Goal: Task Accomplishment & Management: Manage account settings

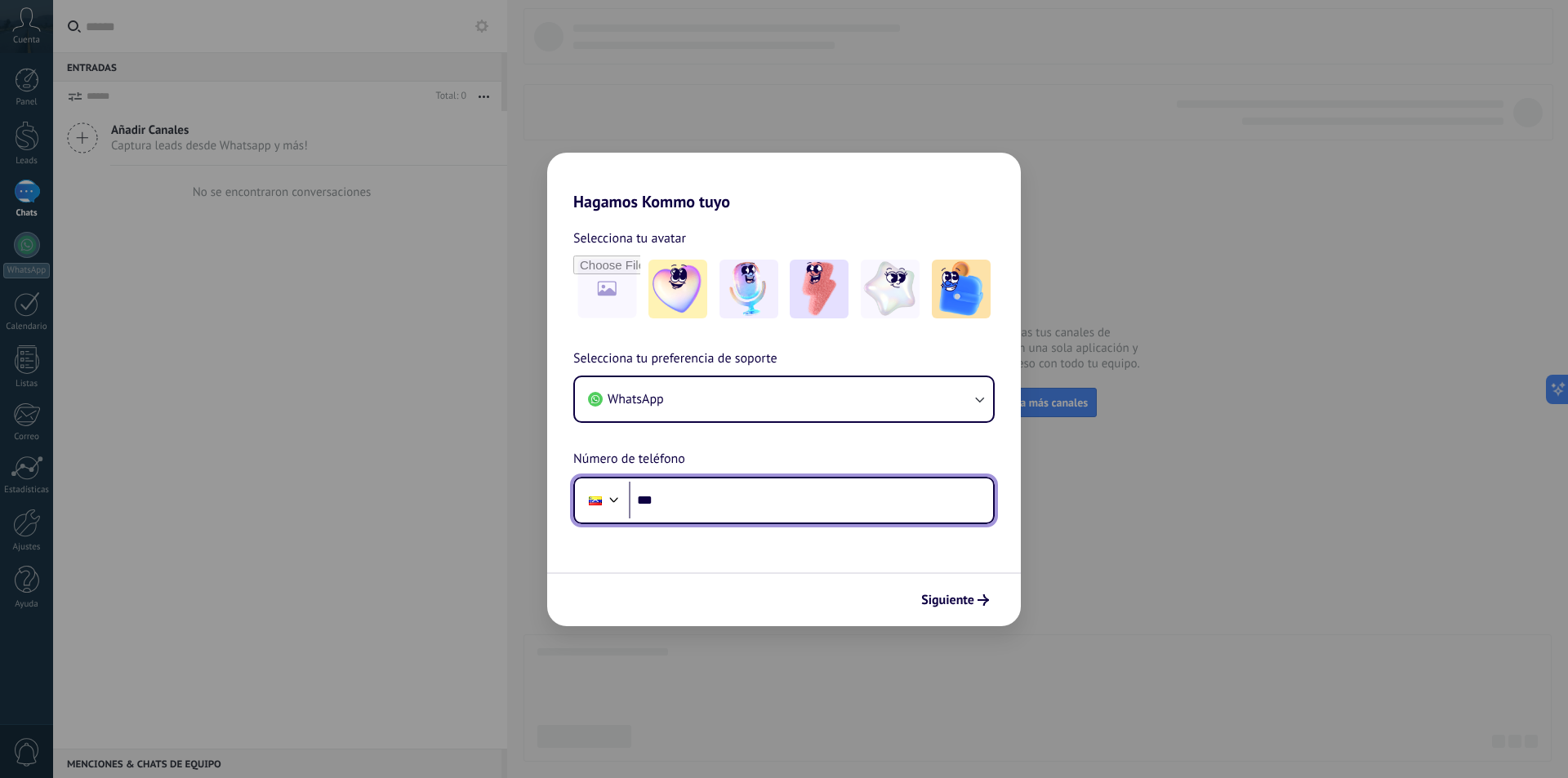
click at [699, 498] on input "***" at bounding box center [811, 501] width 364 height 38
click at [693, 495] on input "***" at bounding box center [811, 501] width 364 height 38
paste input "**********"
type input "**********"
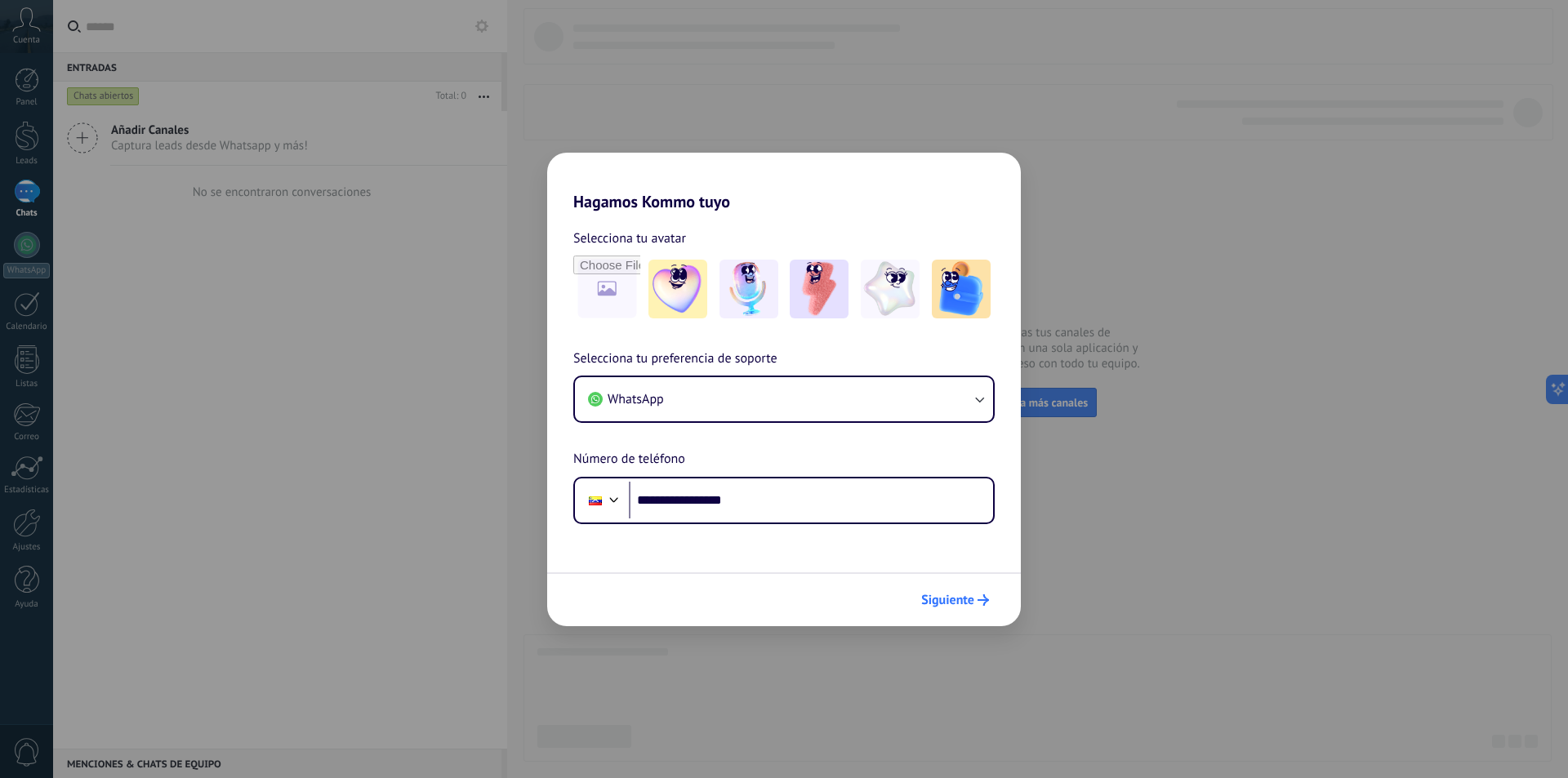
click at [965, 596] on span "Siguiente" at bounding box center [947, 600] width 53 height 12
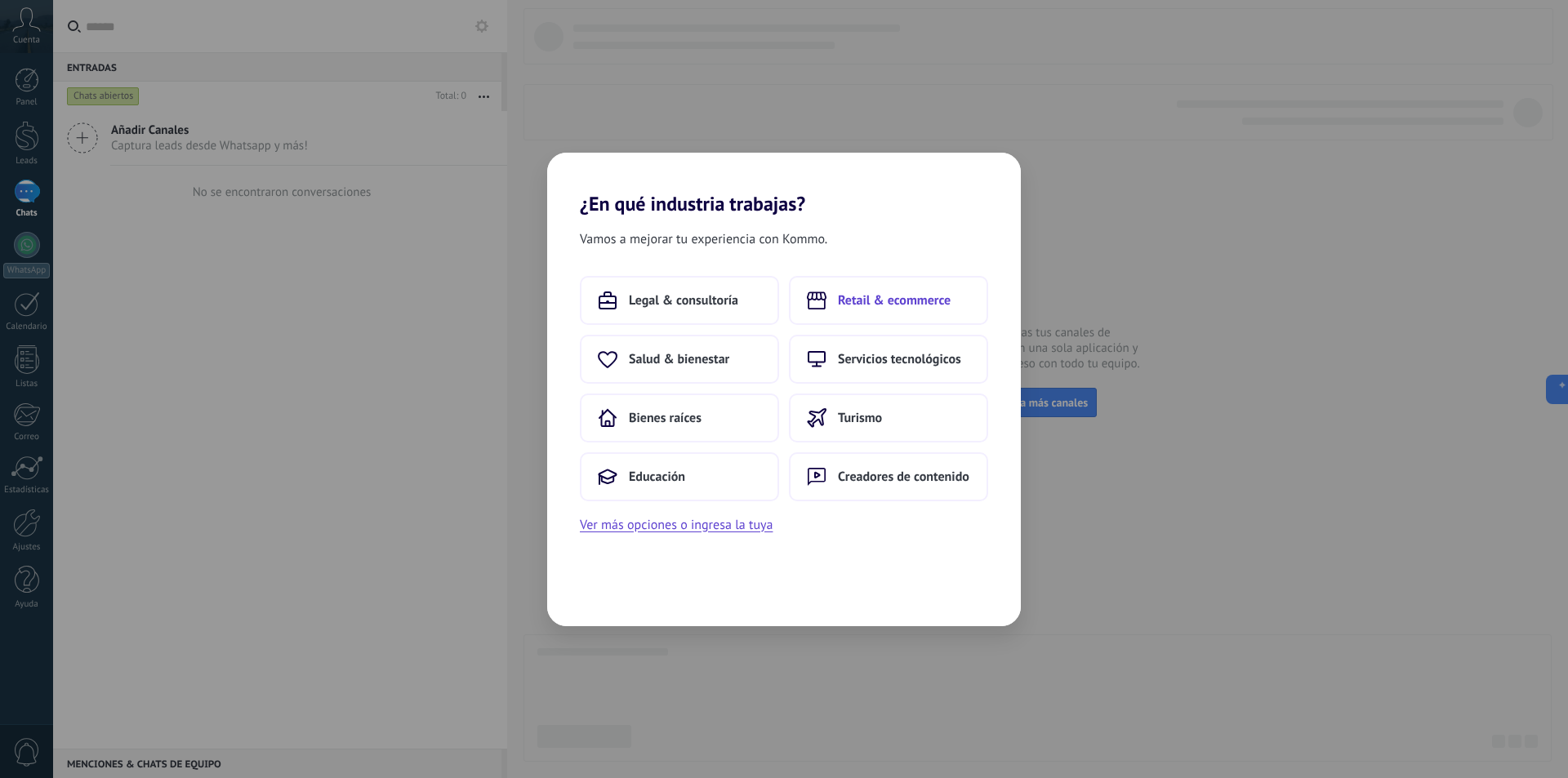
click at [875, 308] on span "Retail & ecommerce" at bounding box center [893, 301] width 113 height 16
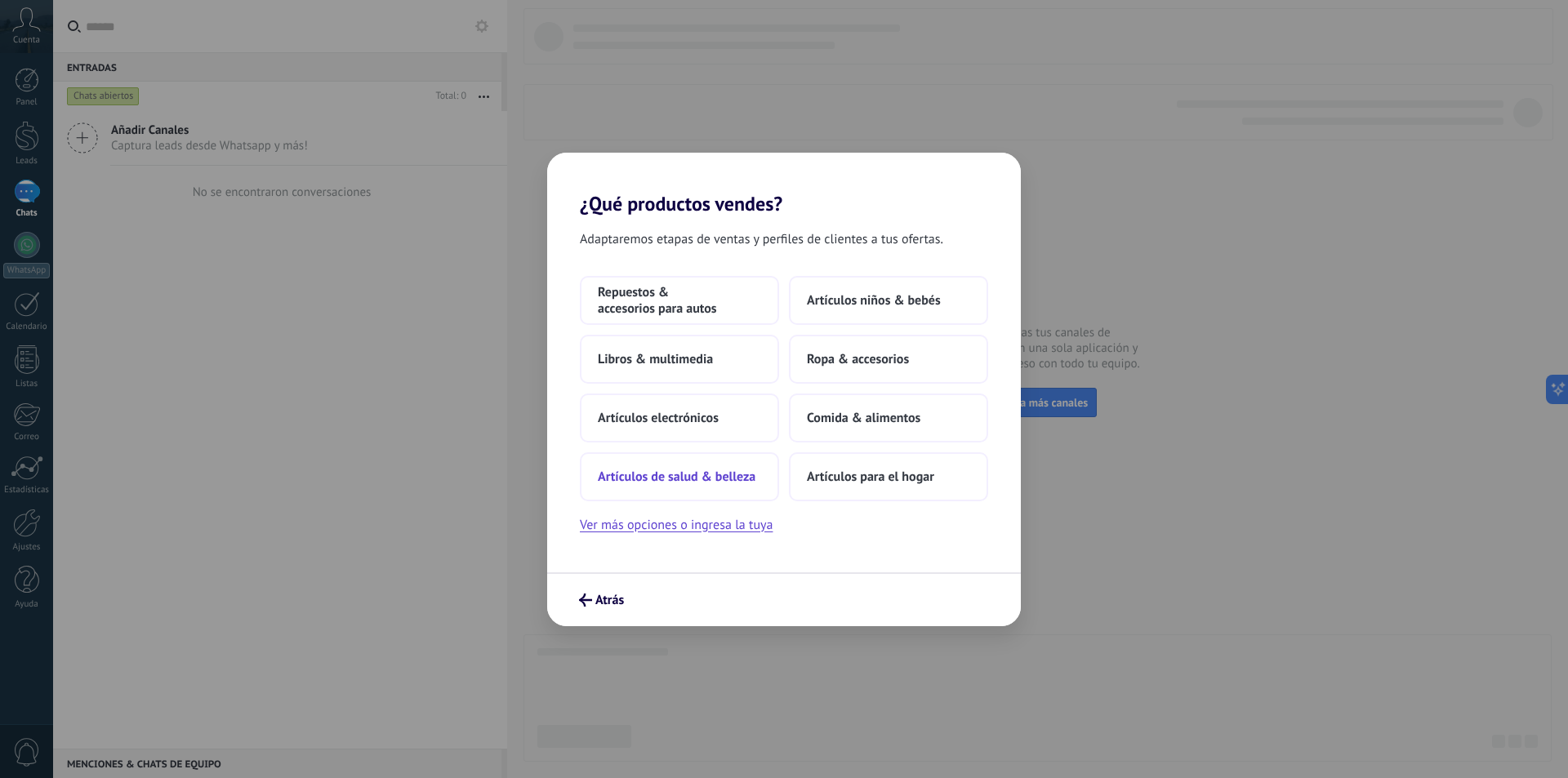
click at [741, 478] on span "Artículos de salud & belleza" at bounding box center [676, 477] width 158 height 16
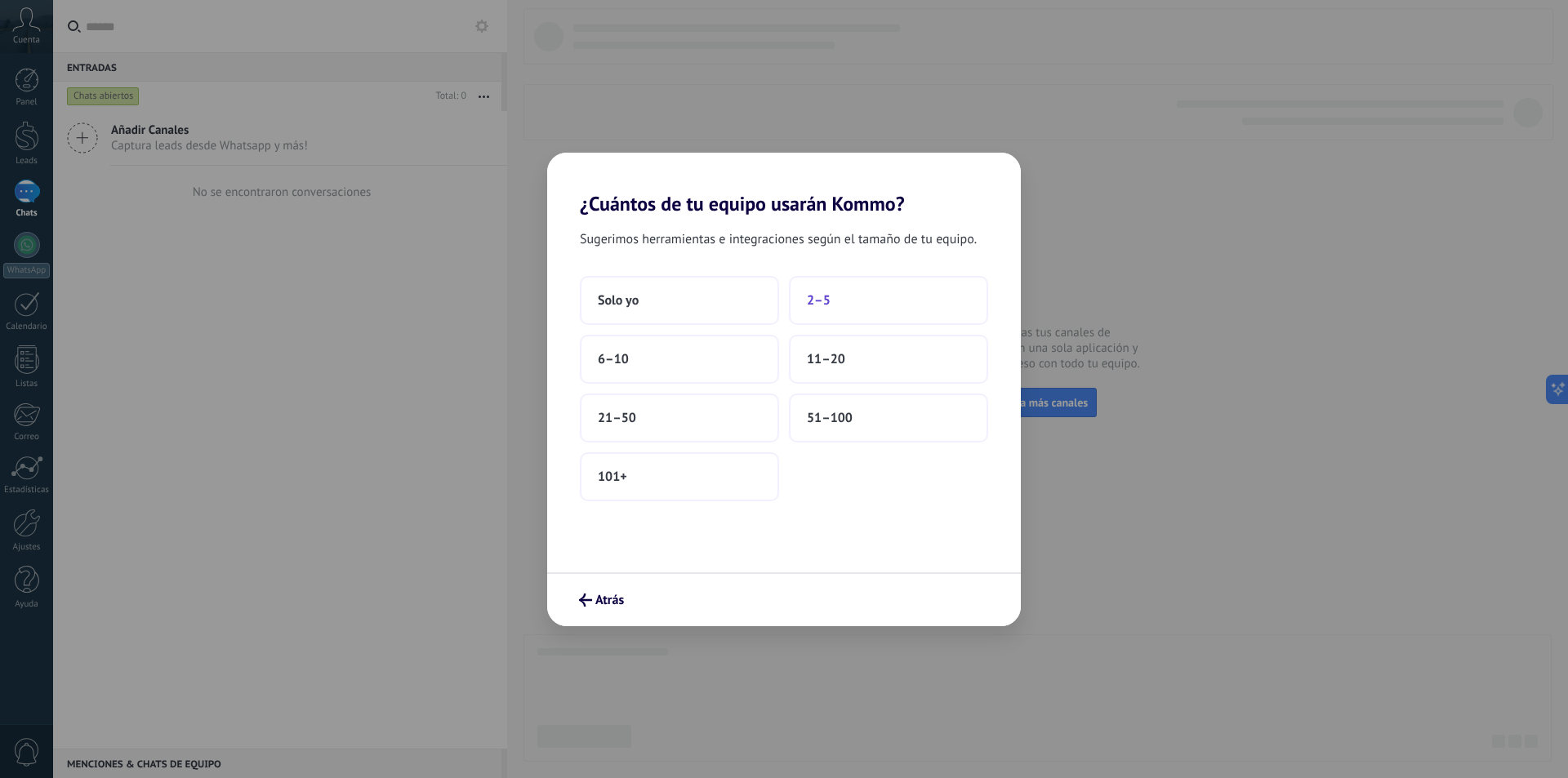
click at [851, 294] on button "2–5" at bounding box center [888, 301] width 199 height 49
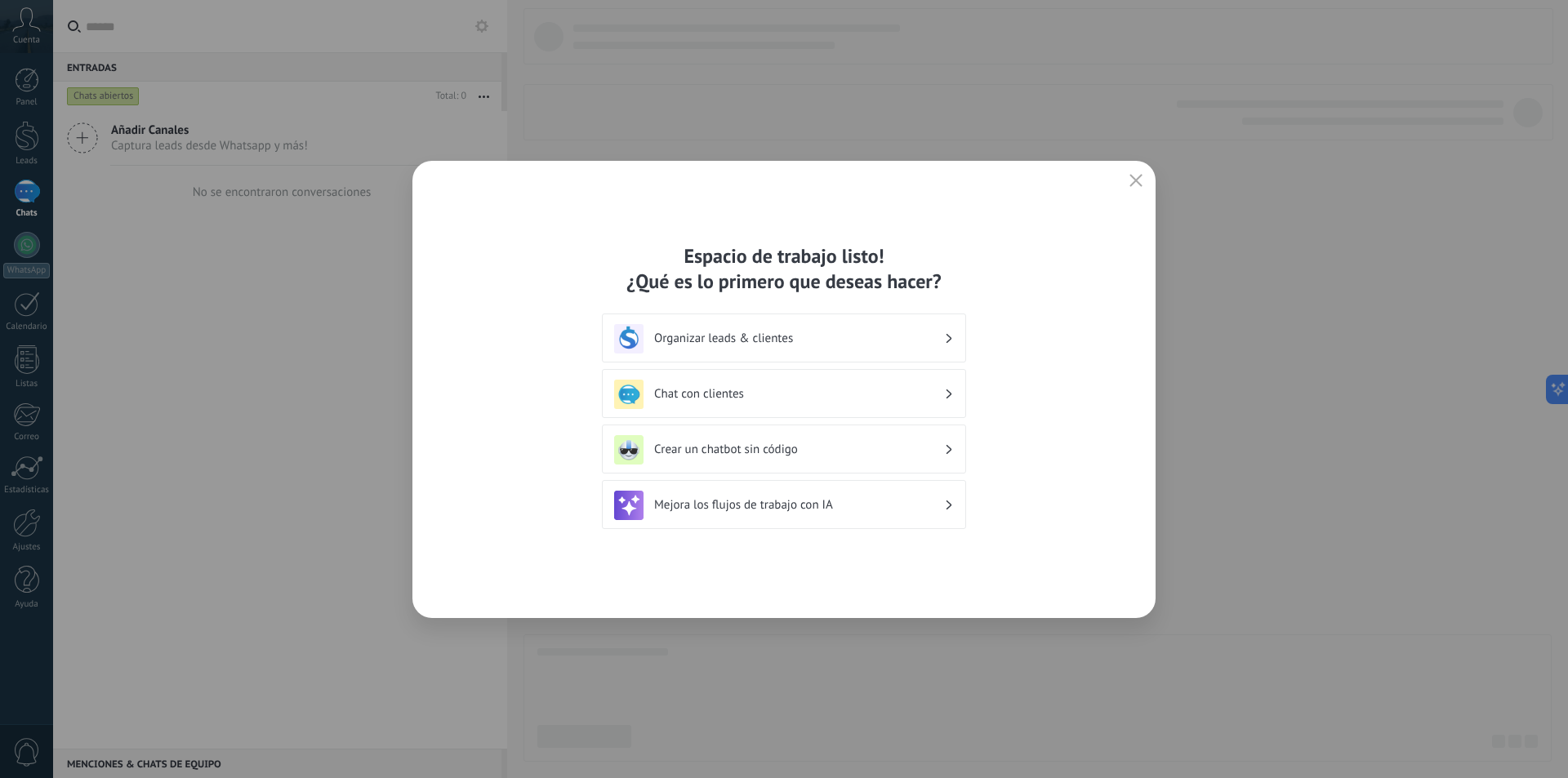
click at [770, 408] on div "Chat con clientes" at bounding box center [784, 394] width 340 height 30
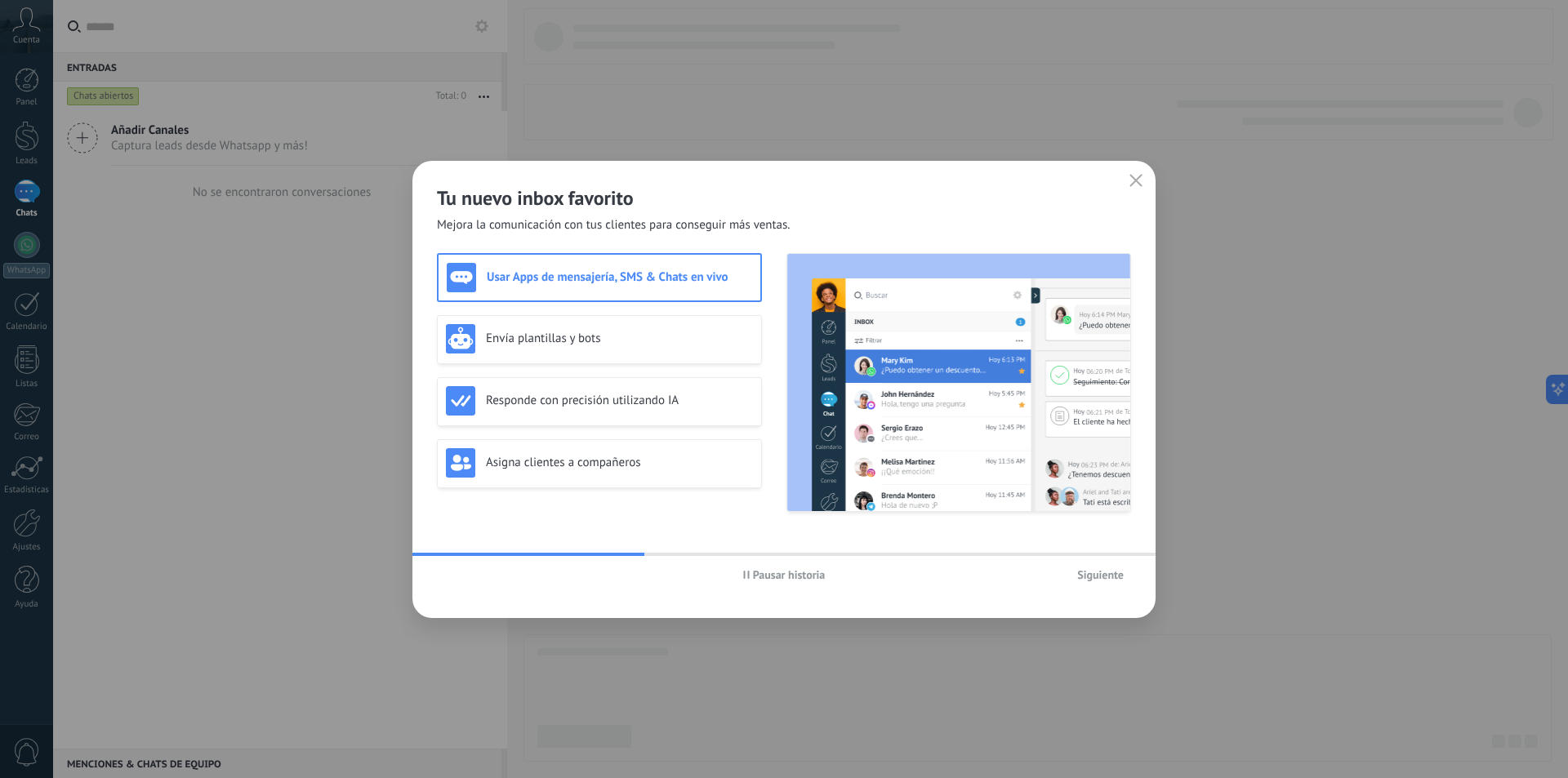
click at [1130, 576] on button "Siguiente" at bounding box center [1101, 574] width 61 height 24
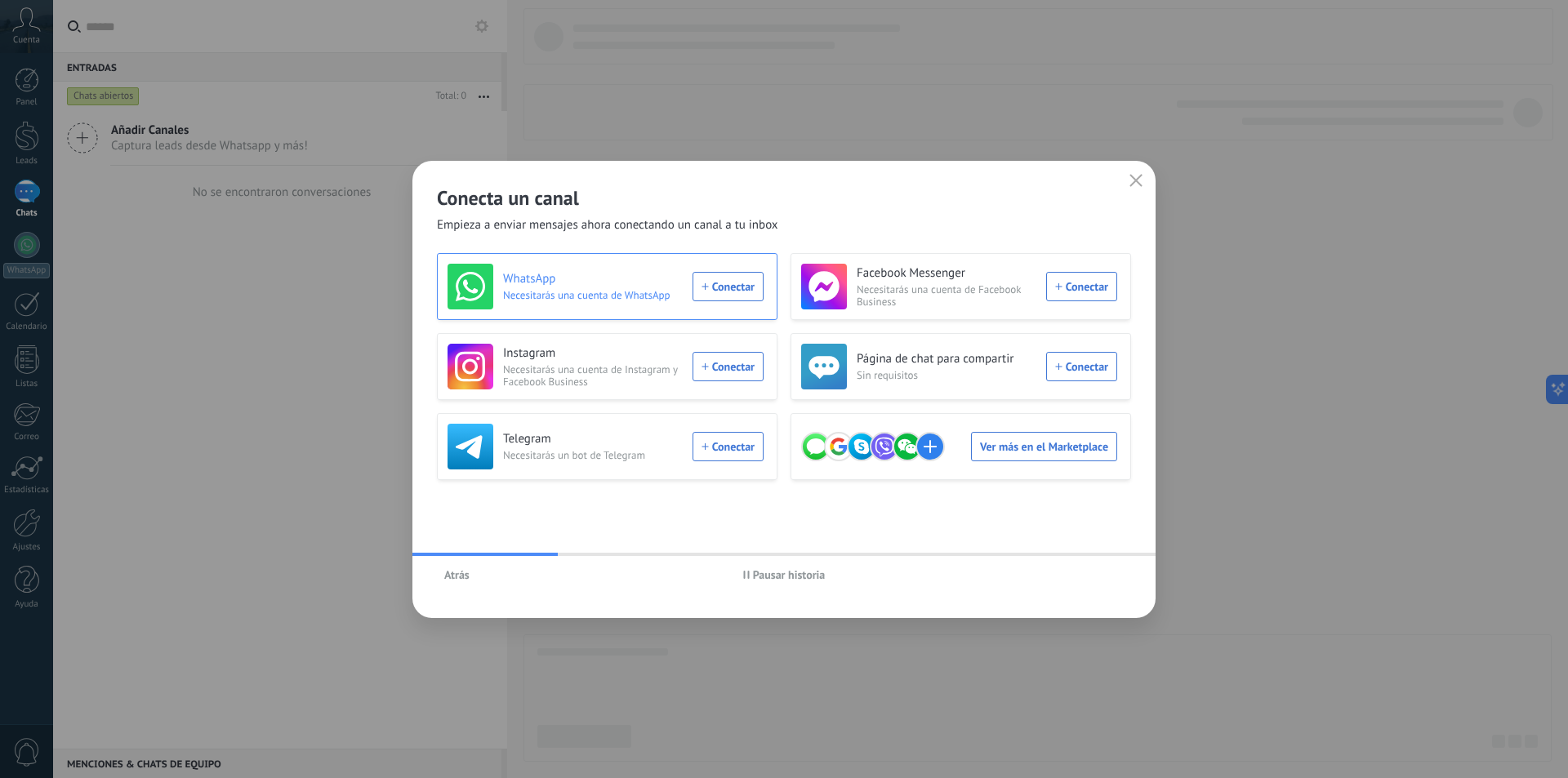
click at [724, 294] on div "WhatsApp Necesitarás una cuenta de WhatsApp Conectar" at bounding box center [605, 286] width 316 height 46
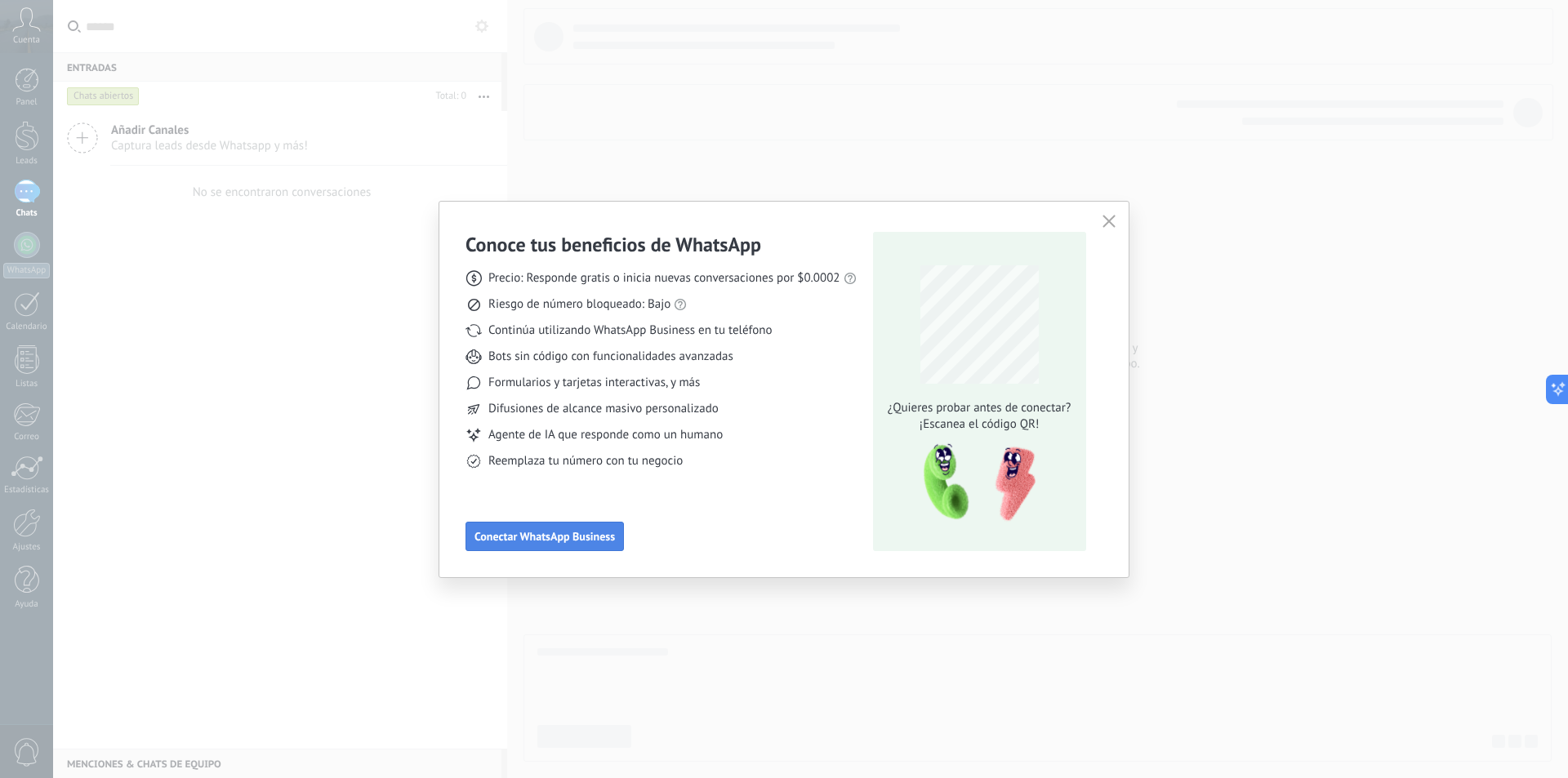
click at [557, 531] on span "Conectar WhatsApp Business" at bounding box center [545, 536] width 140 height 12
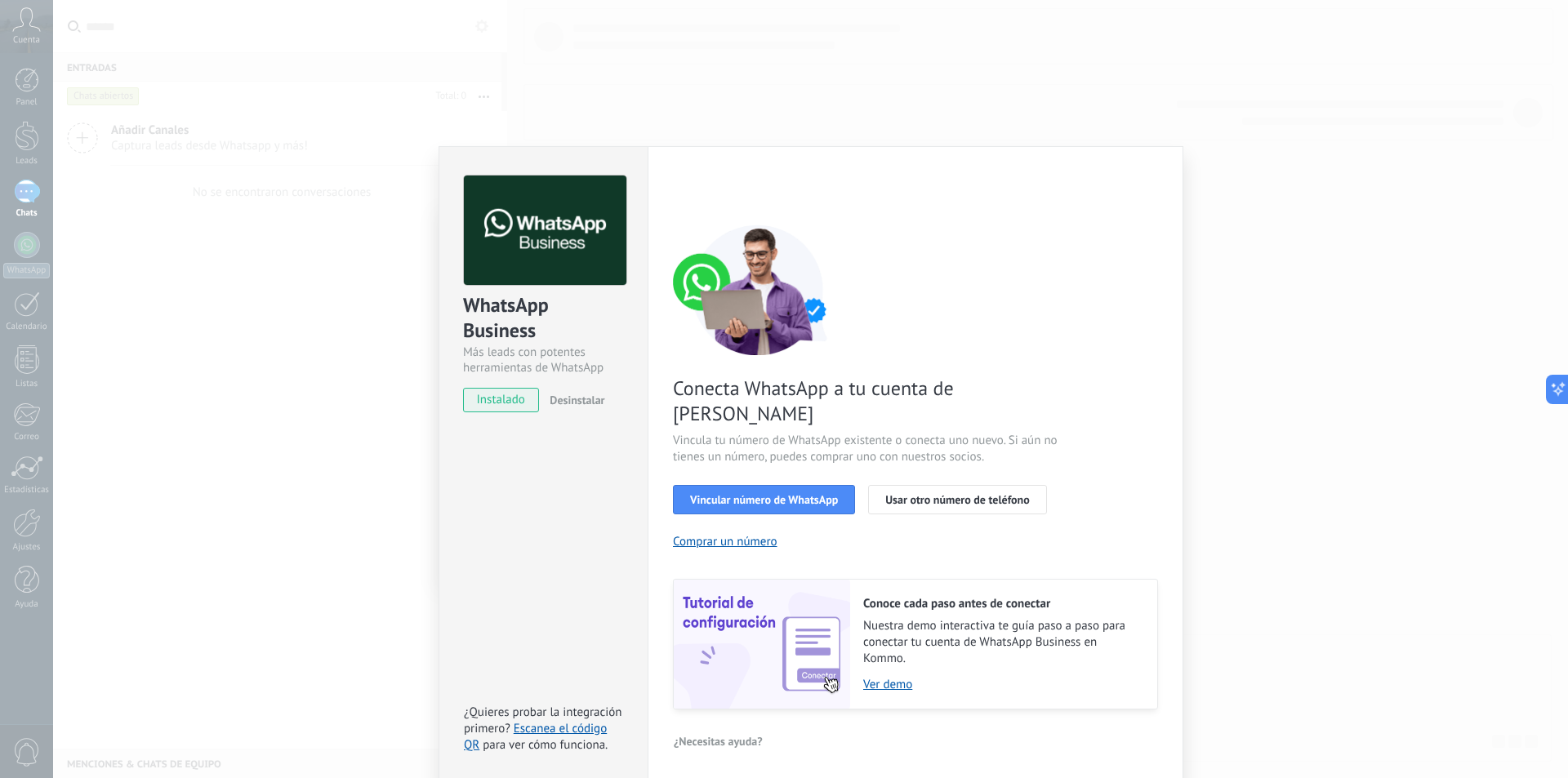
click at [329, 504] on div "WhatsApp Business Más leads con potentes herramientas de WhatsApp instalado Des…" at bounding box center [811, 389] width 1515 height 778
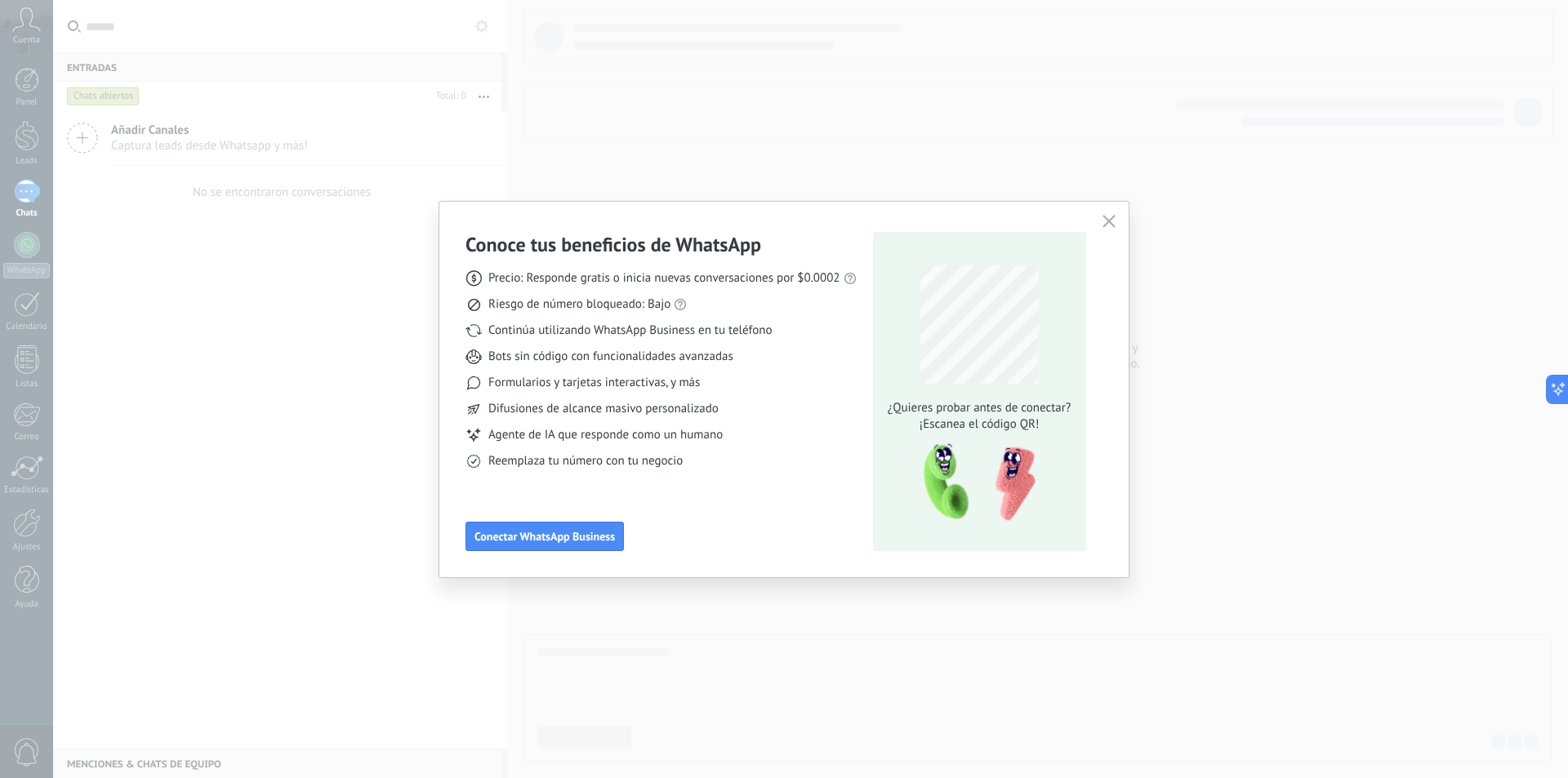
click at [1111, 221] on icon "button" at bounding box center [1109, 222] width 14 height 14
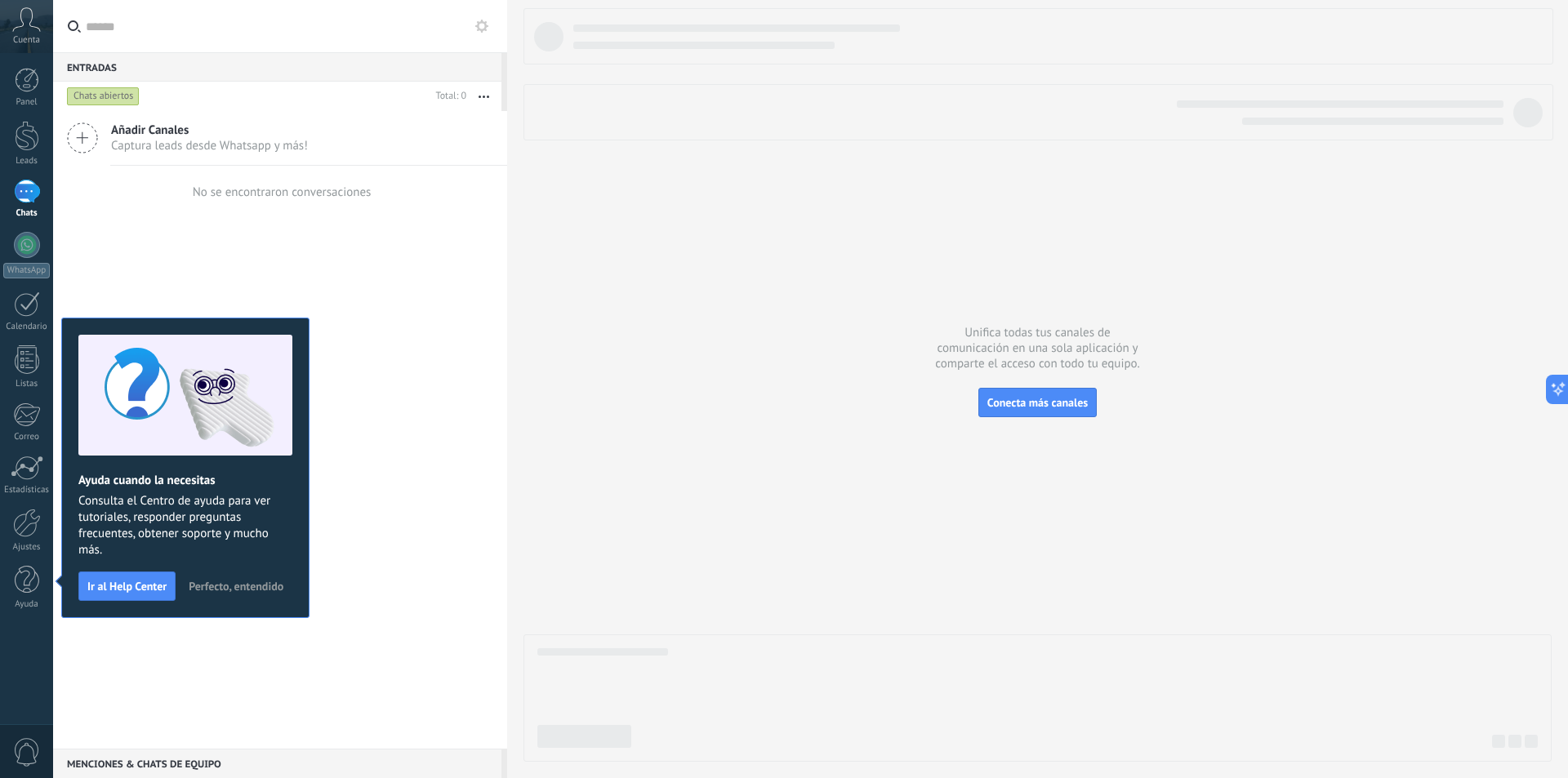
click at [122, 132] on span "Añadir Canales" at bounding box center [209, 130] width 197 height 15
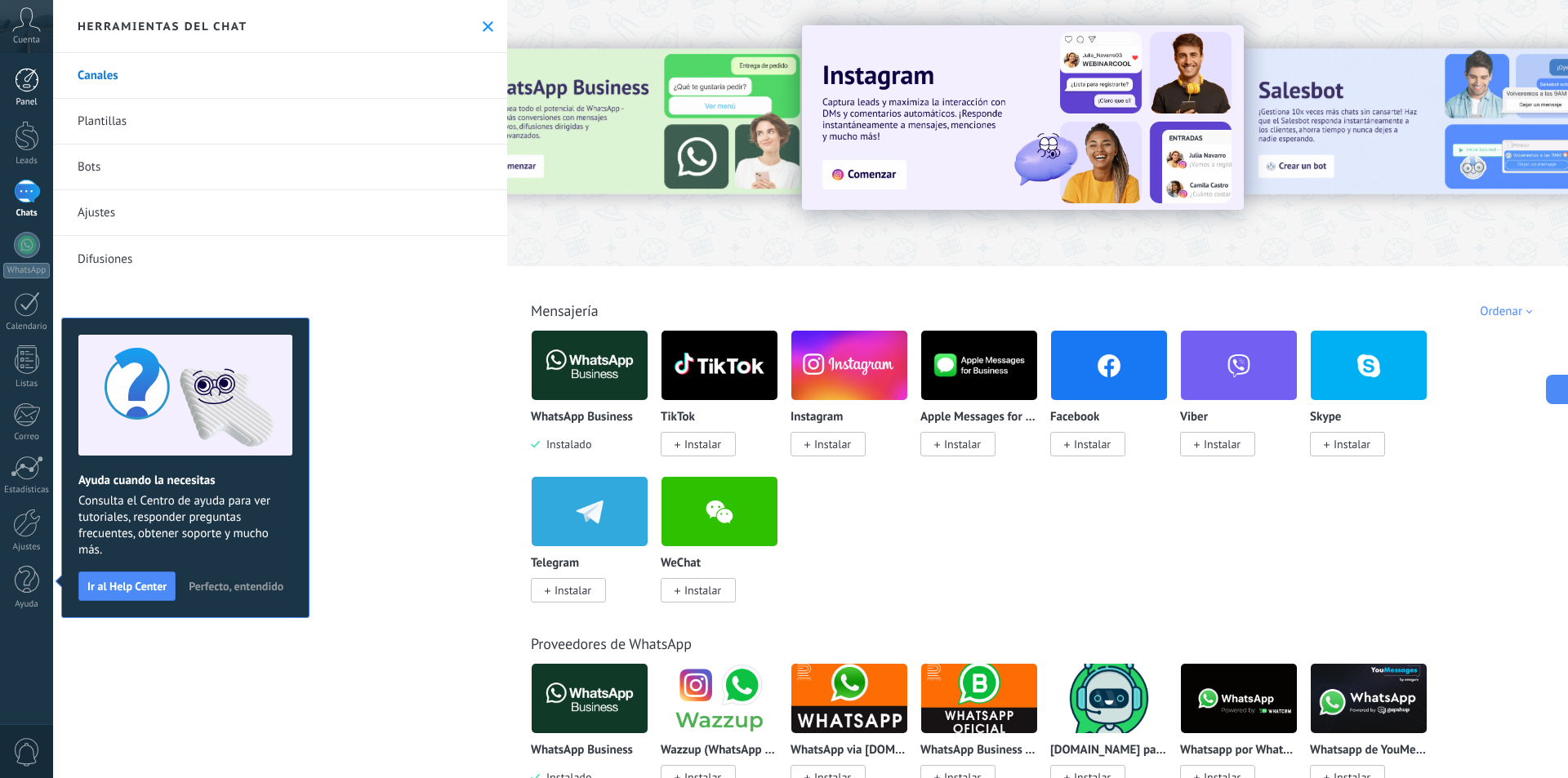
click at [23, 84] on div at bounding box center [26, 79] width 24 height 24
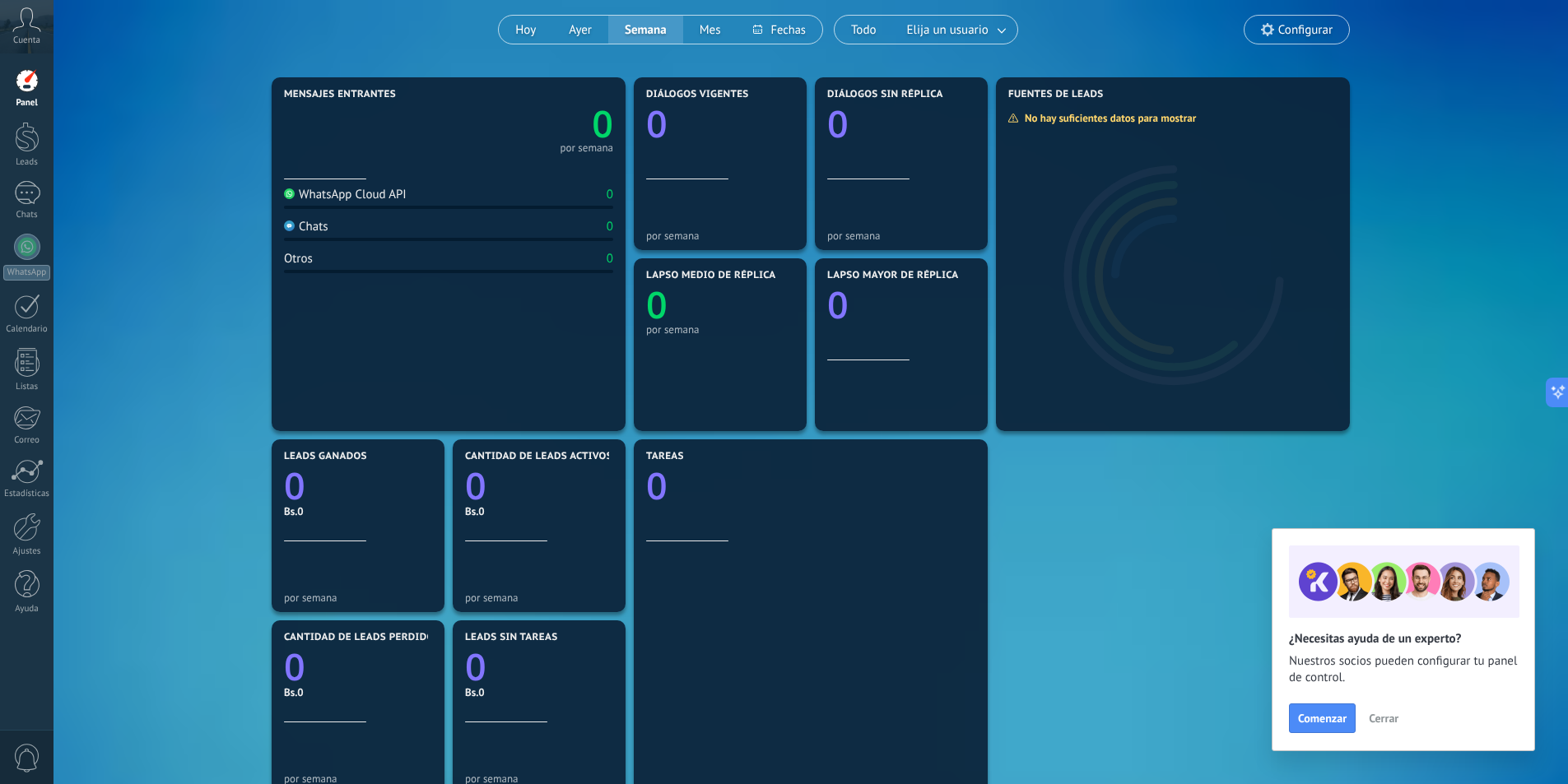
scroll to position [164, 0]
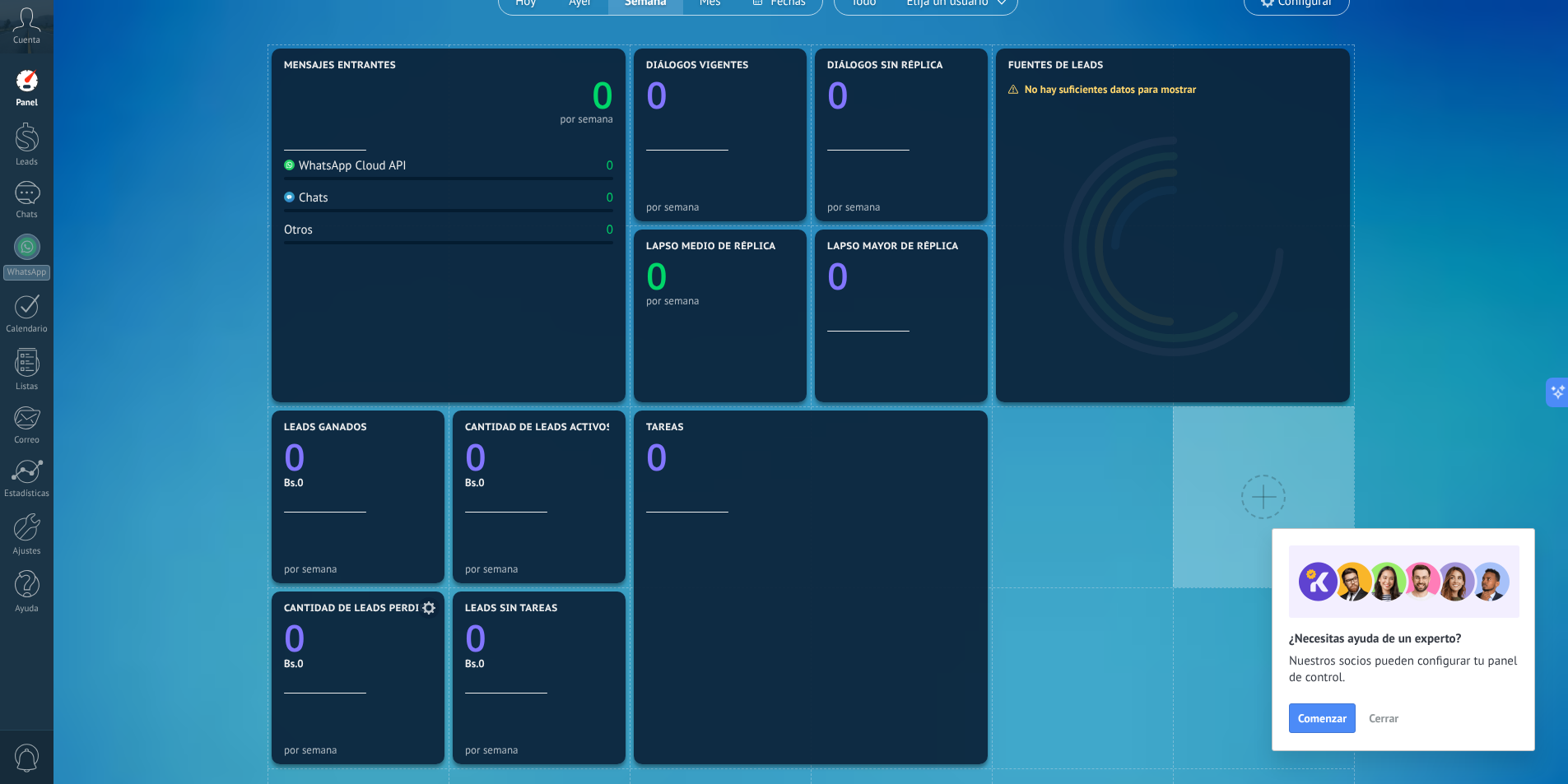
click at [428, 608] on icon at bounding box center [428, 608] width 14 height 14
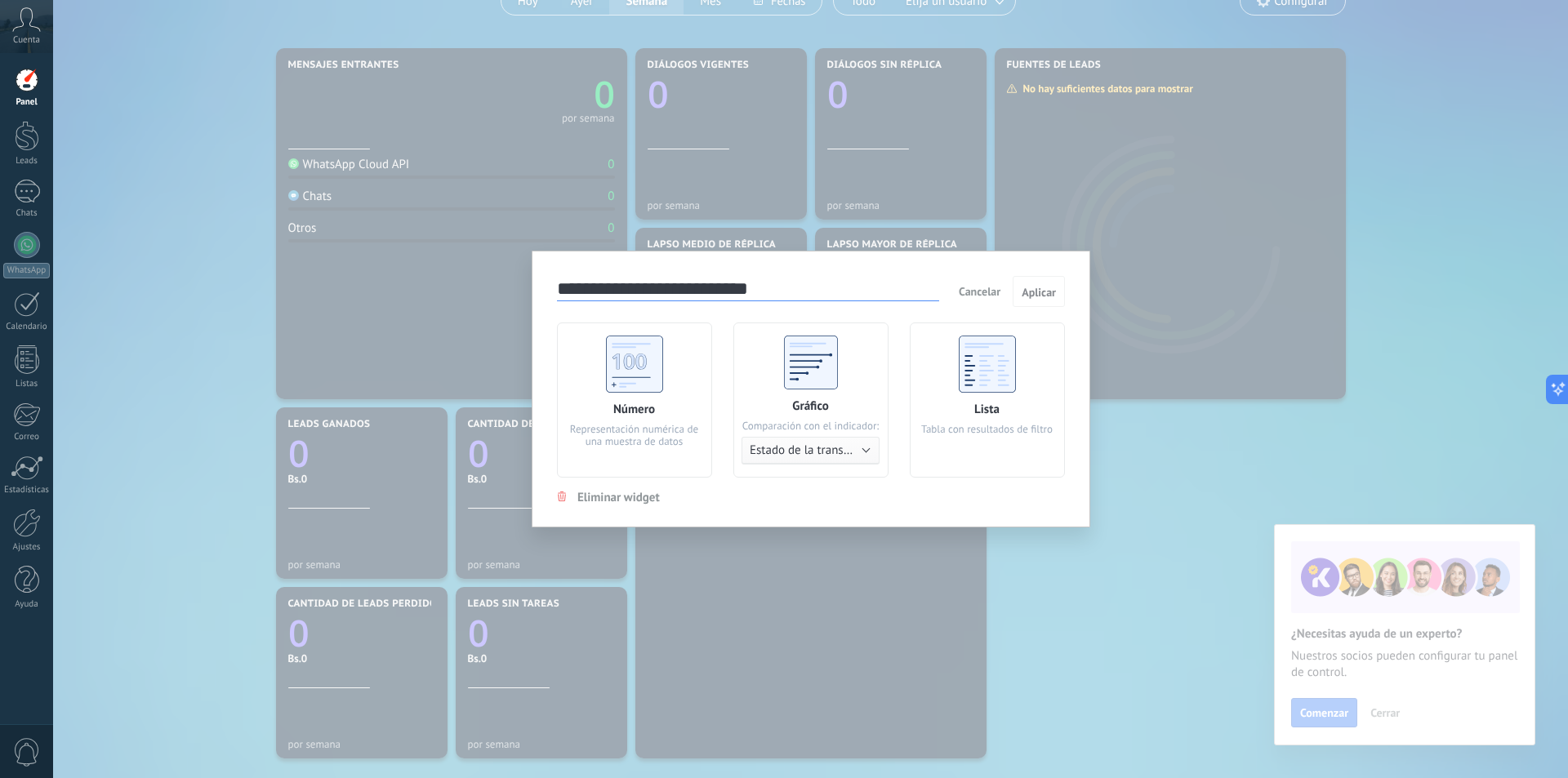
click at [1030, 209] on div "**********" at bounding box center [811, 389] width 1515 height 778
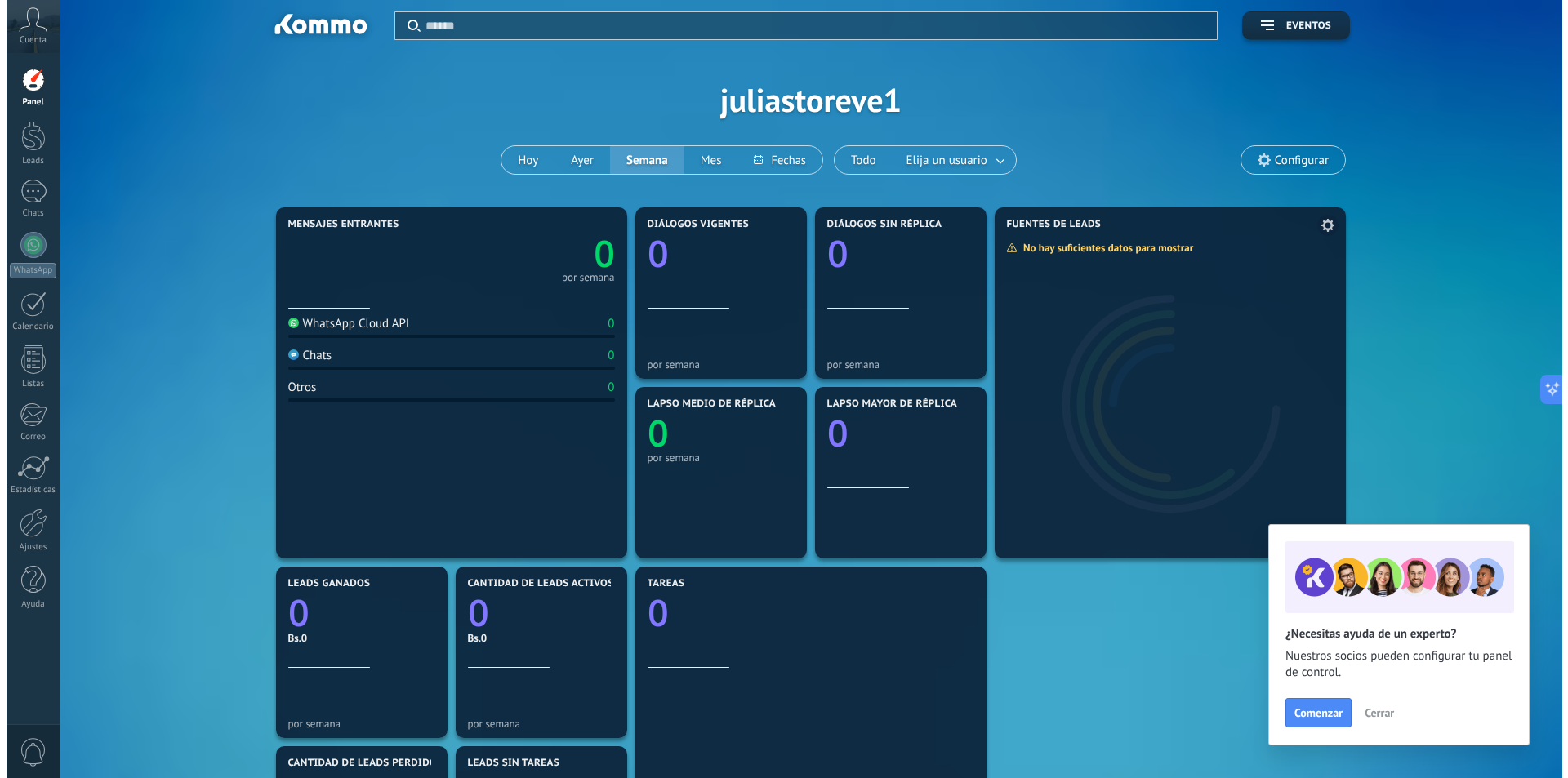
scroll to position [0, 0]
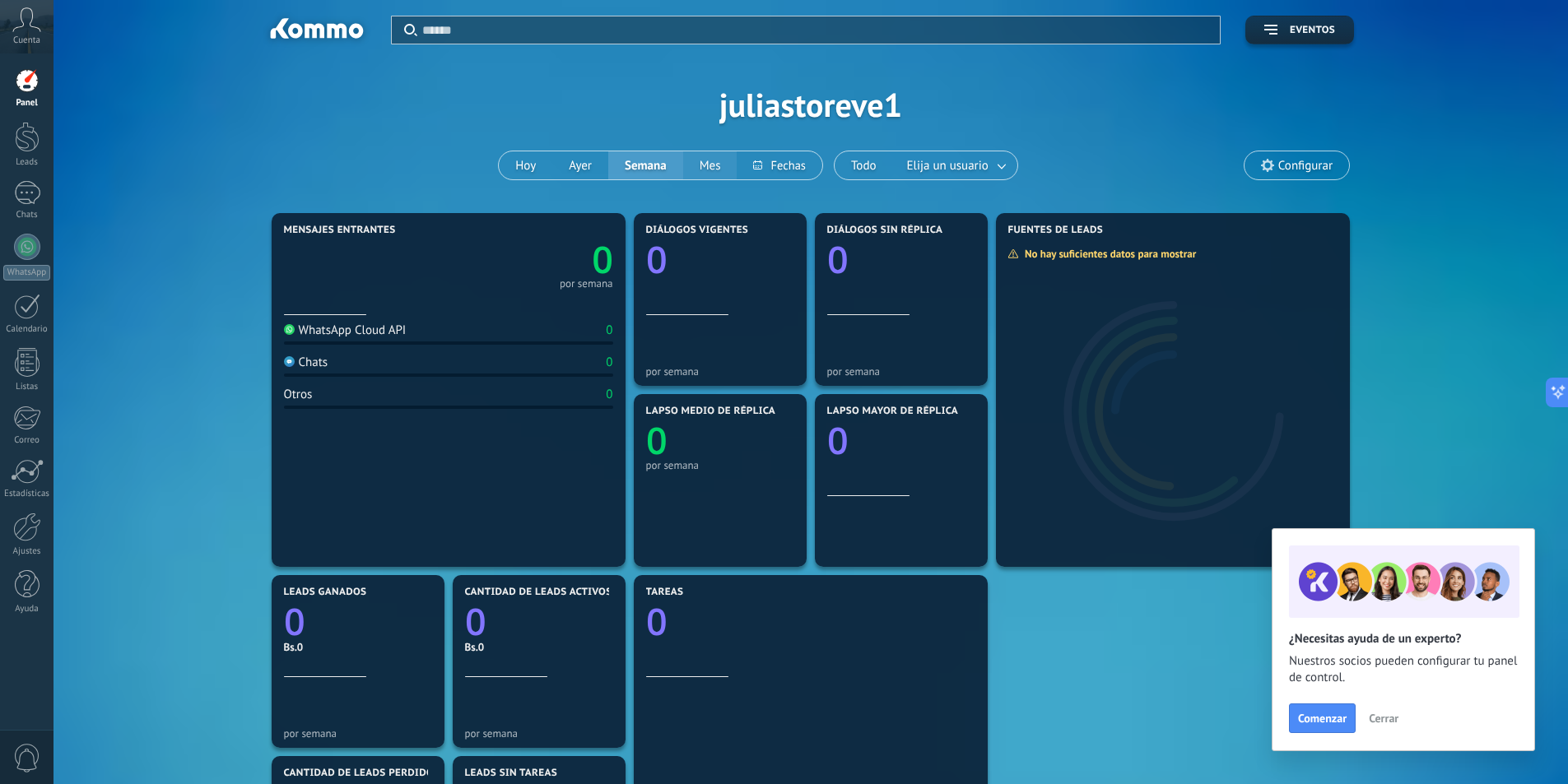
click at [707, 166] on button "Mes" at bounding box center [710, 165] width 54 height 28
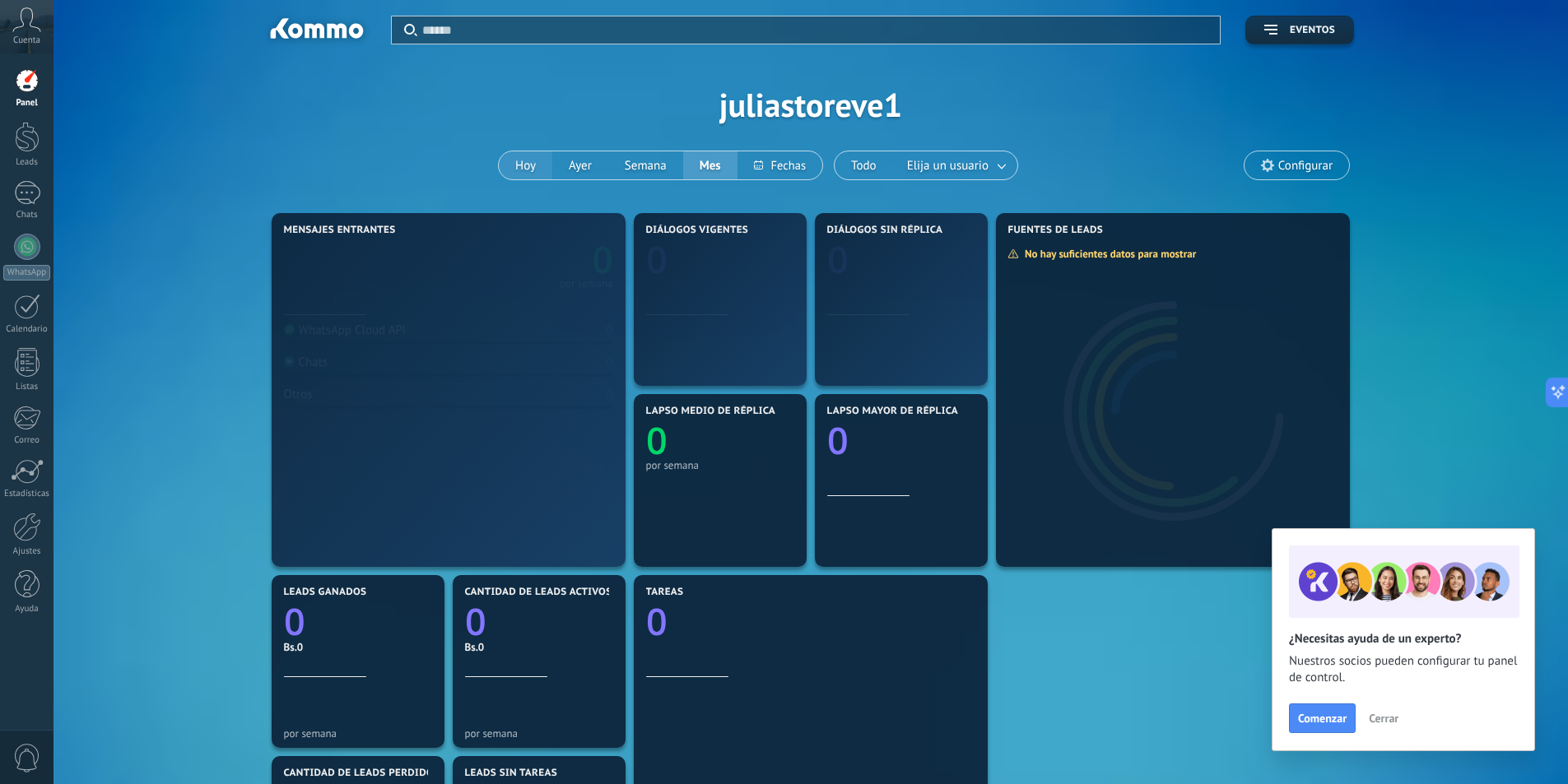
click at [539, 170] on button "Hoy" at bounding box center [525, 165] width 54 height 28
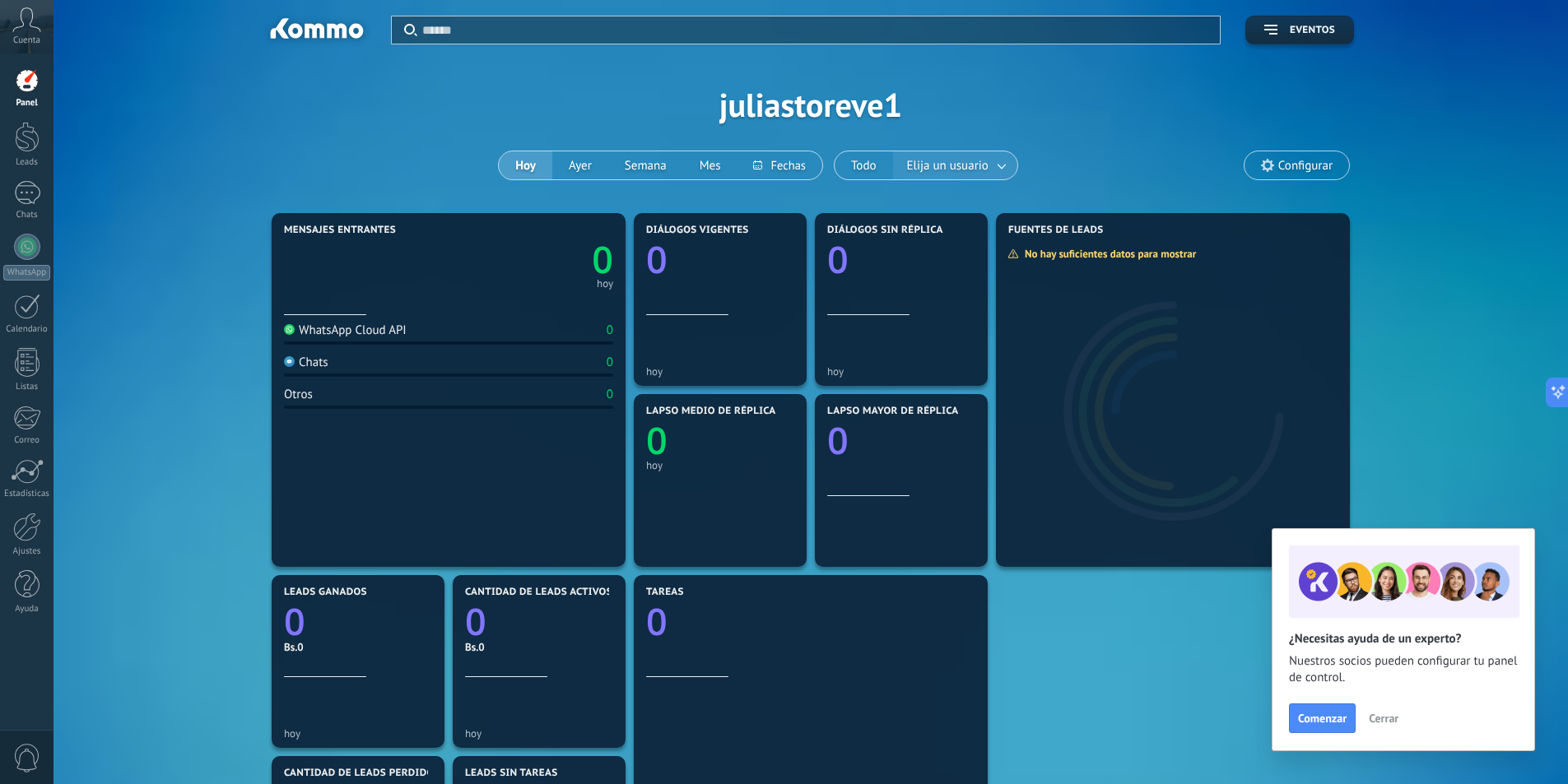
click at [975, 161] on span "Elija un usuario" at bounding box center [947, 165] width 88 height 22
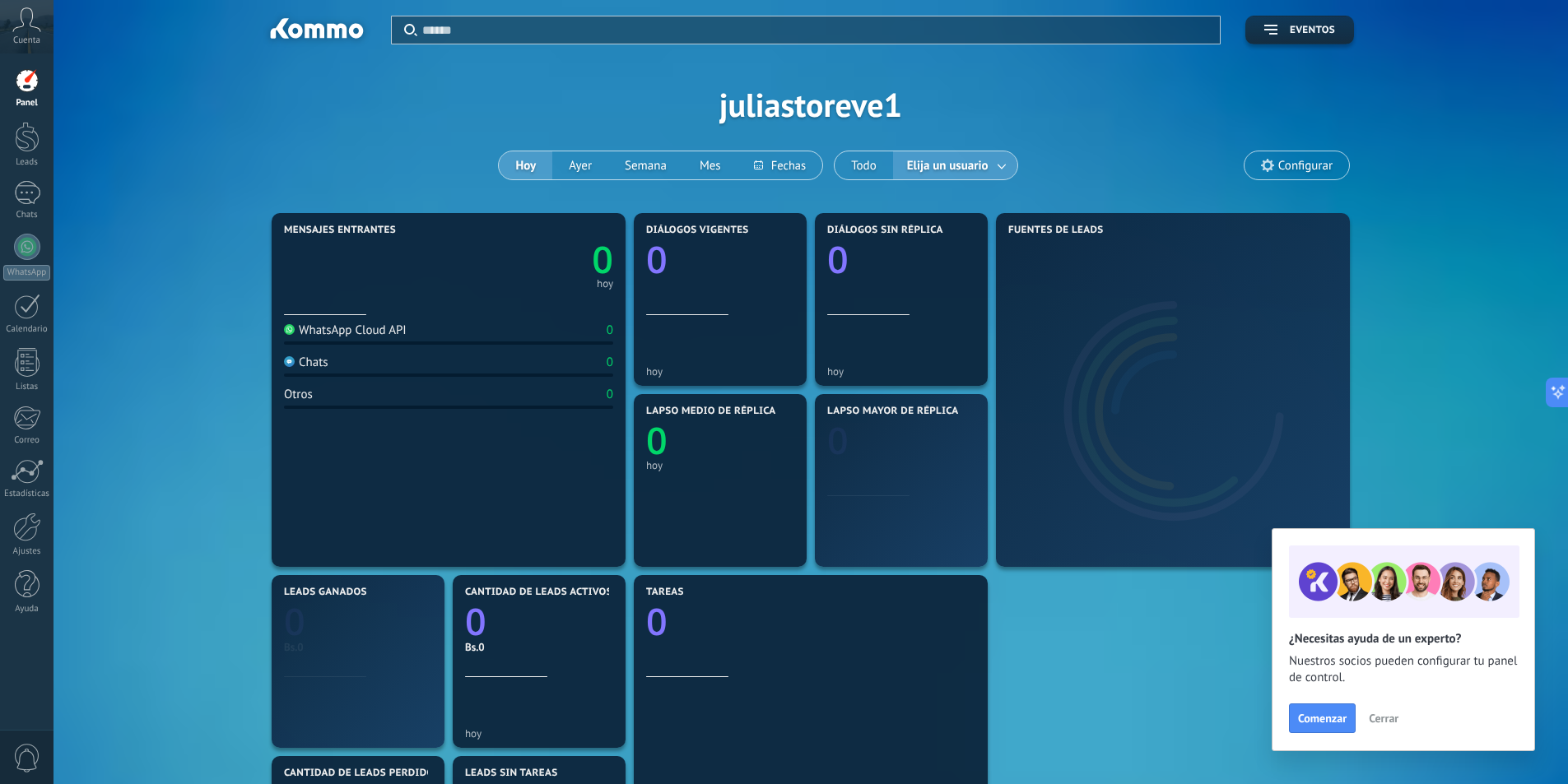
click at [525, 169] on button "Hoy" at bounding box center [525, 165] width 54 height 28
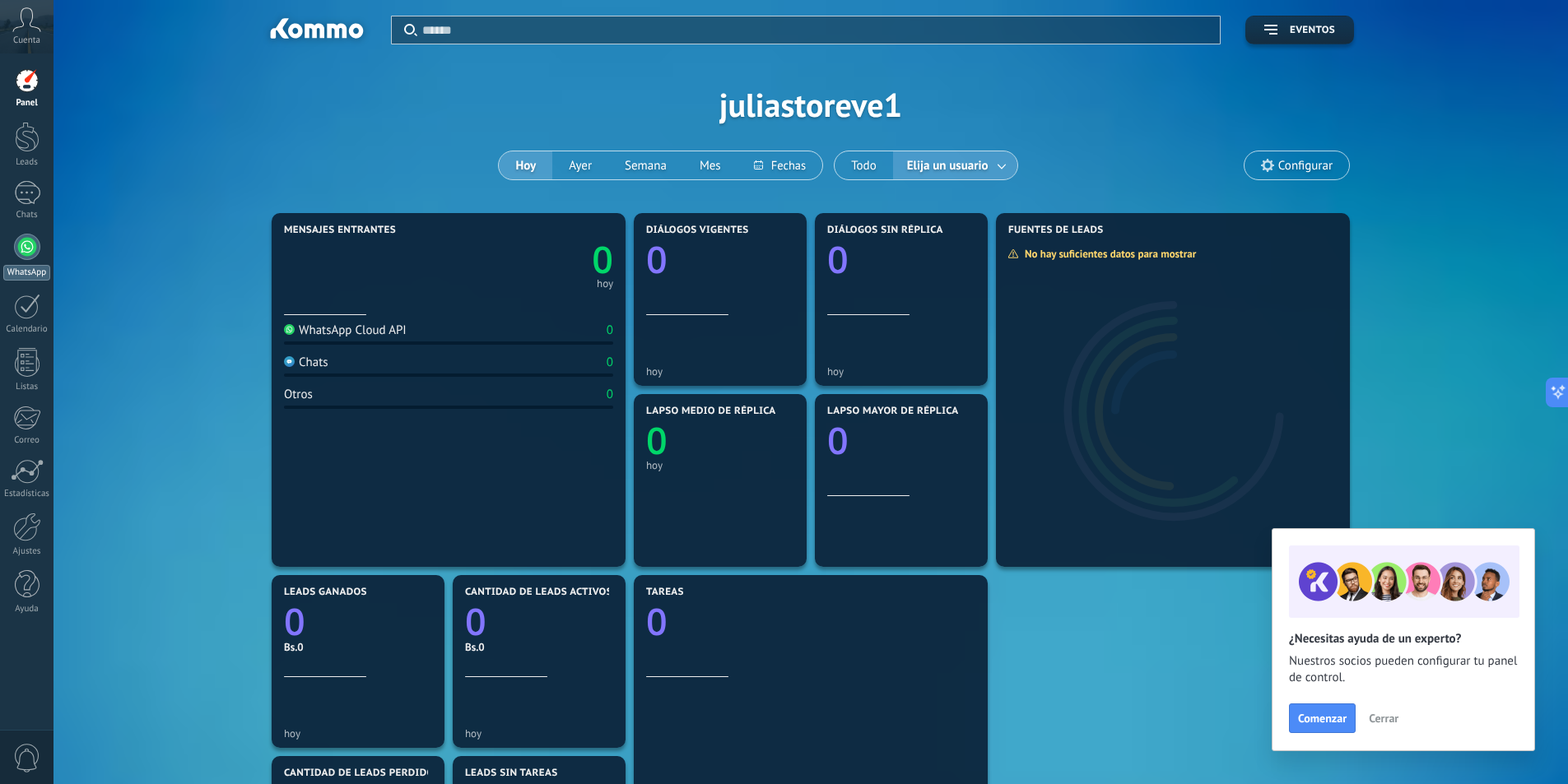
click at [37, 246] on div at bounding box center [26, 247] width 26 height 26
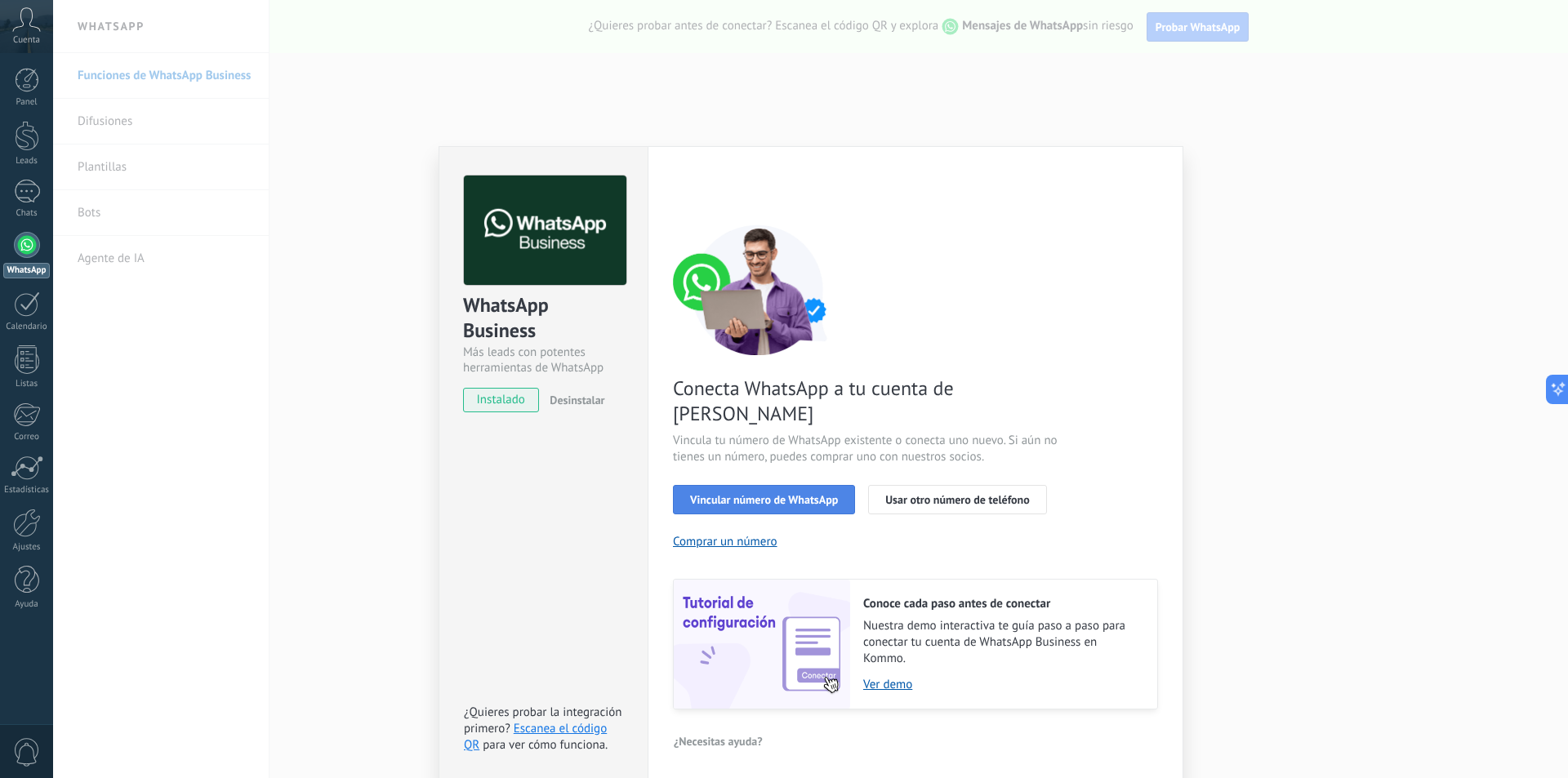
click at [779, 494] on span "Vincular número de WhatsApp" at bounding box center [764, 500] width 148 height 12
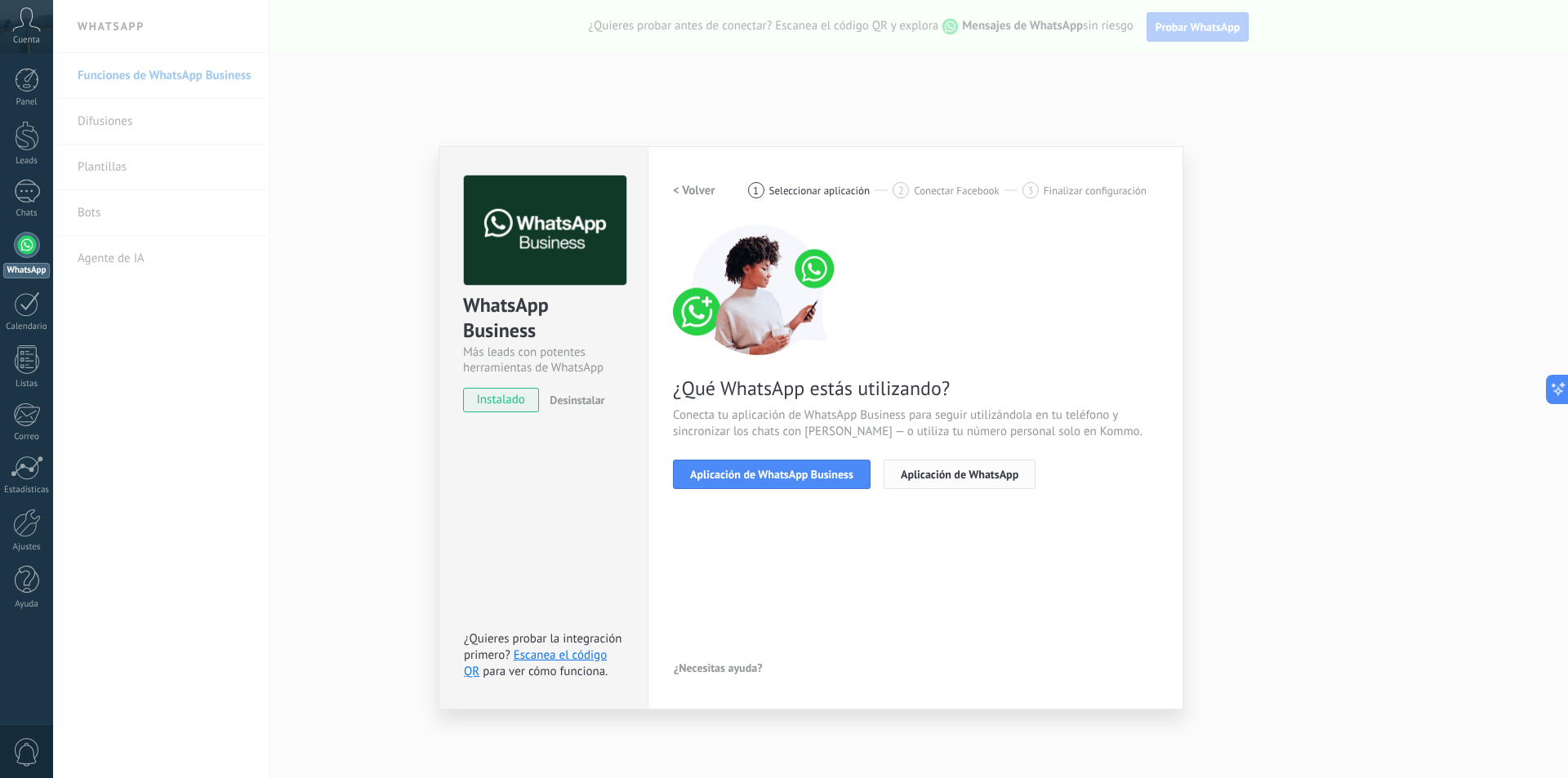
click at [963, 474] on span "Aplicación de WhatsApp" at bounding box center [959, 475] width 118 height 12
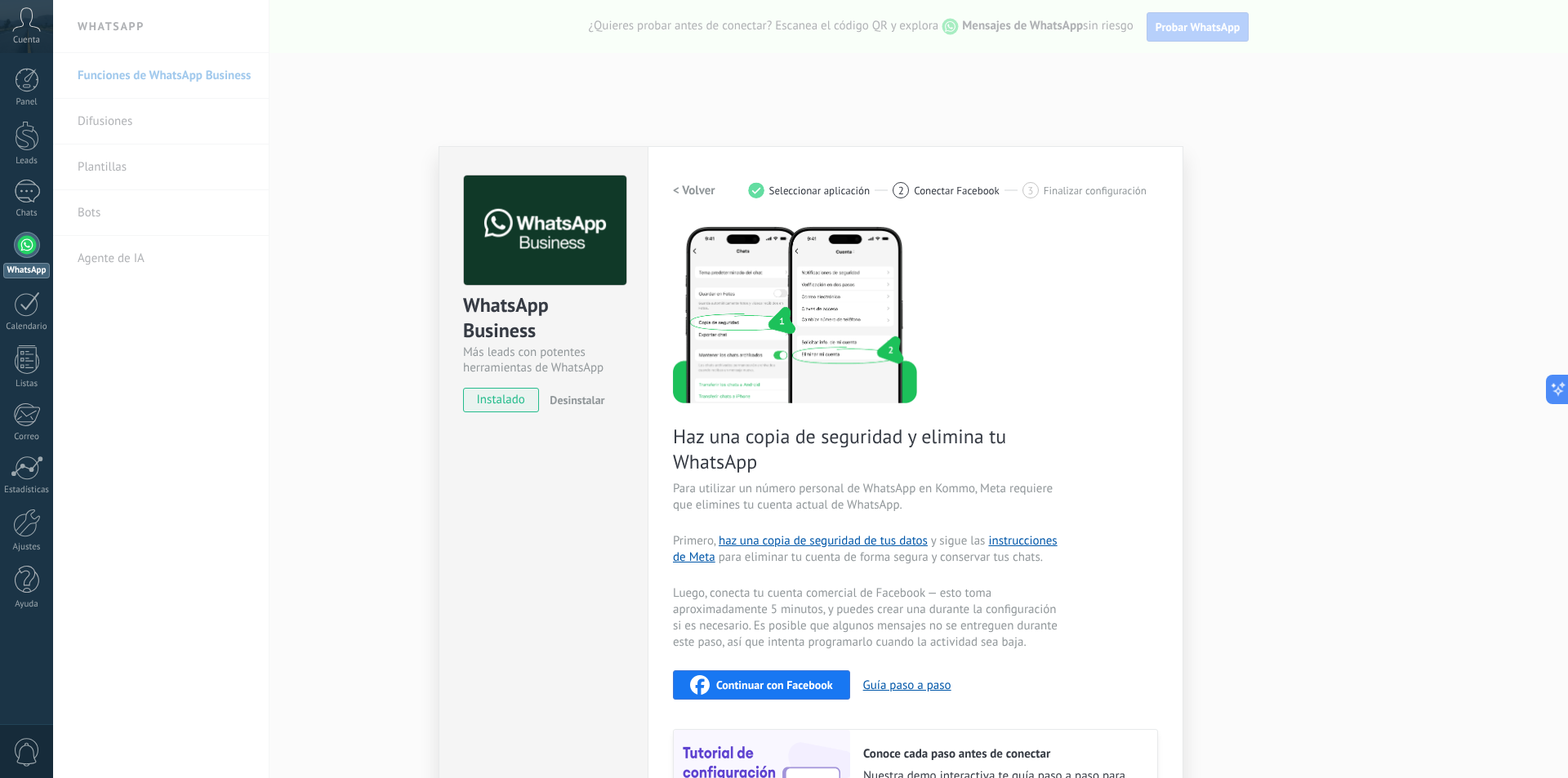
scroll to position [154, 0]
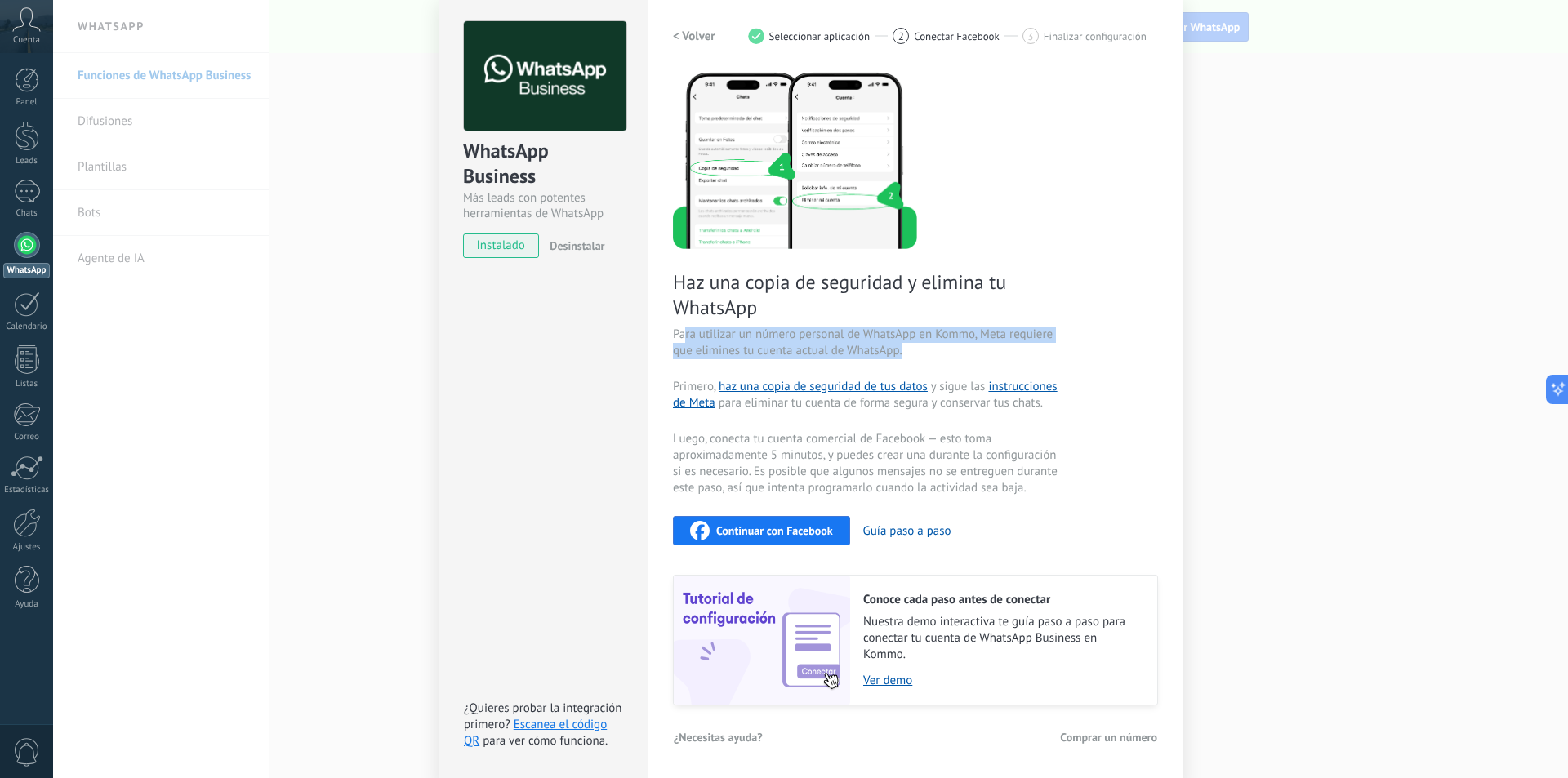
drag, startPoint x: 680, startPoint y: 332, endPoint x: 1027, endPoint y: 346, distance: 347.3
click at [1027, 346] on span "Para utilizar un número personal de WhatsApp en Kommo, Meta requiere que elimin…" at bounding box center [867, 343] width 389 height 32
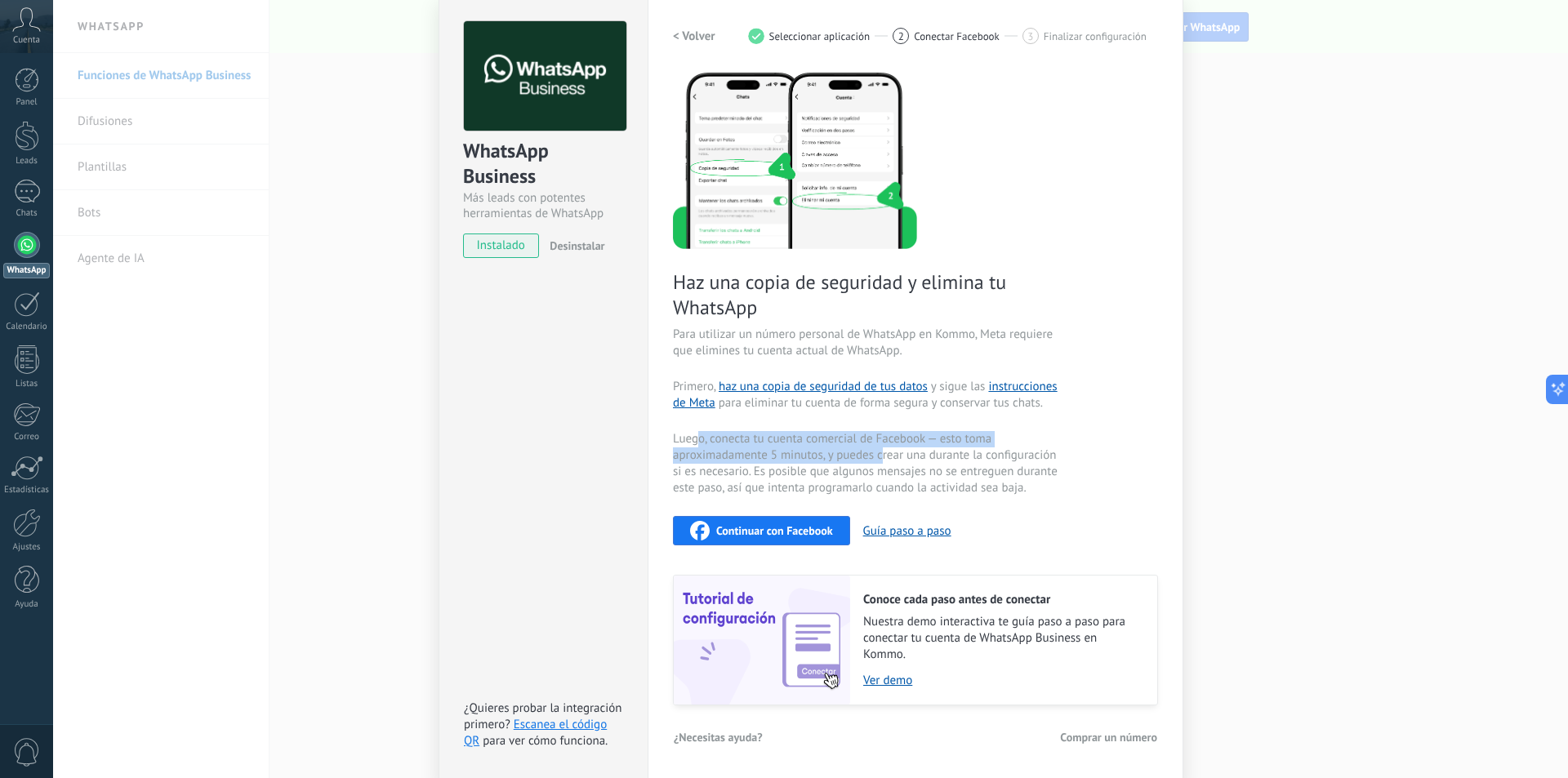
drag, startPoint x: 696, startPoint y: 435, endPoint x: 879, endPoint y: 450, distance: 183.6
click at [879, 450] on span "Luego, conecta tu cuenta comercial de Facebook — esto toma aproximadamente 5 mi…" at bounding box center [867, 464] width 389 height 66
click at [882, 532] on button "Guía paso a paso" at bounding box center [908, 530] width 88 height 15
click at [697, 27] on button "< Volver" at bounding box center [693, 36] width 42 height 30
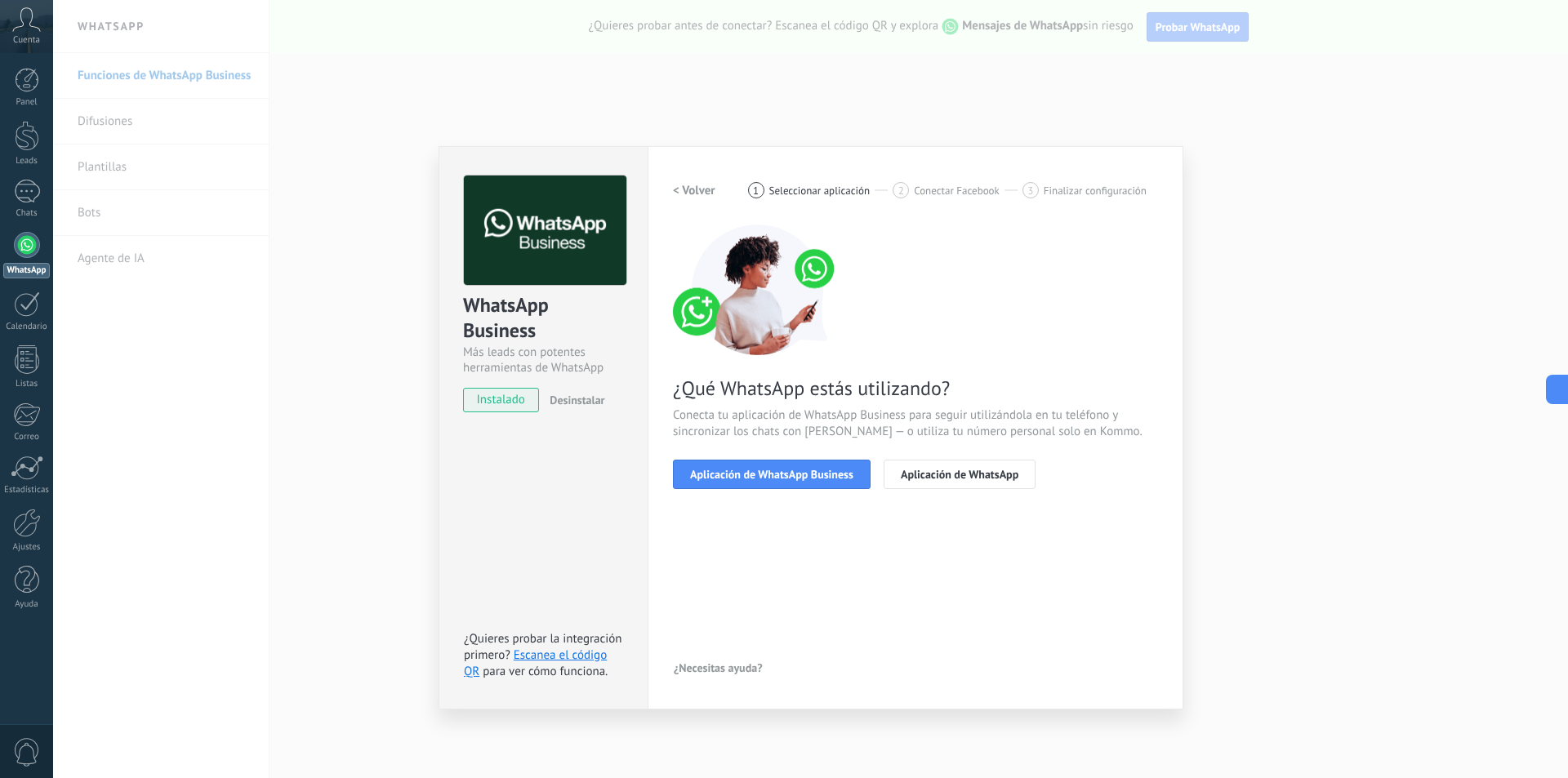
scroll to position [0, 0]
click at [767, 479] on span "Aplicación de WhatsApp Business" at bounding box center [771, 475] width 163 height 12
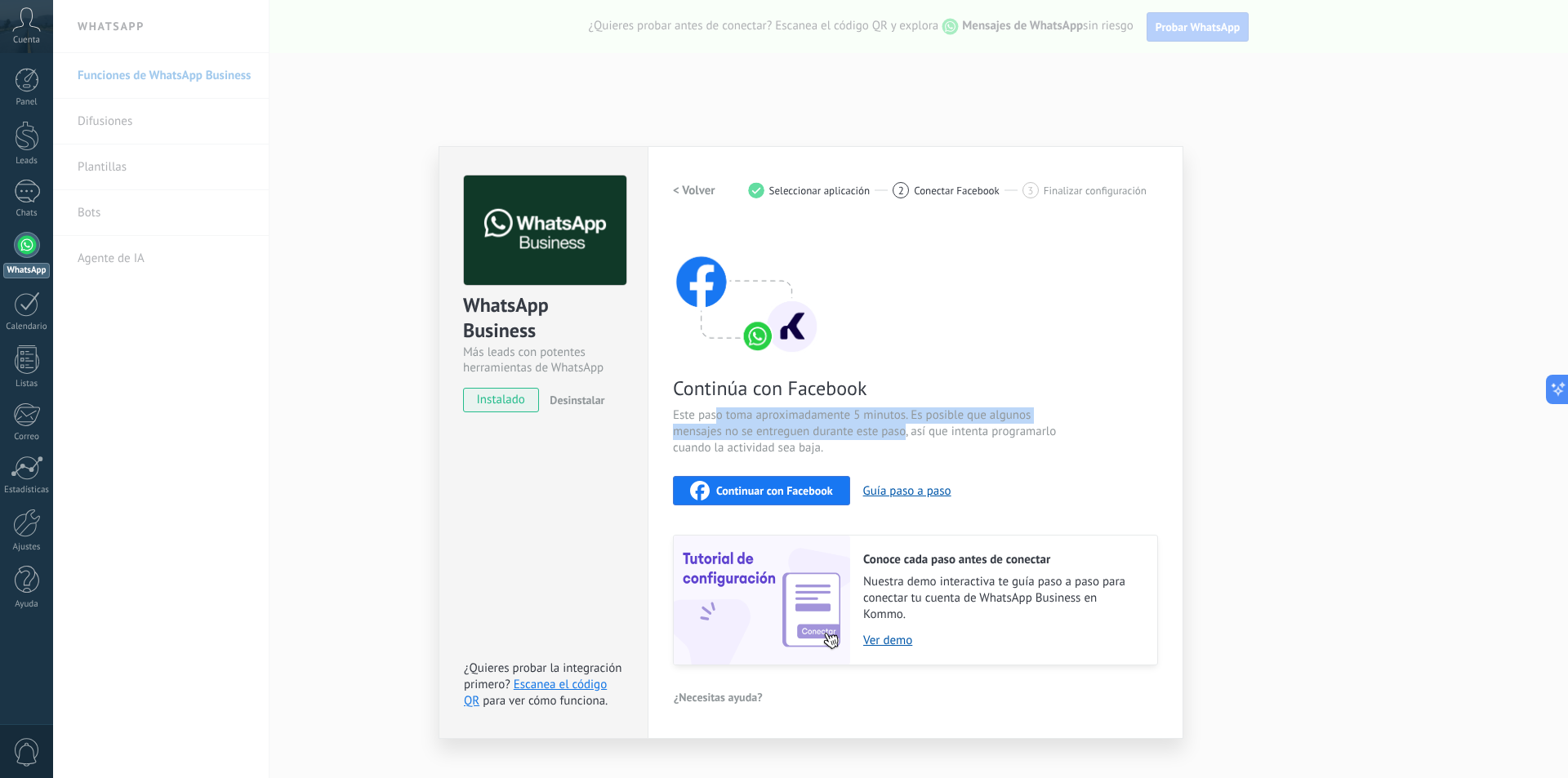
drag, startPoint x: 717, startPoint y: 408, endPoint x: 820, endPoint y: 498, distance: 136.8
click at [898, 448] on span "Este paso toma aproximadamente 5 minutos. Es posible que algunos mensajes no se…" at bounding box center [867, 432] width 389 height 49
click at [793, 498] on div "Continuar con Facebook" at bounding box center [761, 491] width 143 height 20
click at [799, 504] on div "Continúa con Facebook Este paso toma aproximadamente 5 minutos. Es posible que …" at bounding box center [915, 445] width 485 height 441
click at [797, 493] on span "Continuar con Facebook" at bounding box center [775, 491] width 117 height 12
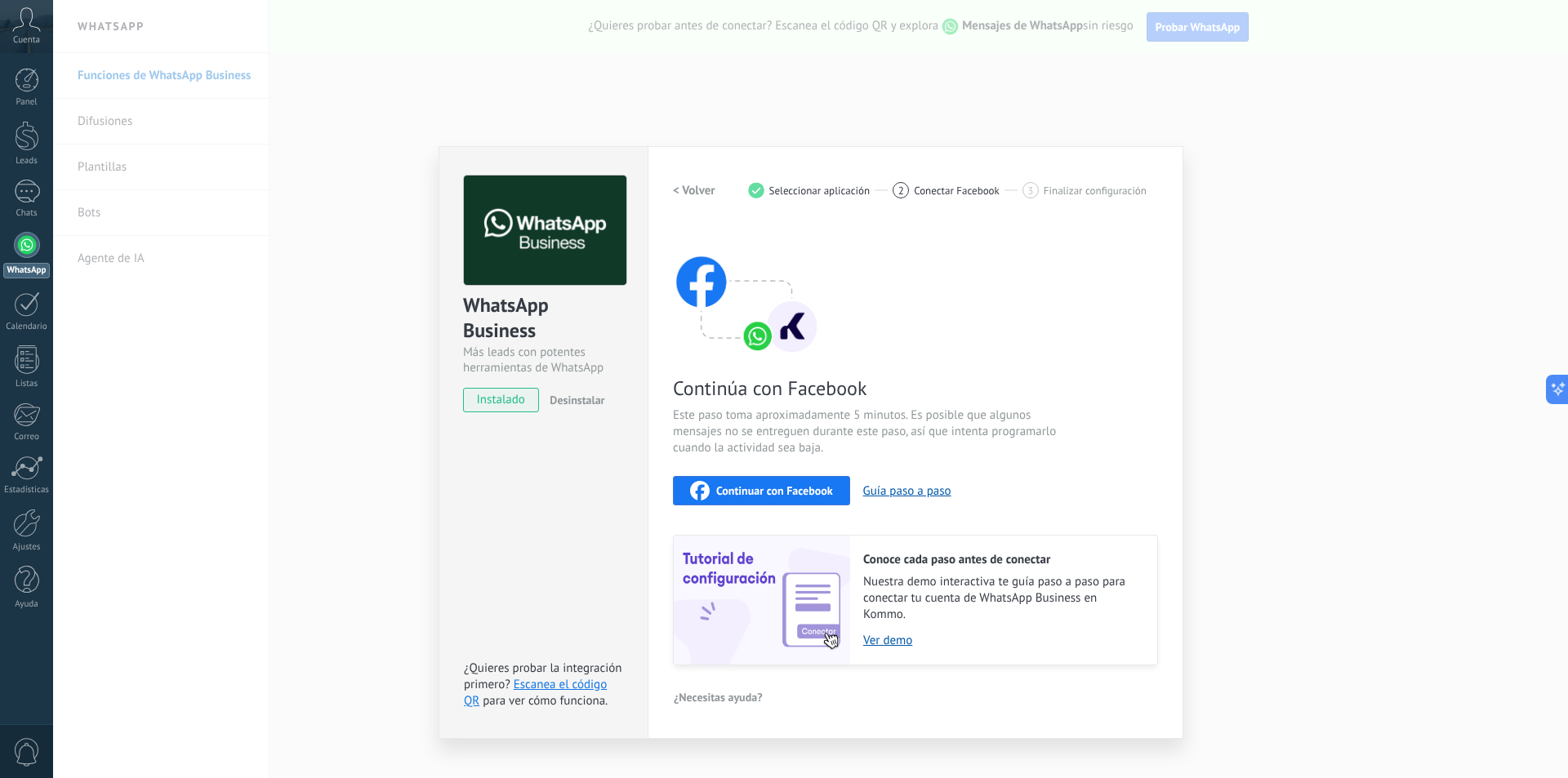
click at [1073, 136] on div "WhatsApp Business Más leads con potentes herramientas de WhatsApp instalado Des…" at bounding box center [811, 389] width 1515 height 778
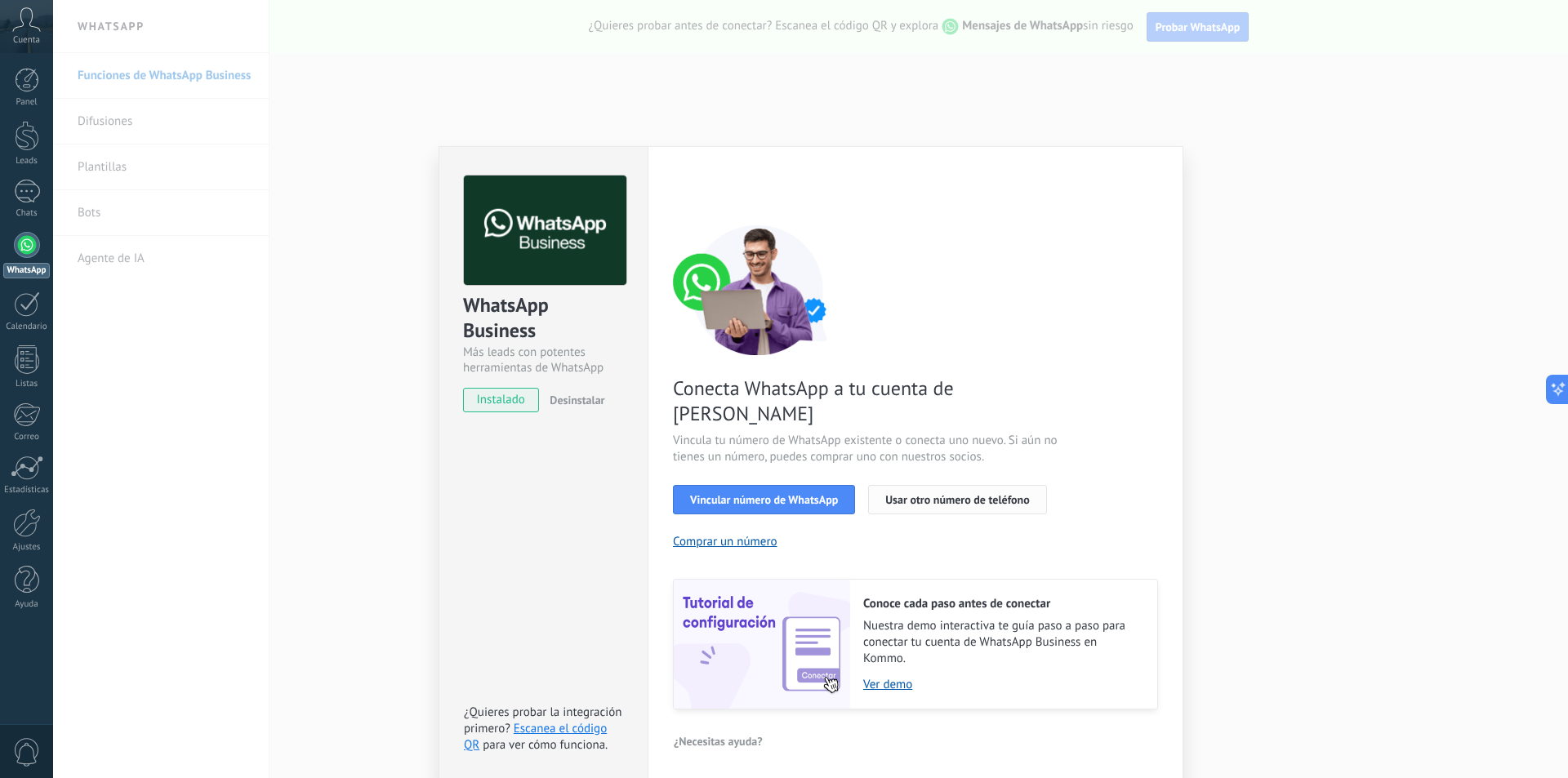
click at [908, 485] on button "Usar otro número de teléfono" at bounding box center [957, 500] width 178 height 30
click at [957, 104] on div "WhatsApp Business Más leads con potentes herramientas de WhatsApp instalado Des…" at bounding box center [811, 389] width 1515 height 778
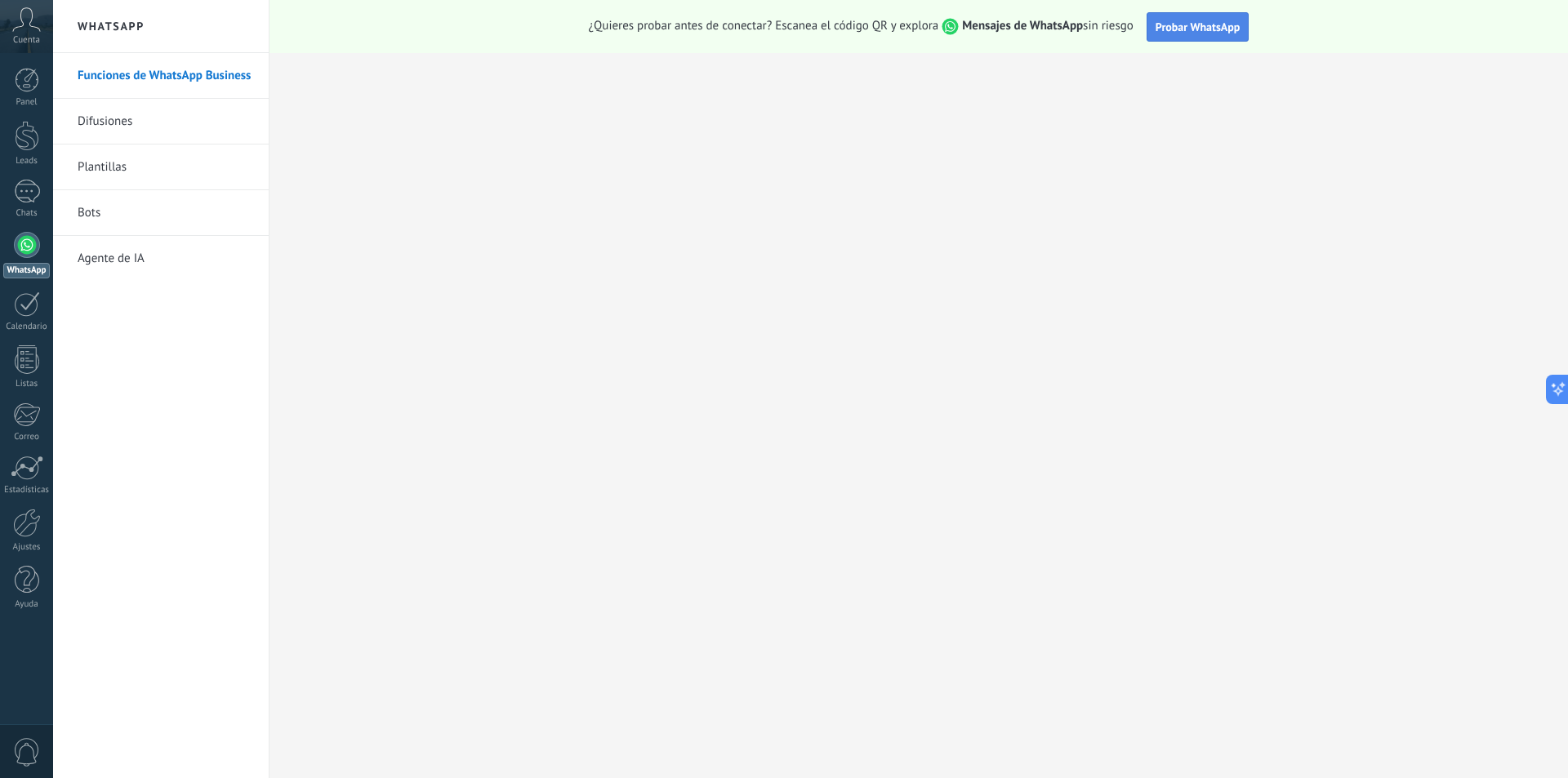
click at [1213, 30] on span "Probar WhatsApp" at bounding box center [1198, 27] width 85 height 14
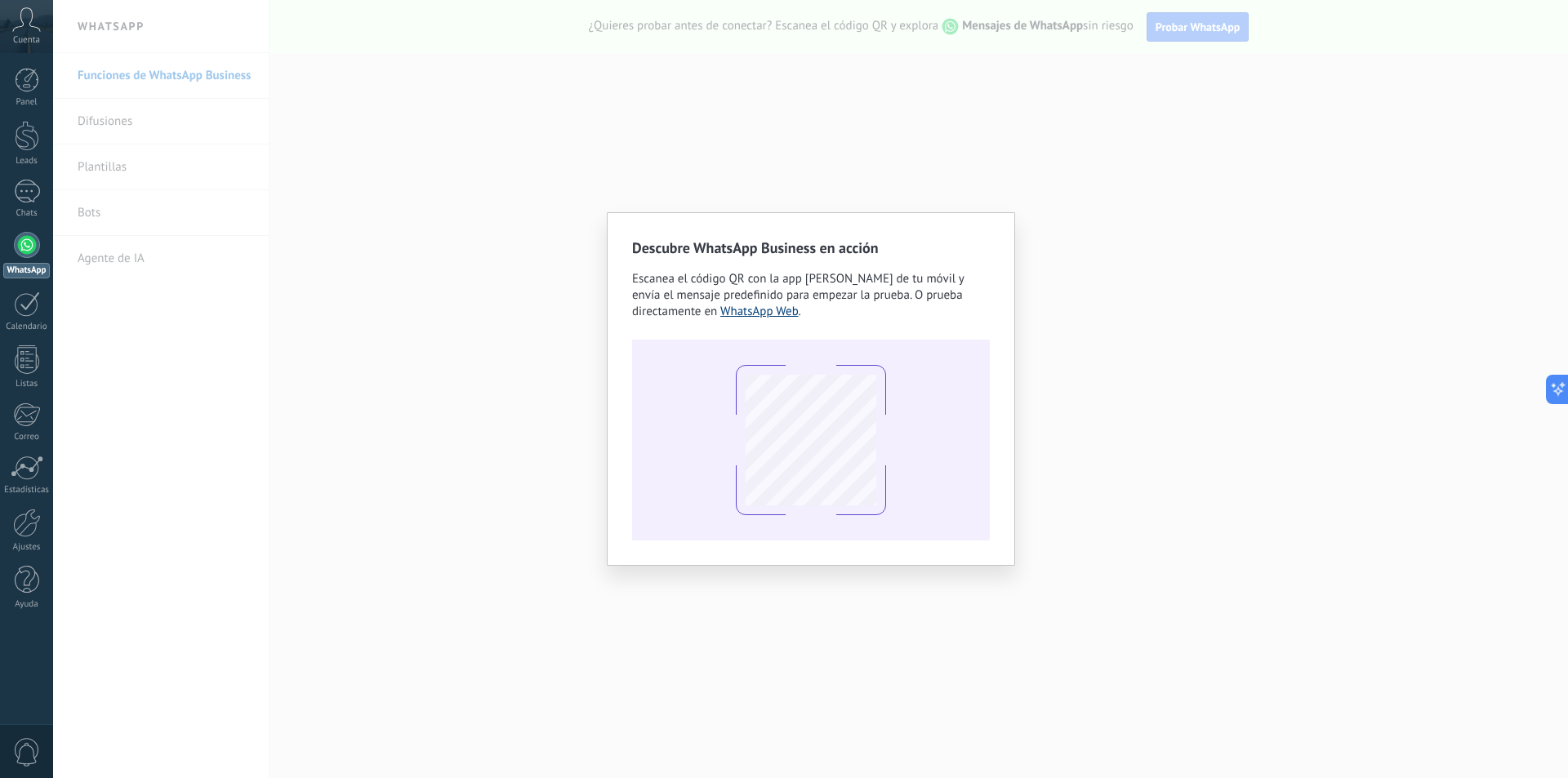
click at [761, 312] on link "WhatsApp Web" at bounding box center [759, 311] width 78 height 15
click at [759, 316] on link "WhatsApp Web" at bounding box center [759, 311] width 78 height 15
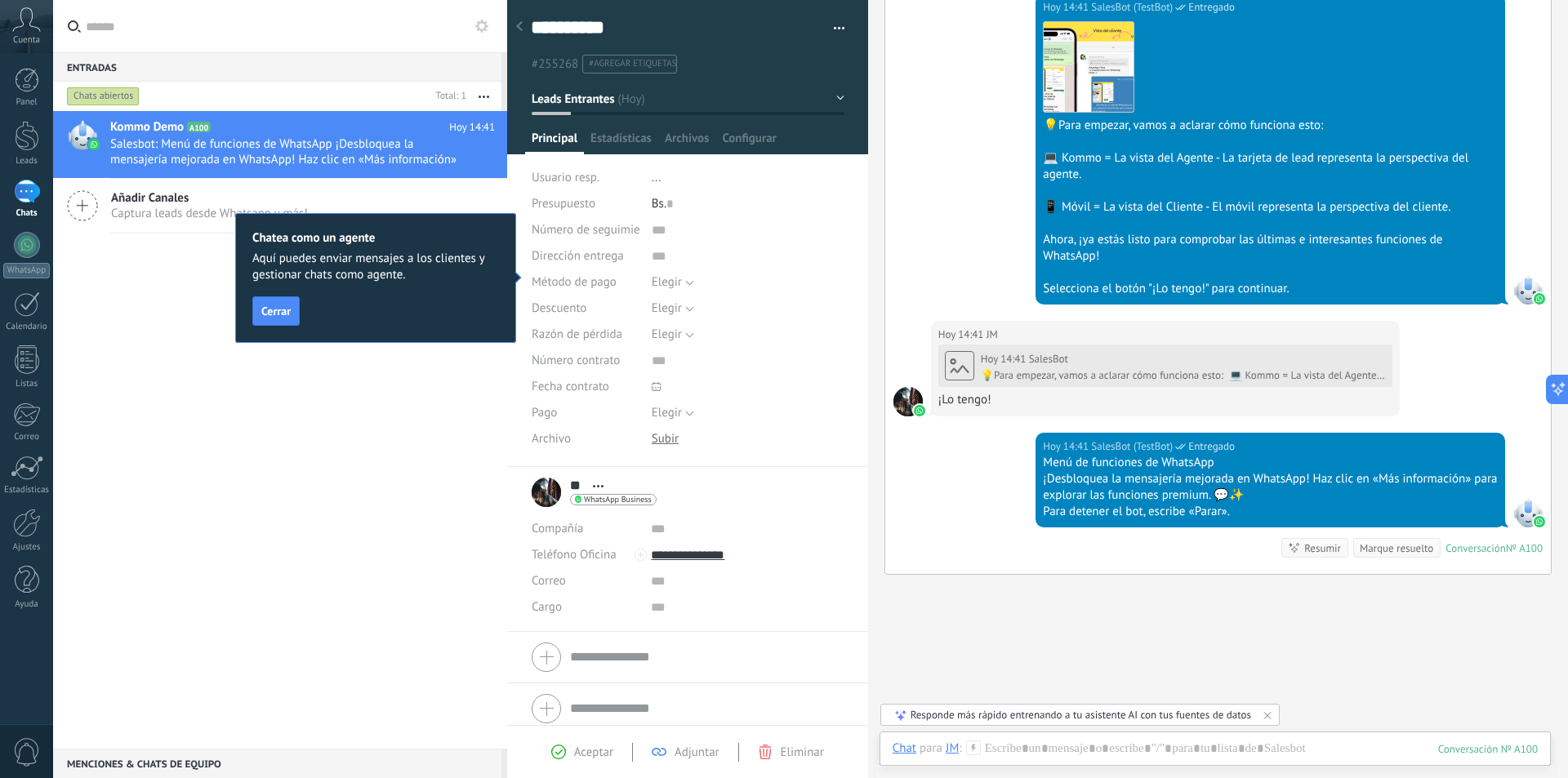
scroll to position [24, 0]
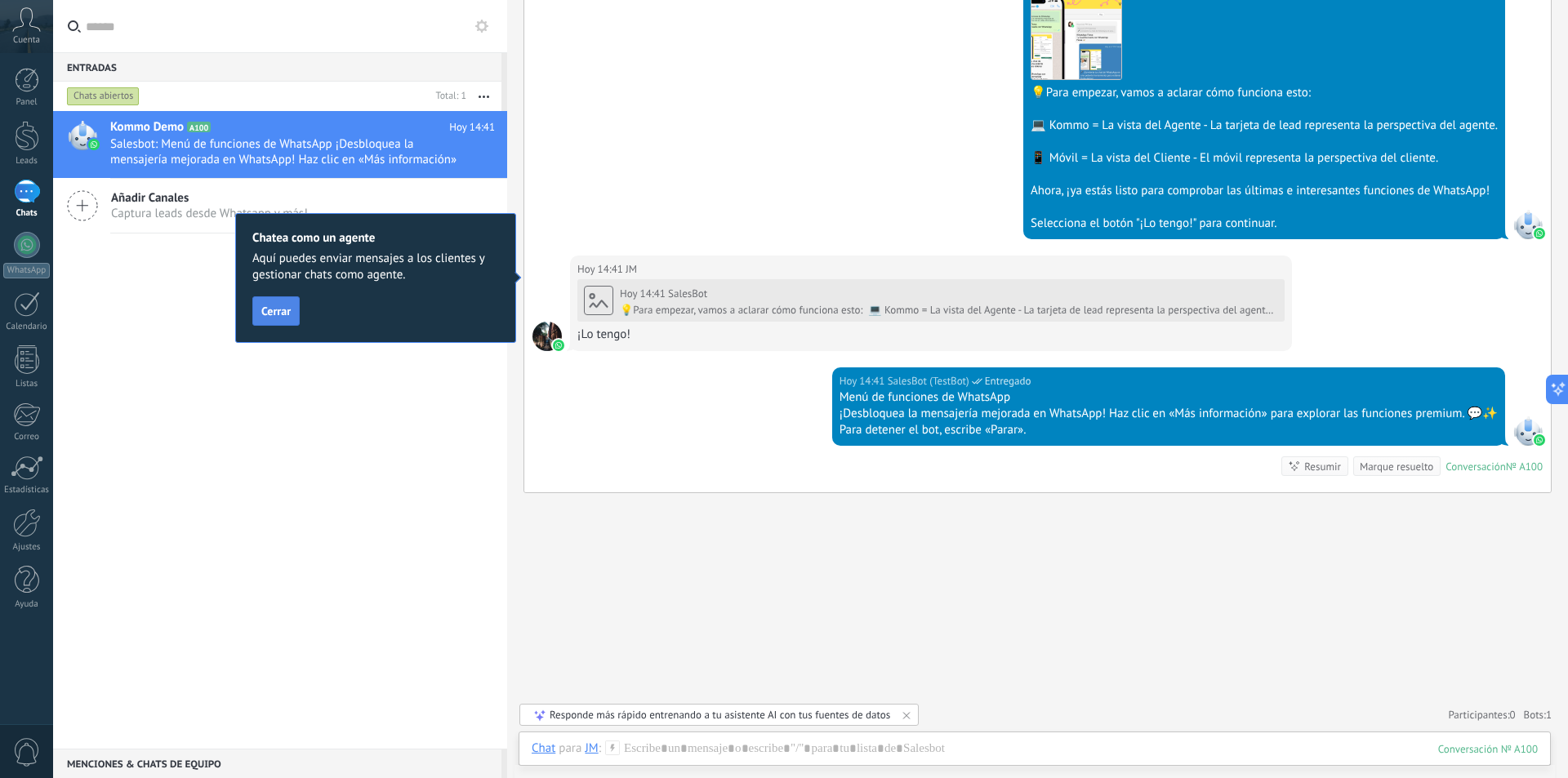
click at [286, 316] on span "Cerrar" at bounding box center [276, 311] width 30 height 12
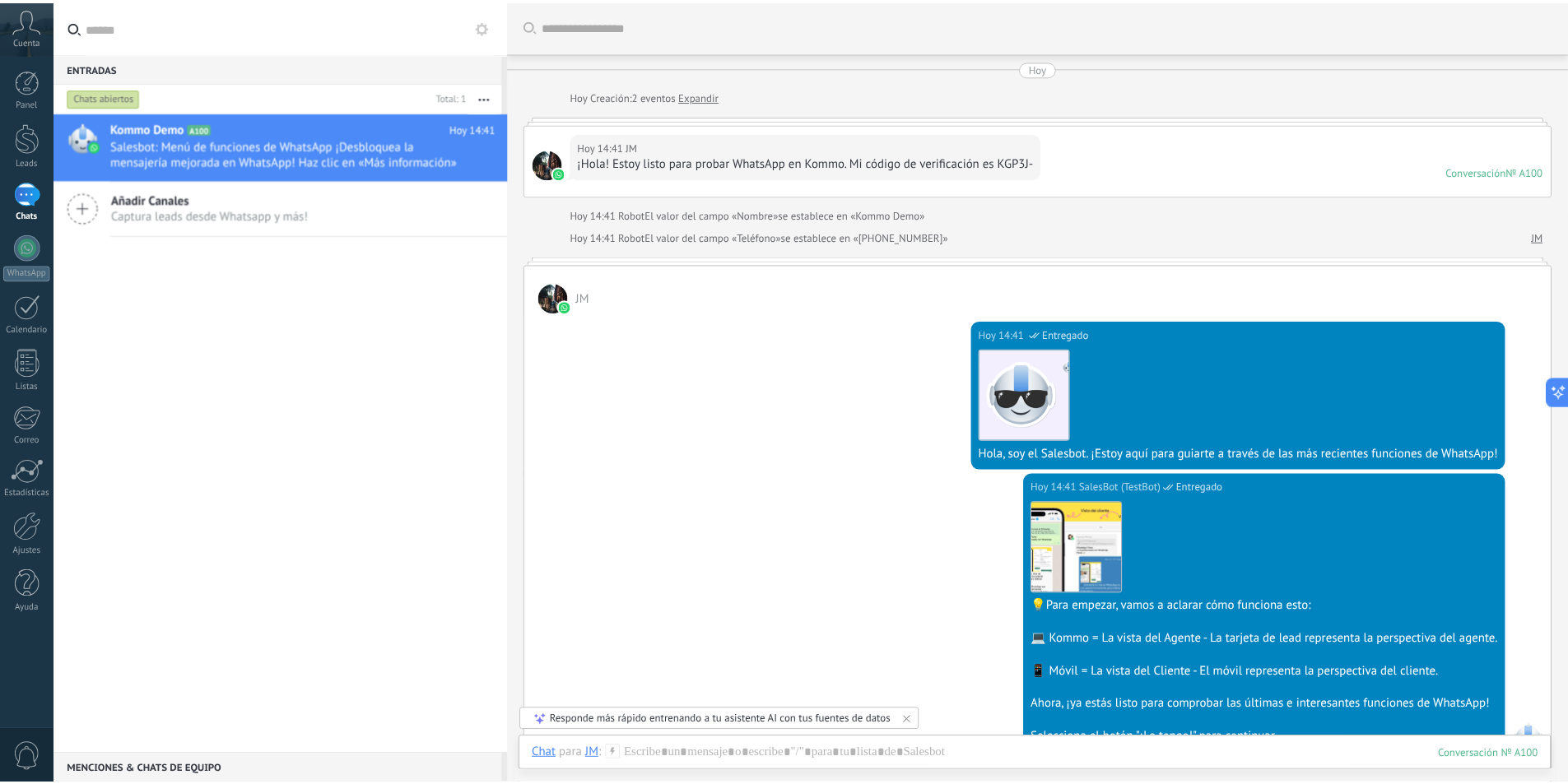
scroll to position [0, 0]
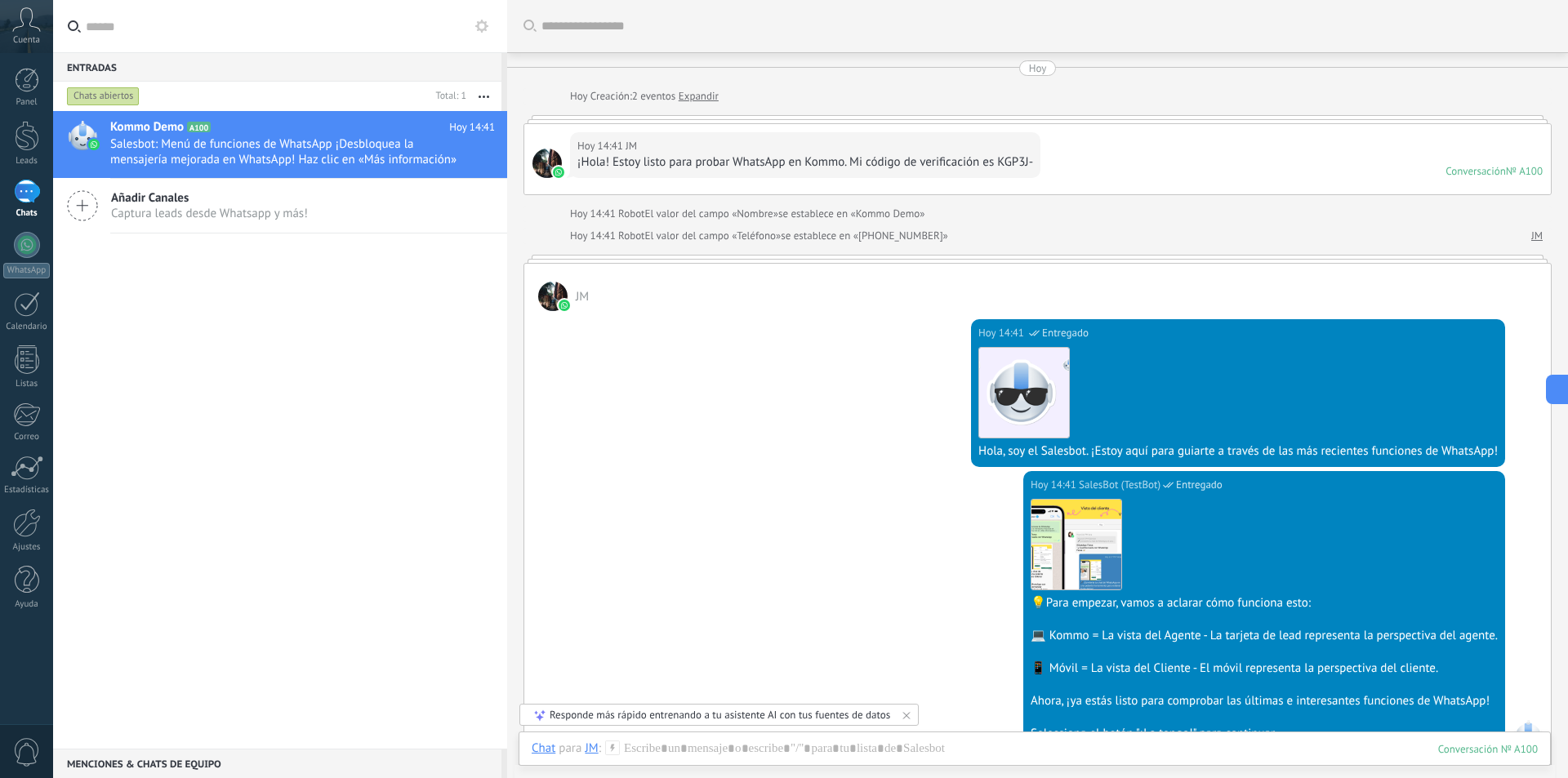
click at [552, 292] on div at bounding box center [553, 296] width 30 height 30
click at [565, 304] on img at bounding box center [564, 305] width 12 height 12
click at [17, 37] on span "Cuenta" at bounding box center [27, 41] width 27 height 11
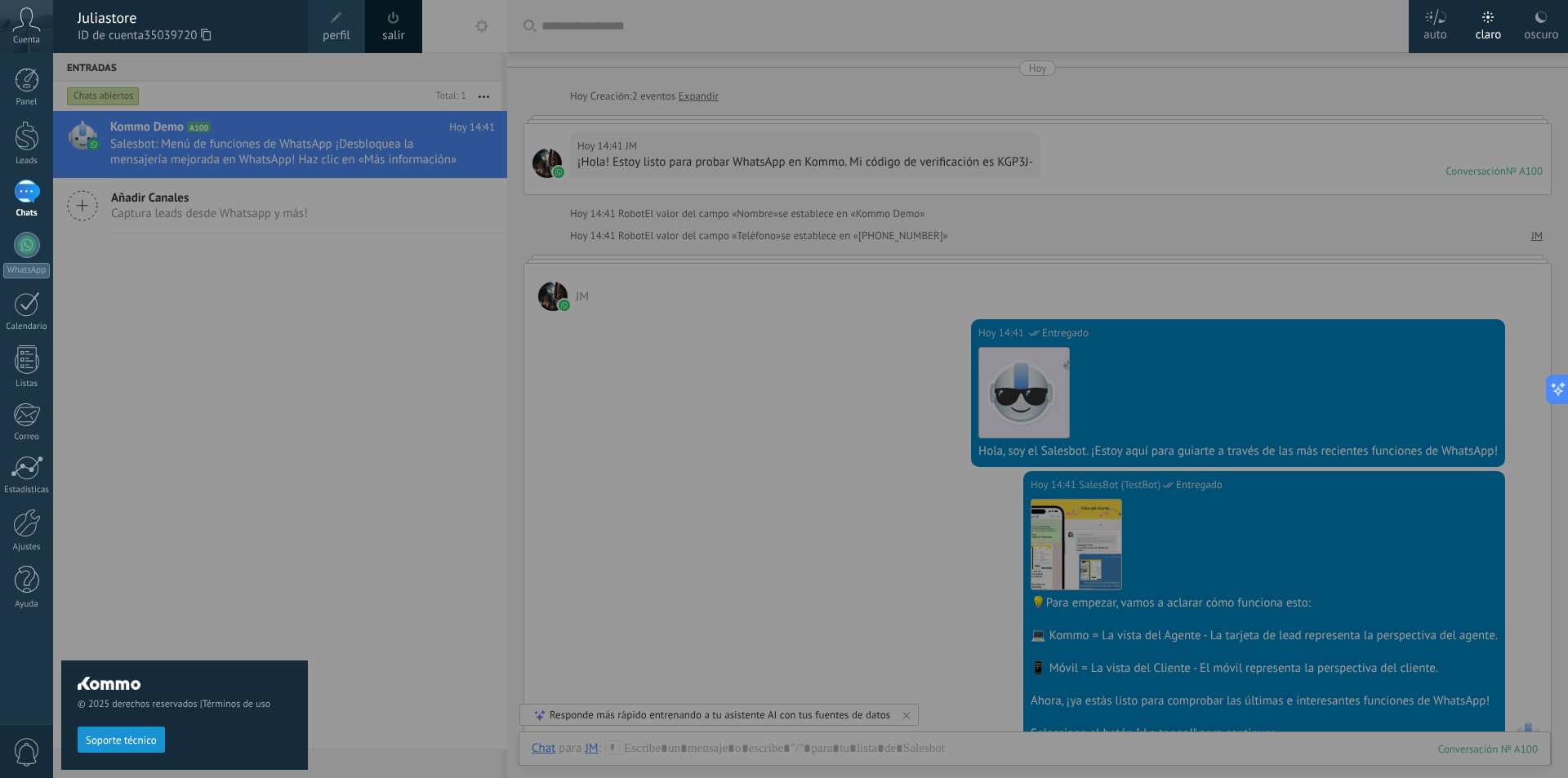
click at [338, 26] on span at bounding box center [337, 18] width 18 height 18
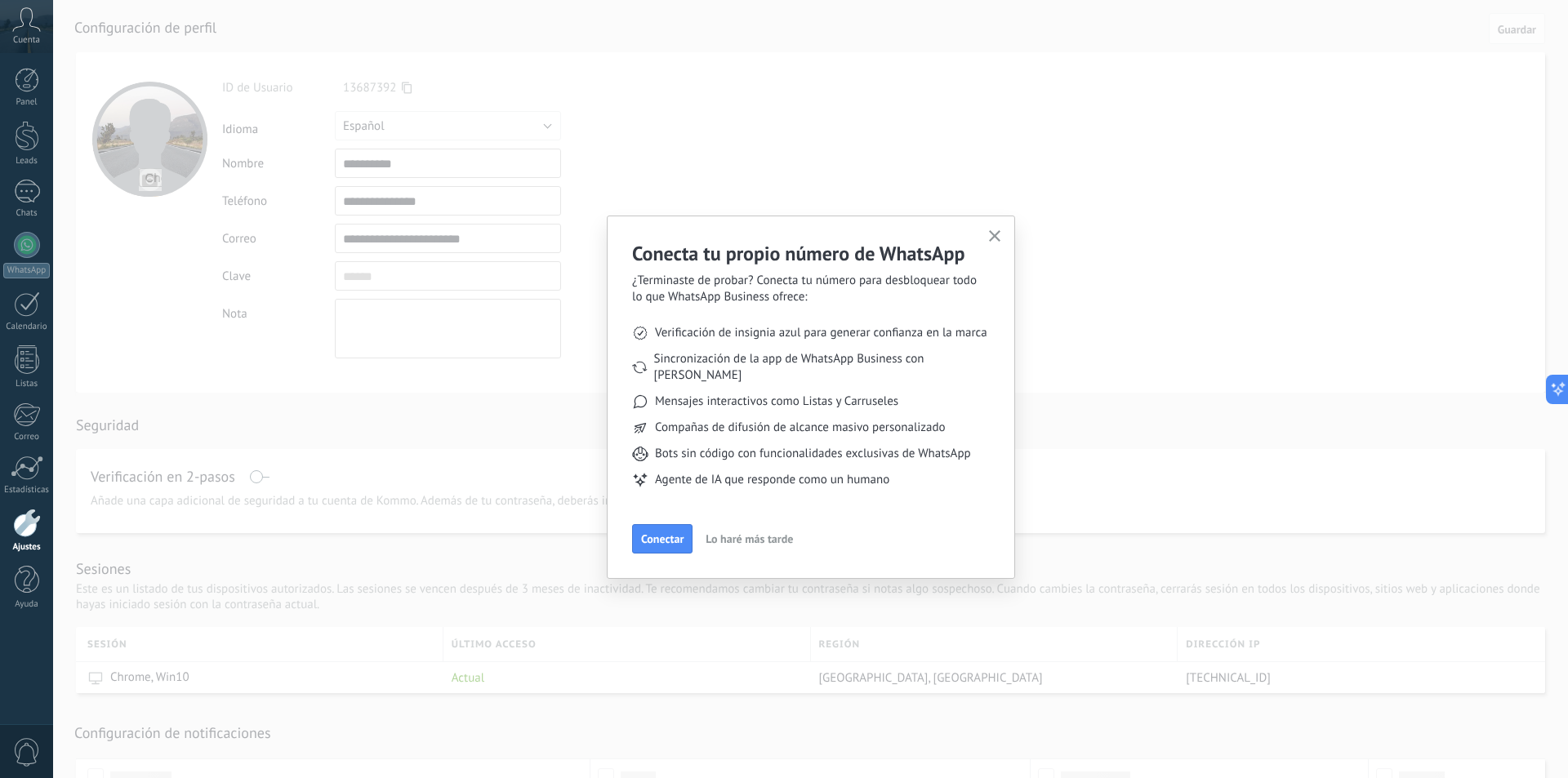
click at [993, 236] on use "button" at bounding box center [995, 237] width 13 height 13
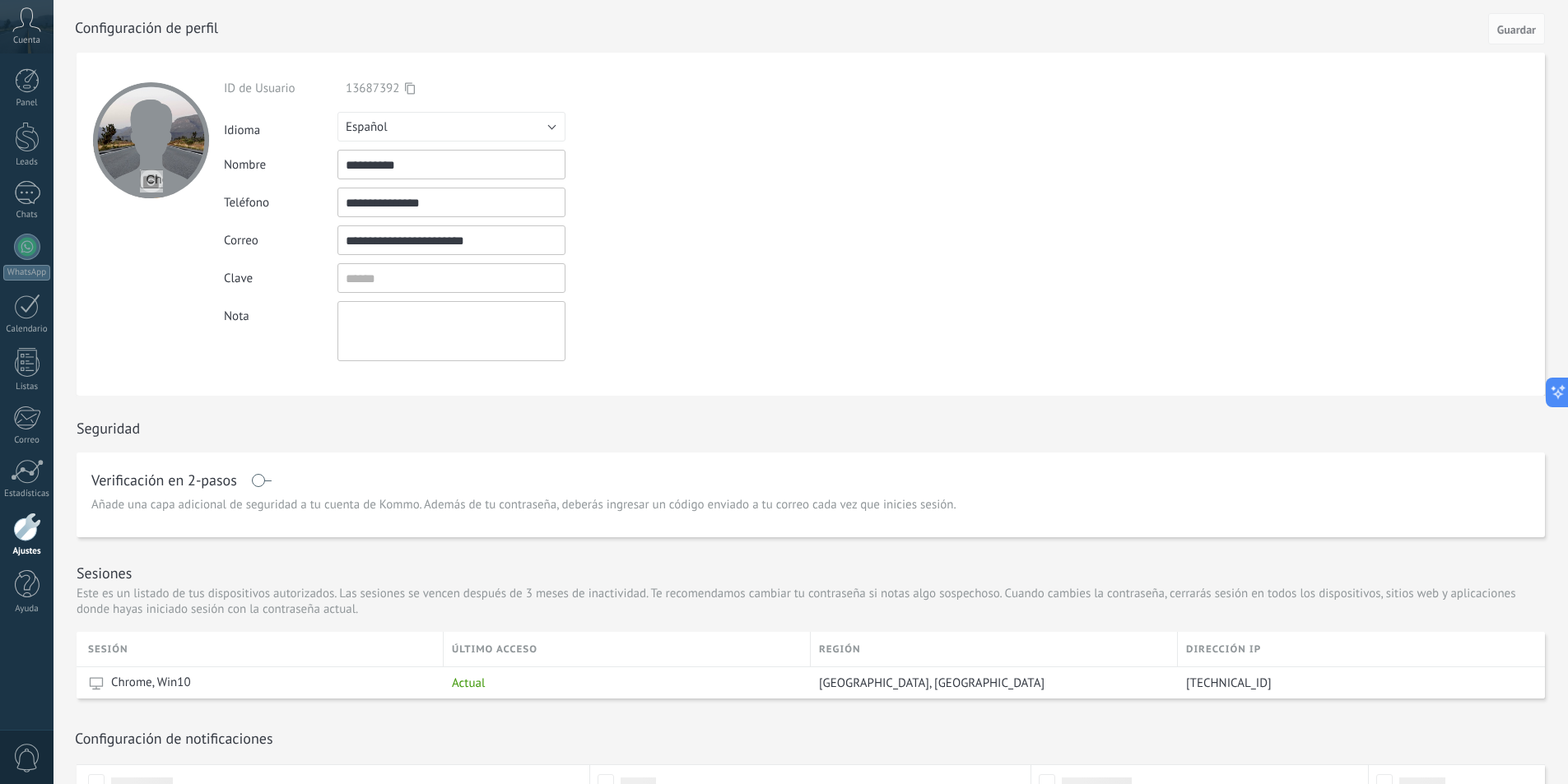
click at [155, 182] on input "file" at bounding box center [151, 181] width 23 height 23
type input "**********"
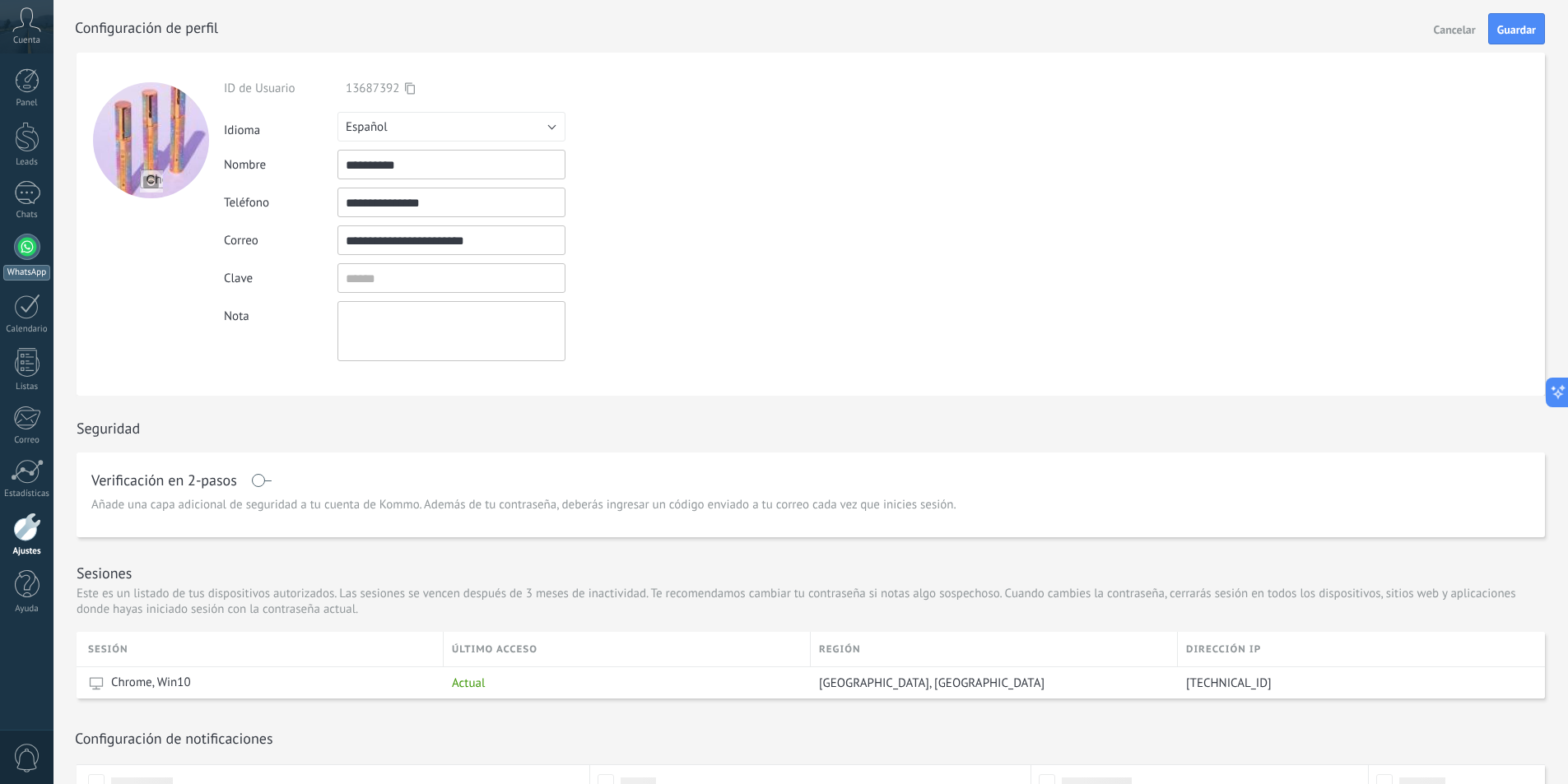
click at [34, 237] on div at bounding box center [26, 247] width 26 height 26
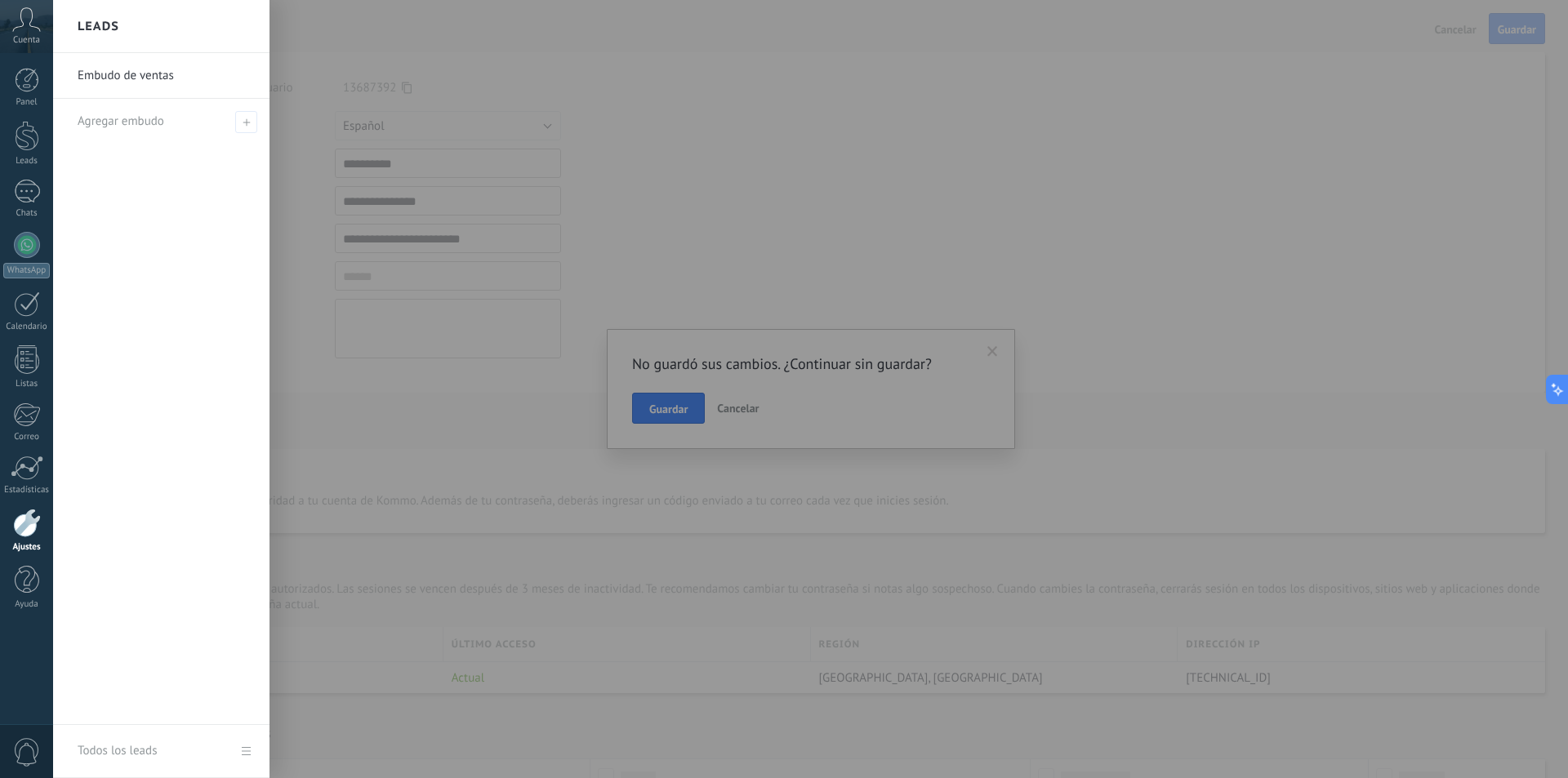
click at [996, 346] on div at bounding box center [837, 389] width 1568 height 778
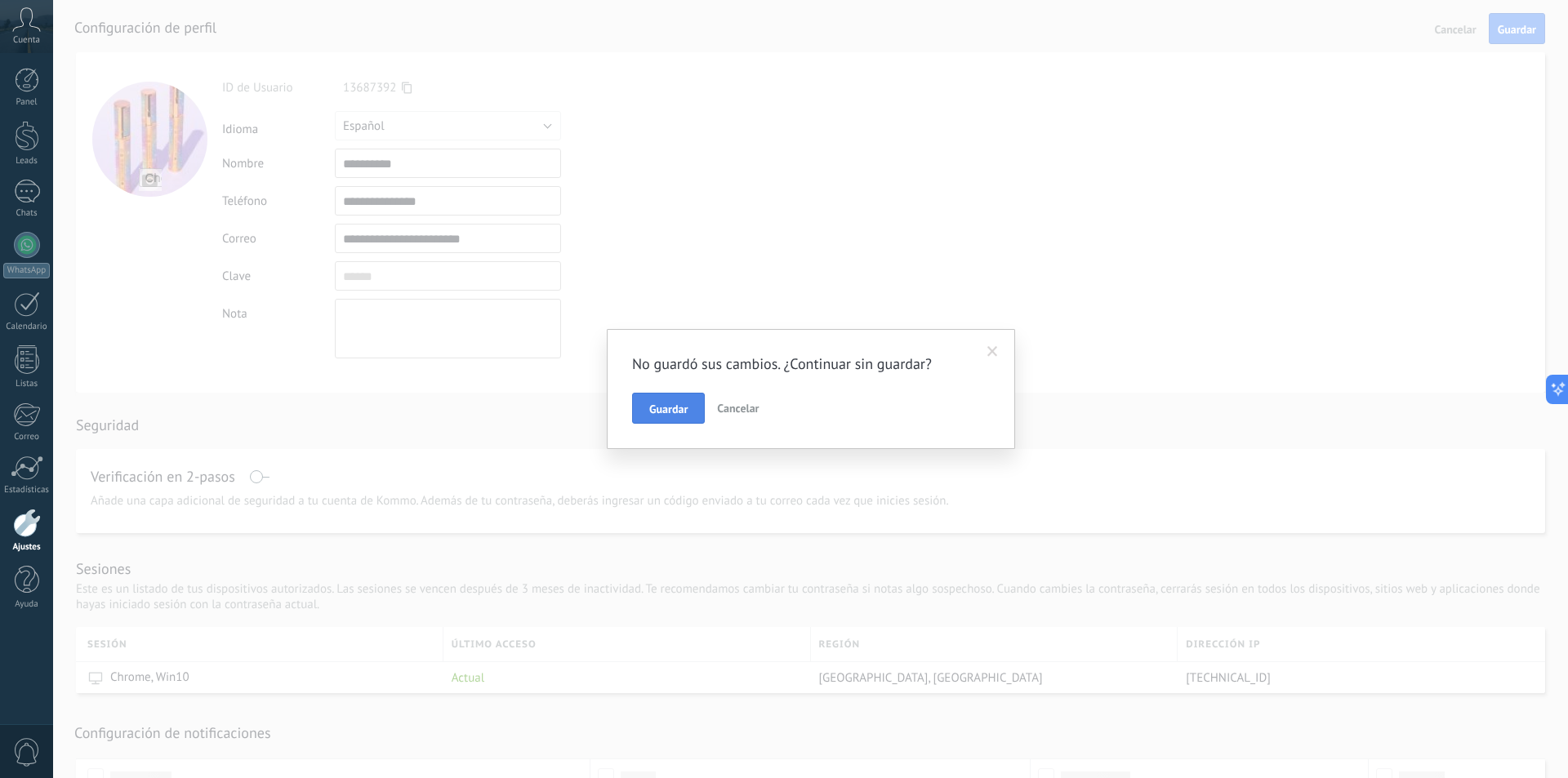
click at [668, 419] on button "Guardar" at bounding box center [668, 408] width 73 height 31
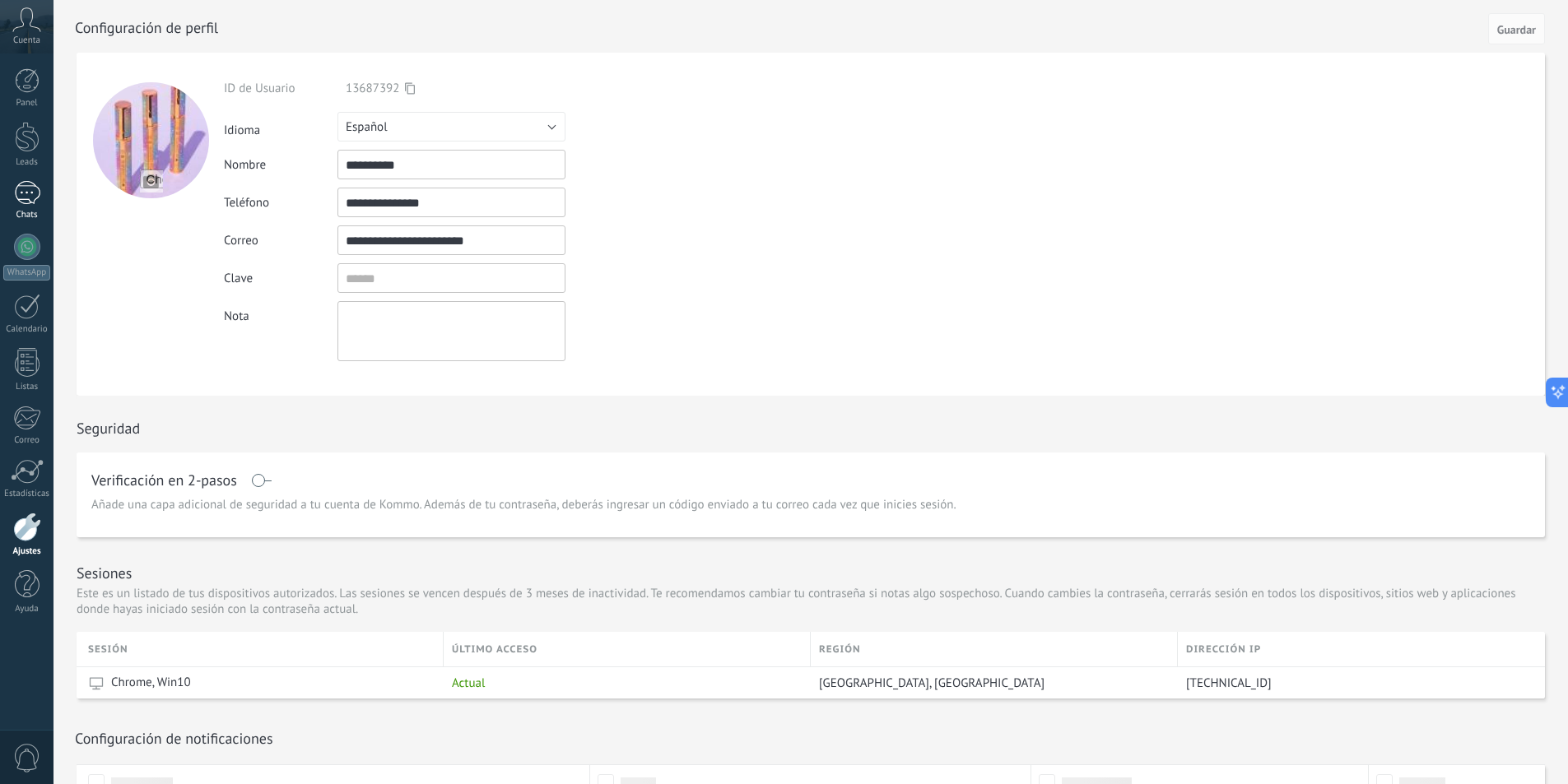
click at [19, 190] on div "1" at bounding box center [26, 193] width 26 height 24
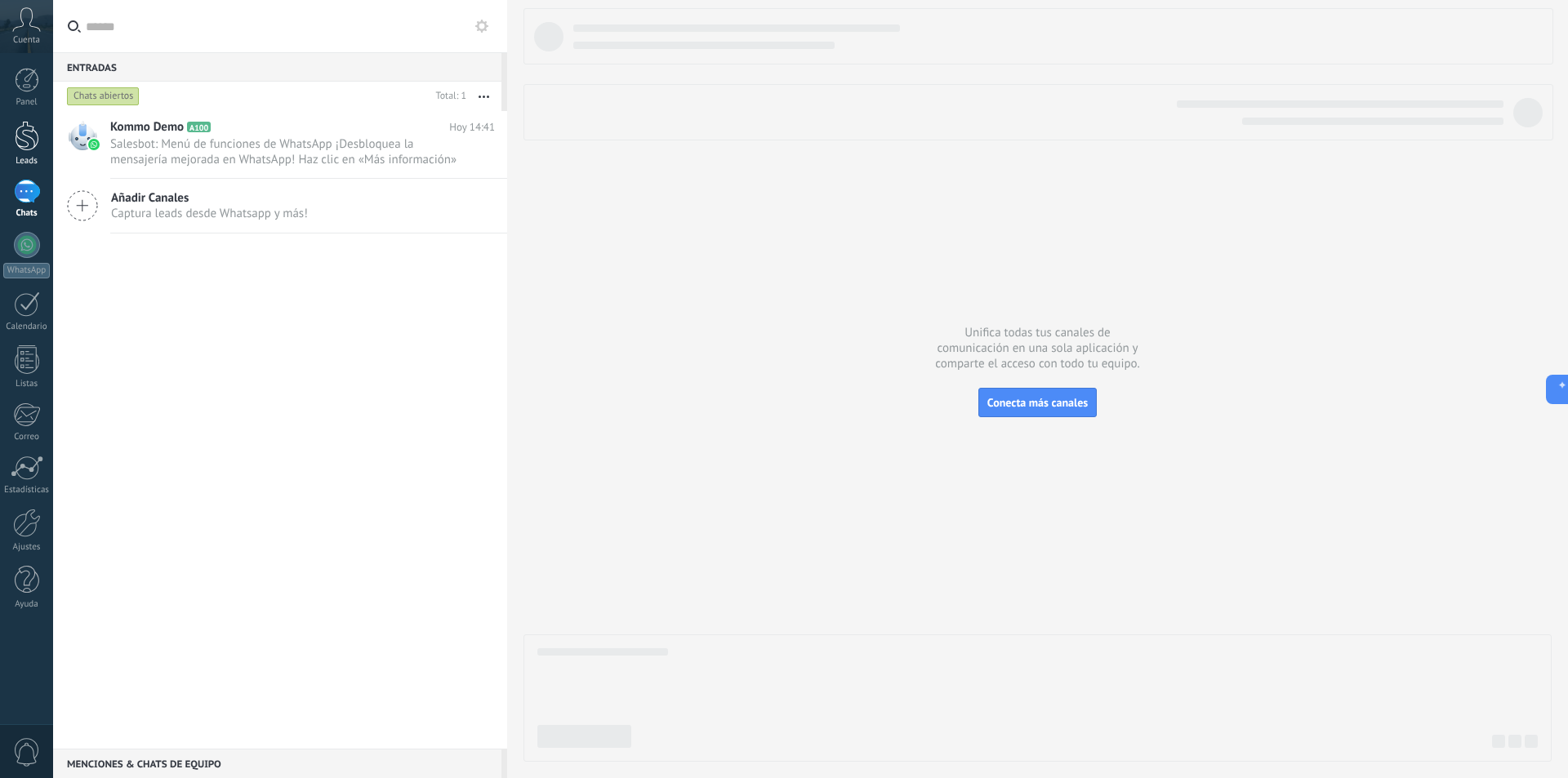
click at [24, 131] on div at bounding box center [26, 136] width 24 height 31
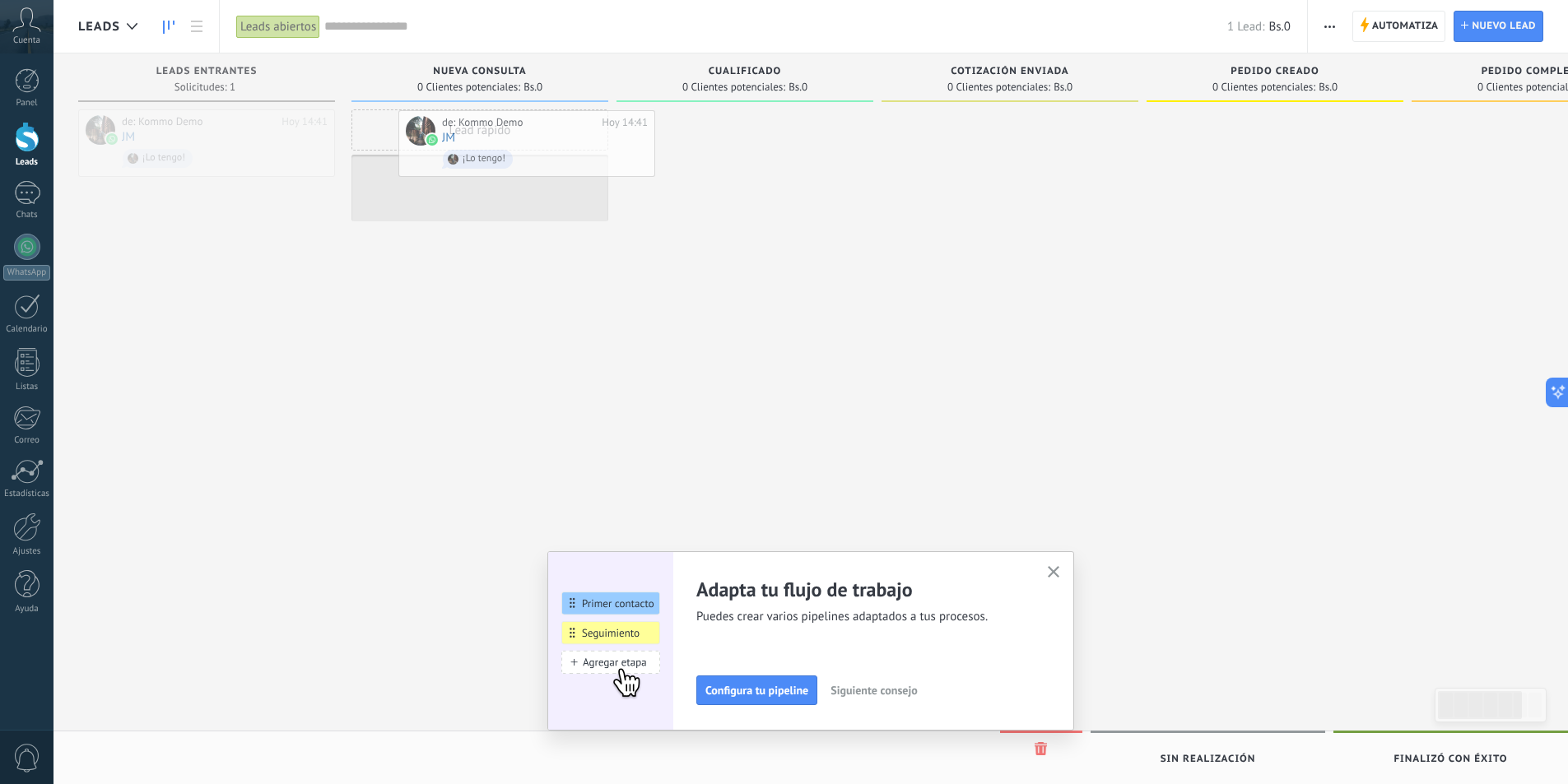
drag, startPoint x: 201, startPoint y: 130, endPoint x: 520, endPoint y: 127, distance: 319.0
drag, startPoint x: 504, startPoint y: 194, endPoint x: 245, endPoint y: 151, distance: 262.5
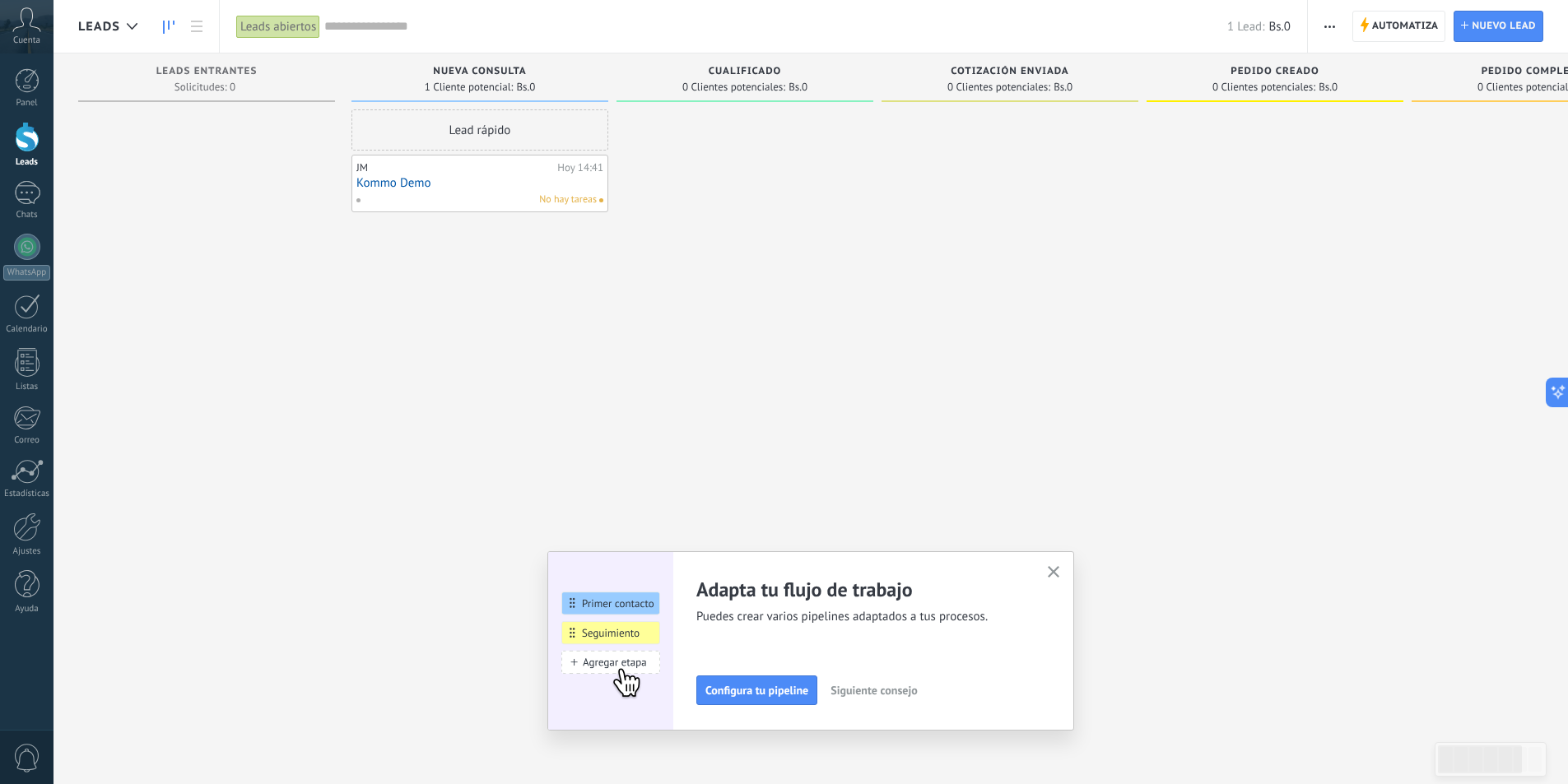
click at [17, 227] on div "Panel Leads 1 Chats WhatsApp Clientes" at bounding box center [26, 349] width 54 height 563
click at [20, 241] on div at bounding box center [26, 247] width 26 height 26
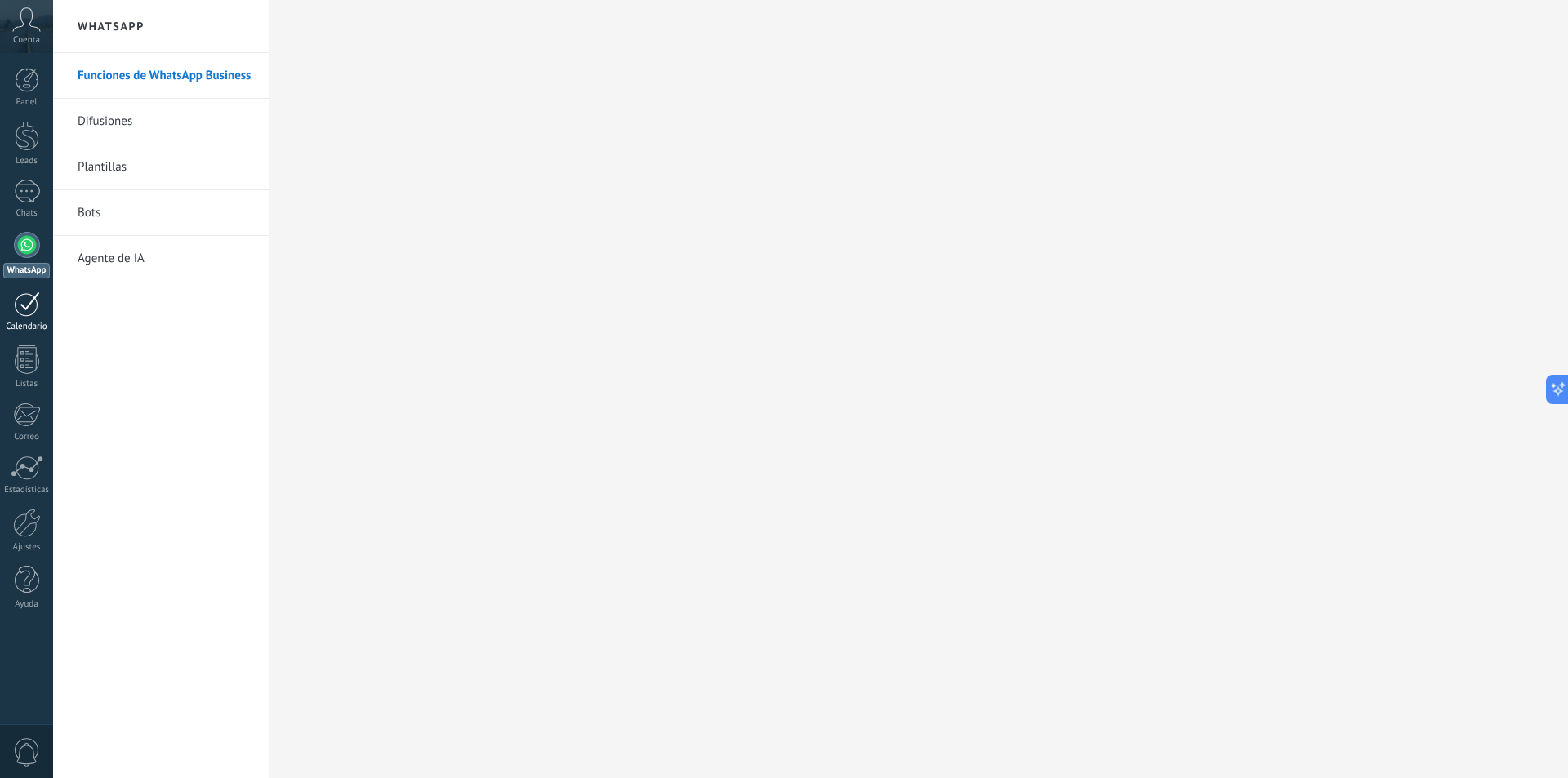
click at [24, 306] on div at bounding box center [26, 304] width 26 height 25
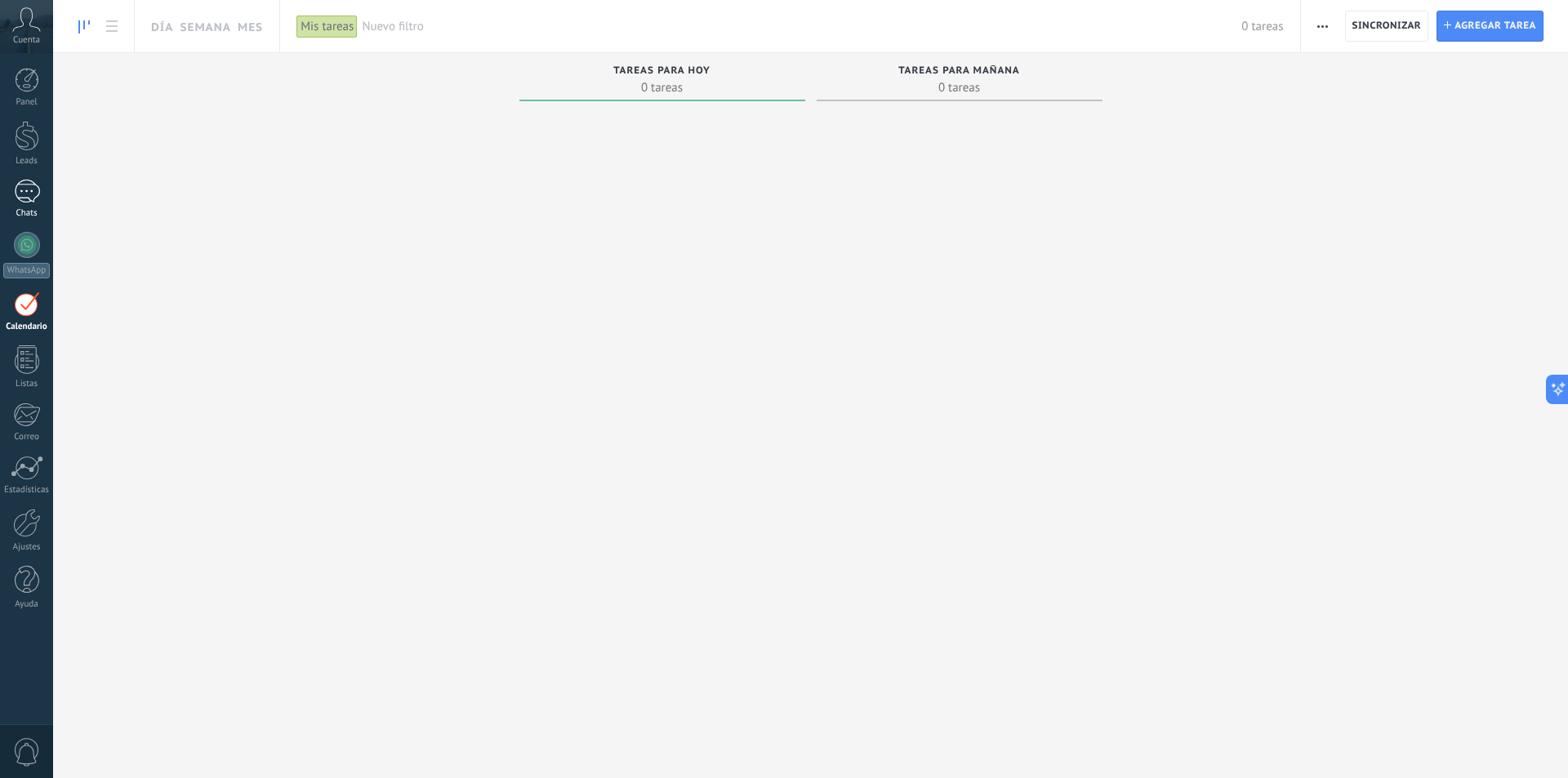
click at [30, 194] on div "1" at bounding box center [26, 192] width 26 height 23
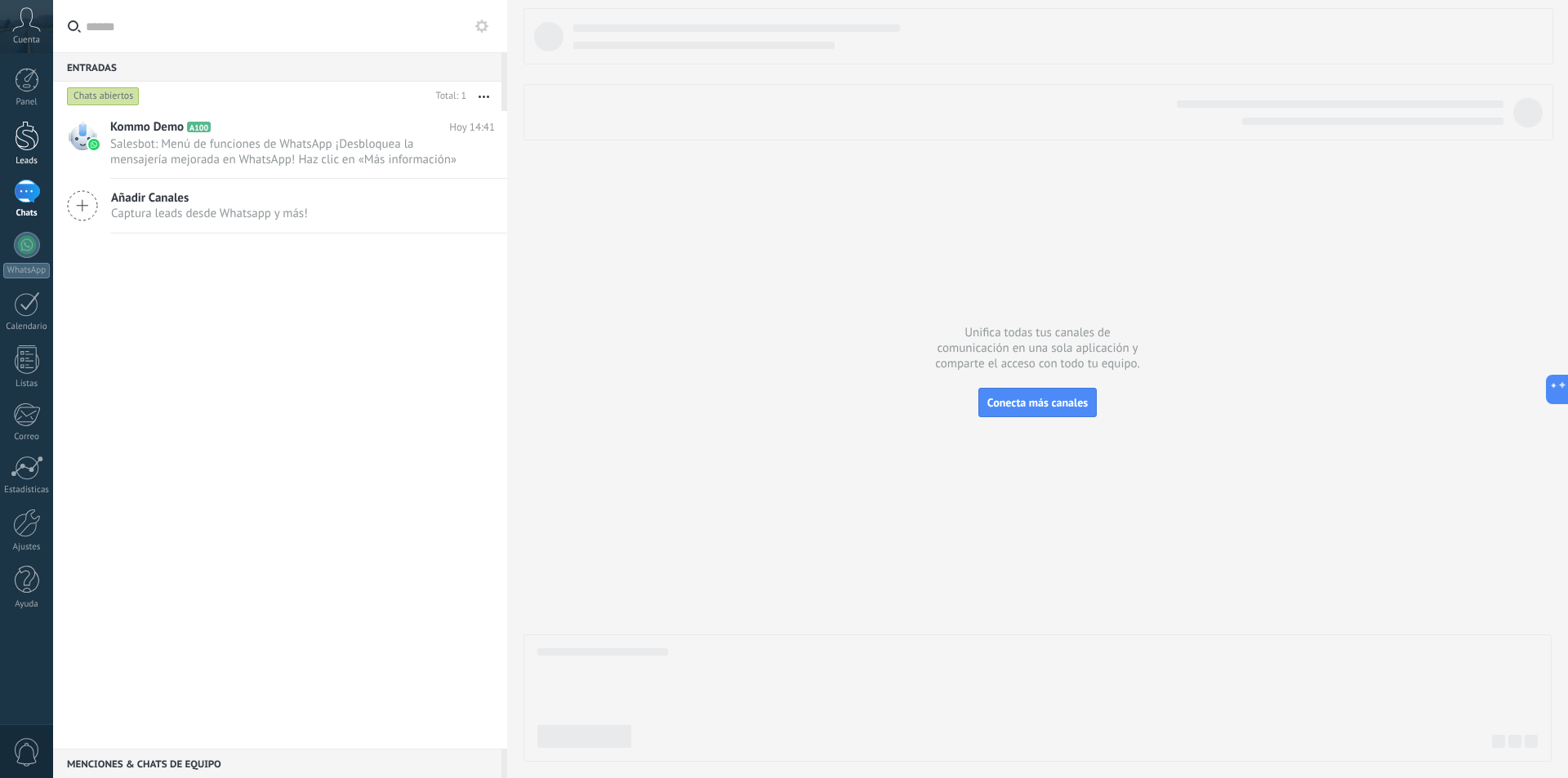
click at [22, 127] on div at bounding box center [26, 136] width 24 height 31
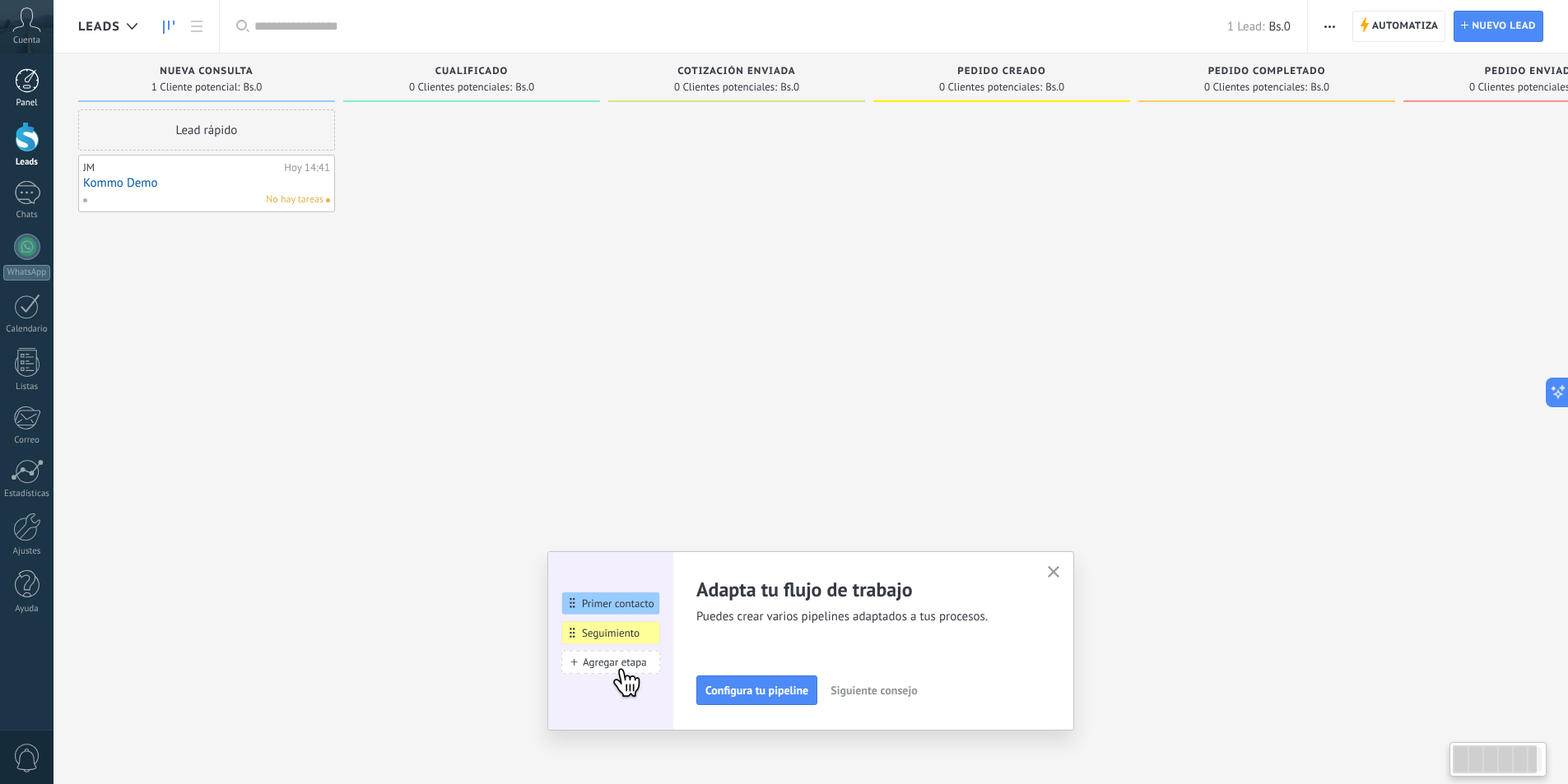
click at [24, 94] on link "Panel" at bounding box center [26, 88] width 54 height 40
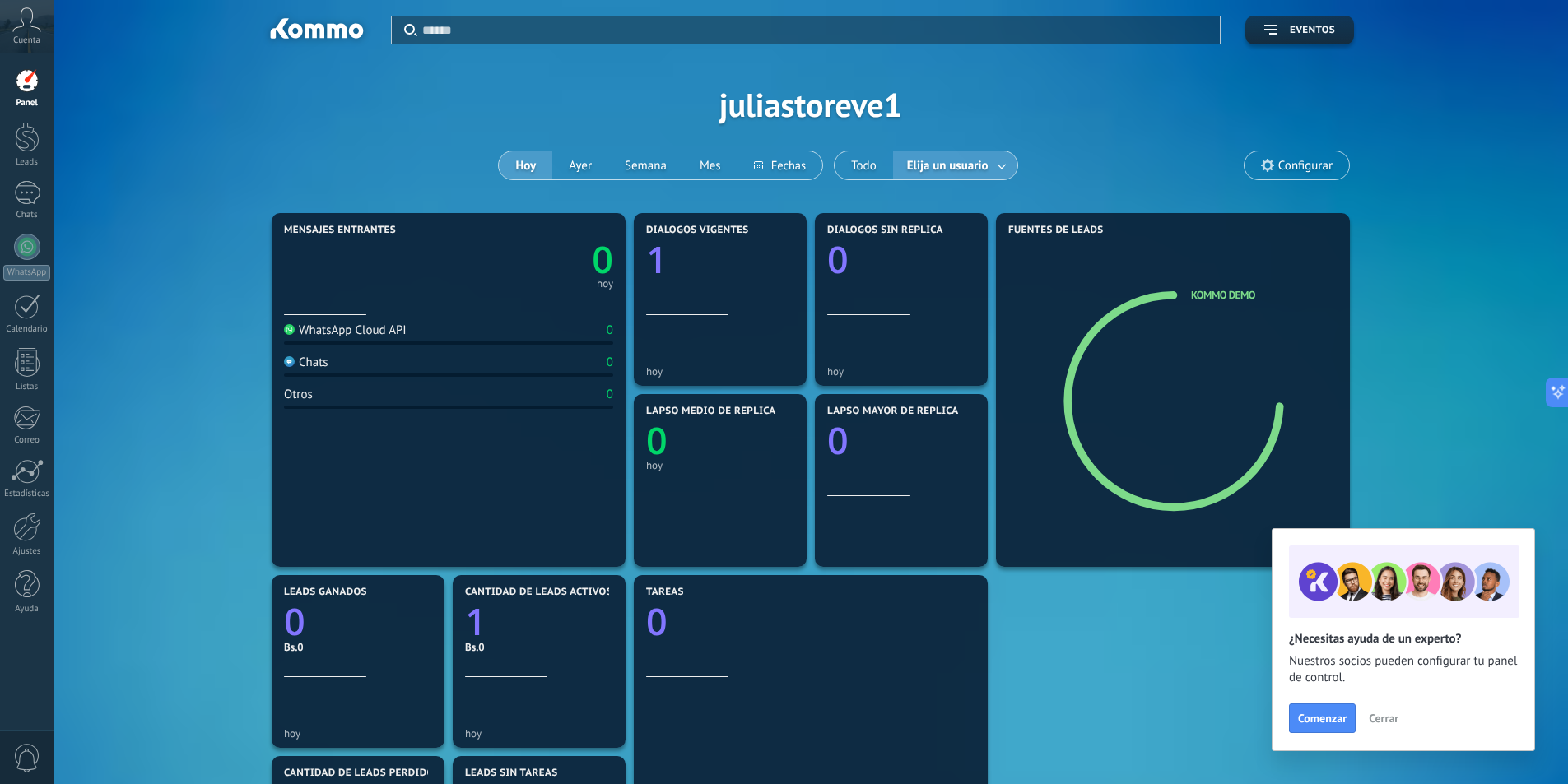
click at [1289, 172] on span "Configurar" at bounding box center [1305, 165] width 54 height 14
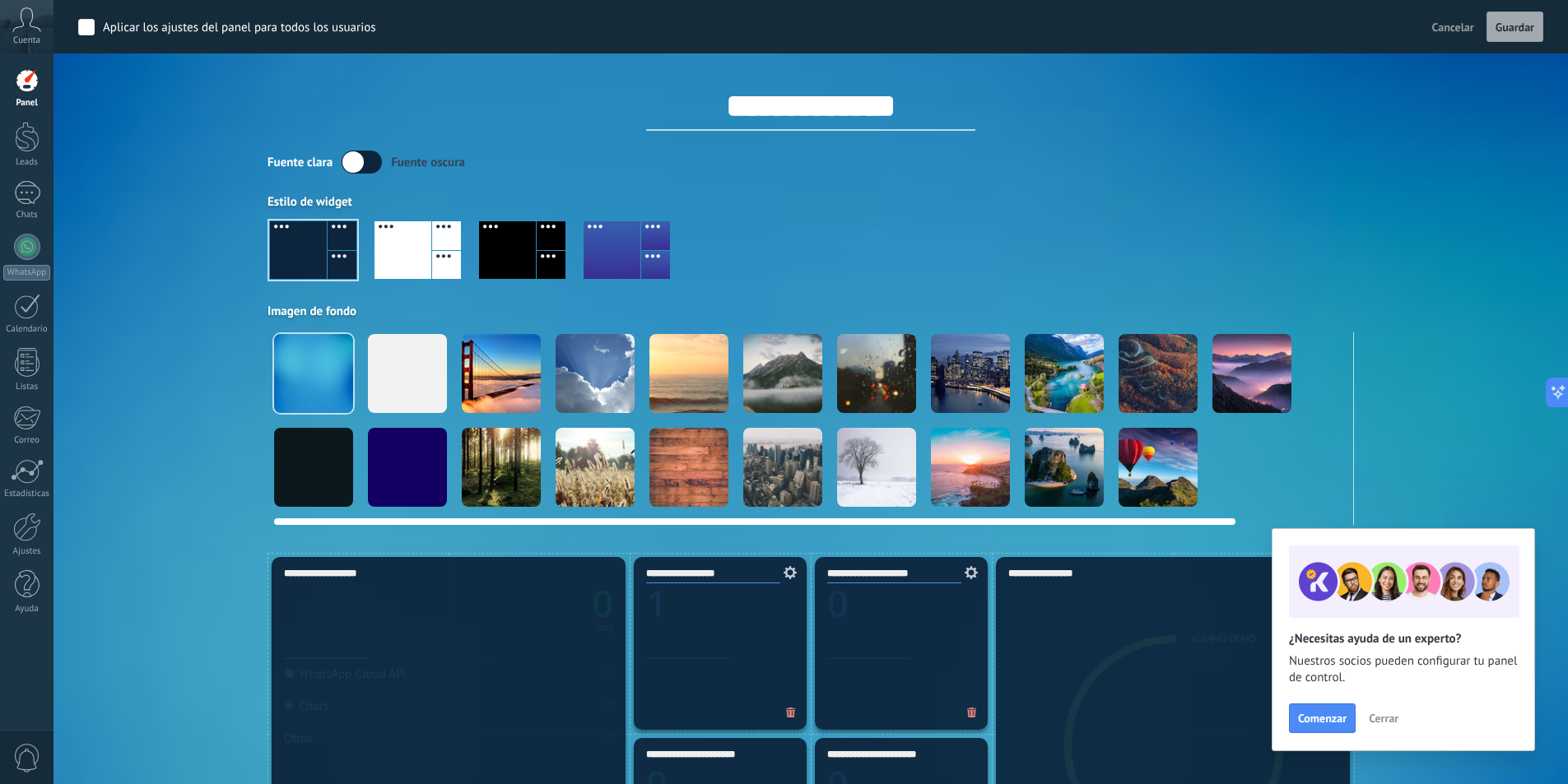
click at [576, 385] on div at bounding box center [594, 373] width 79 height 79
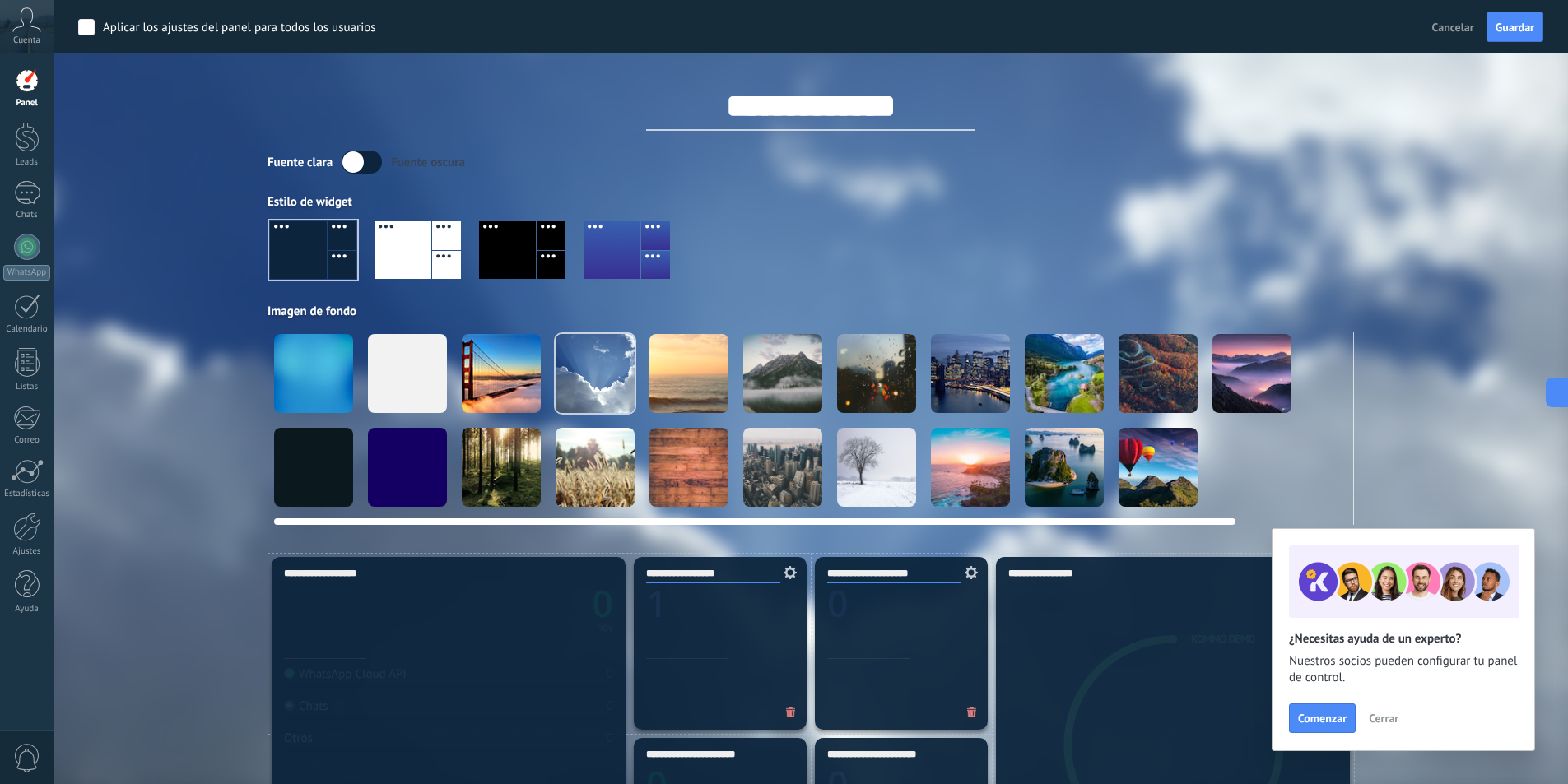
click at [1249, 383] on div at bounding box center [1251, 373] width 79 height 79
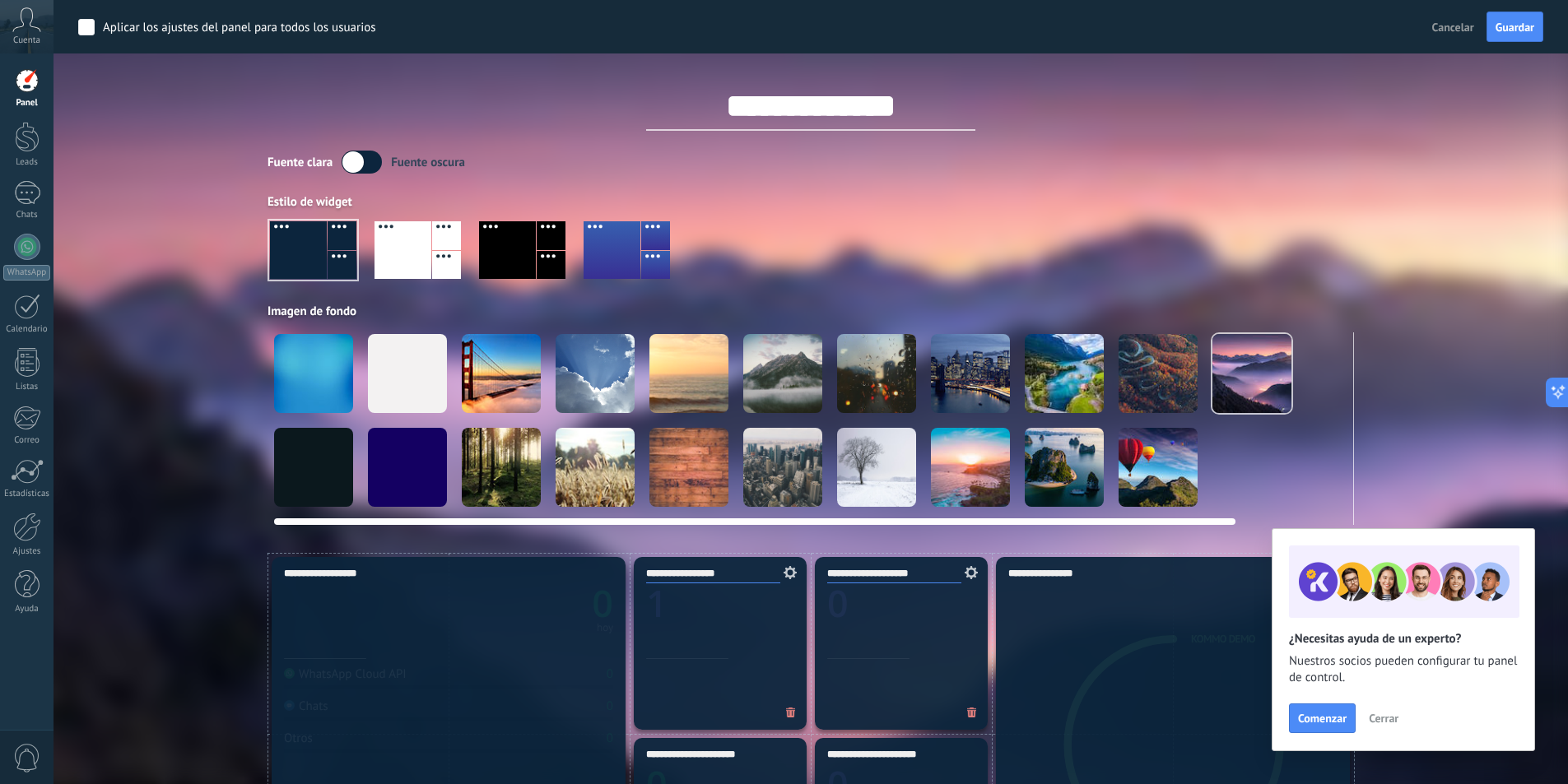
scroll to position [0, 127]
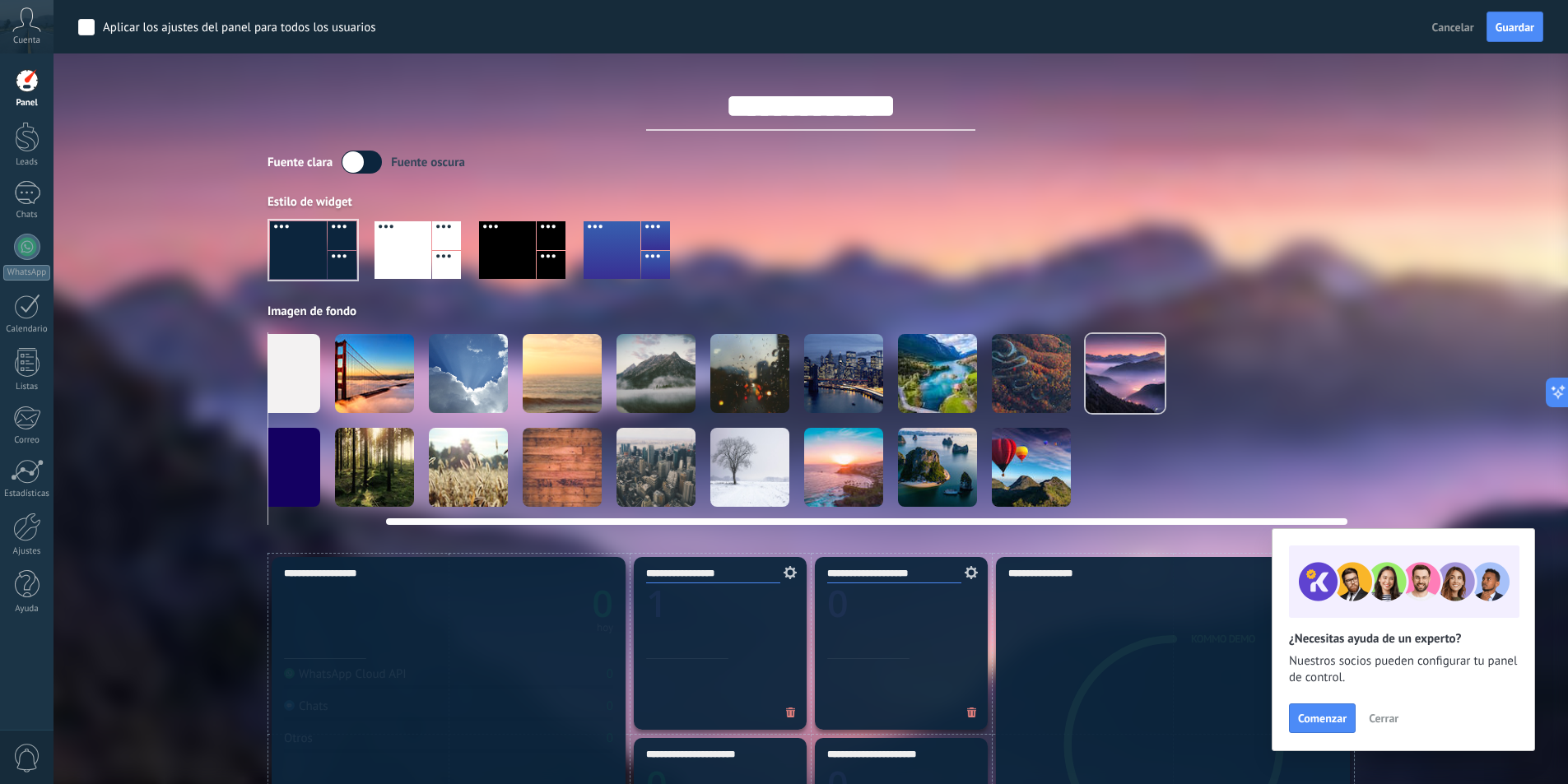
drag, startPoint x: 1220, startPoint y: 524, endPoint x: 1349, endPoint y: 501, distance: 131.0
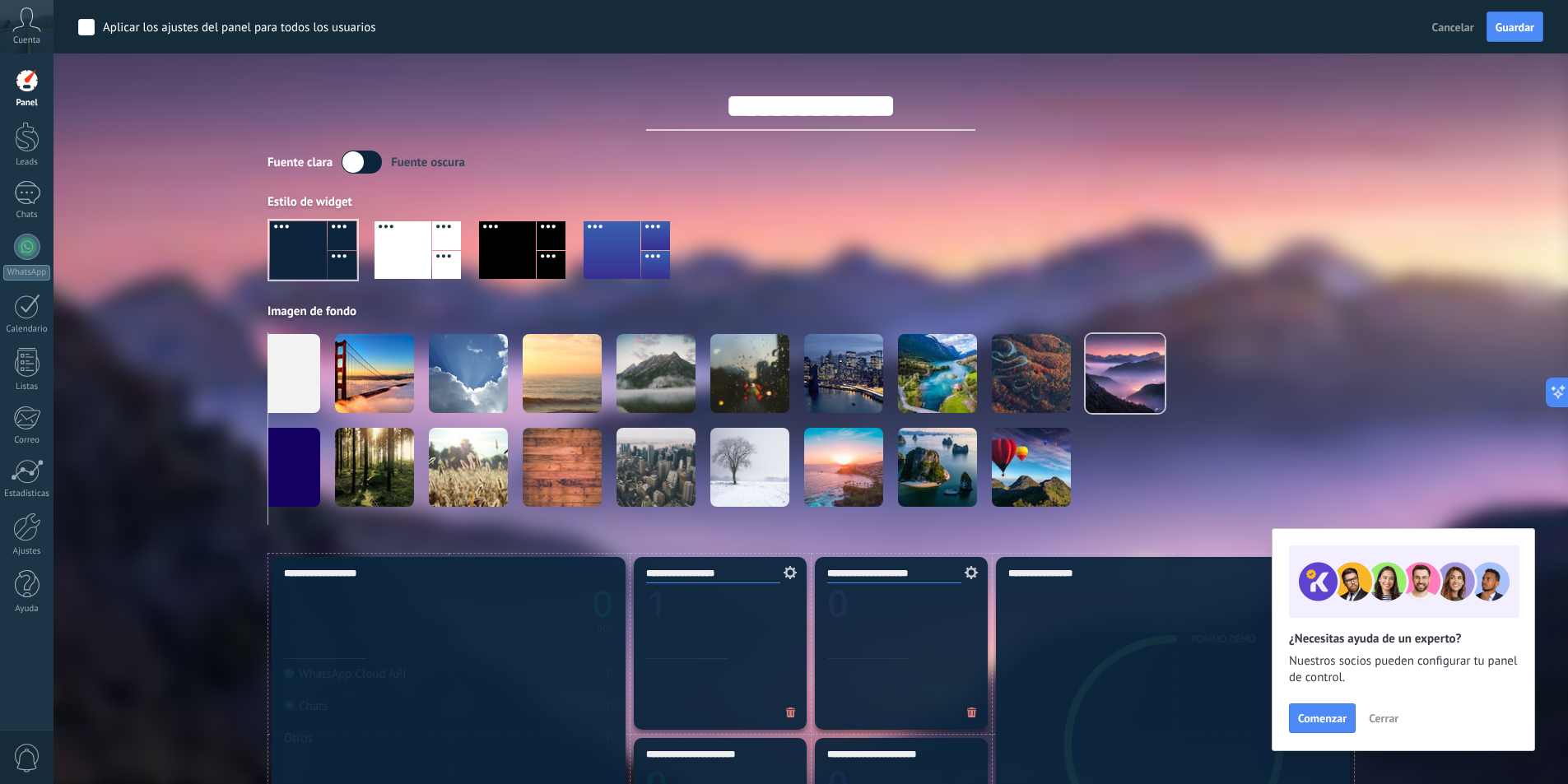
click at [440, 252] on div at bounding box center [446, 266] width 29 height 29
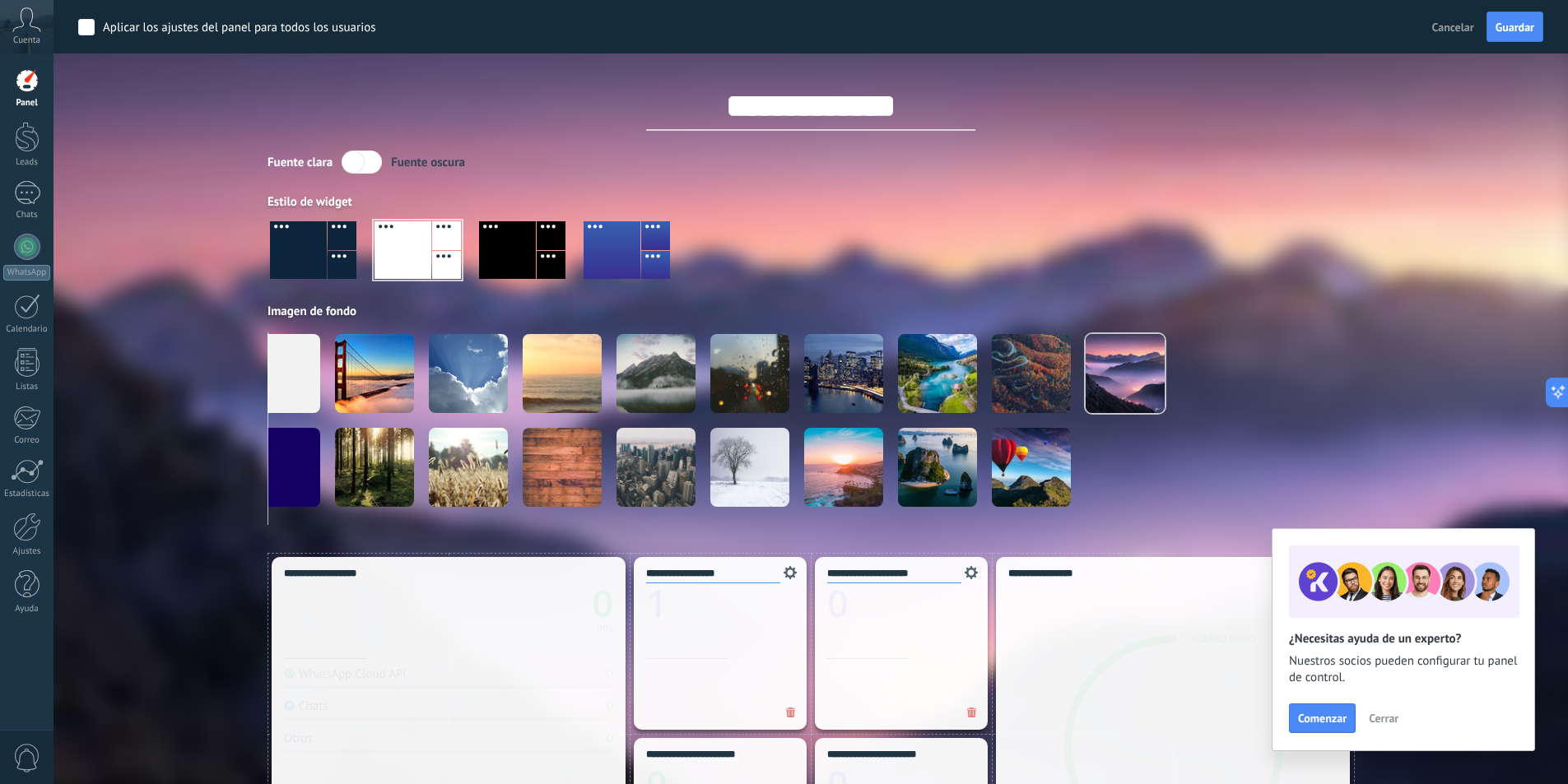
click at [541, 251] on div at bounding box center [551, 266] width 29 height 29
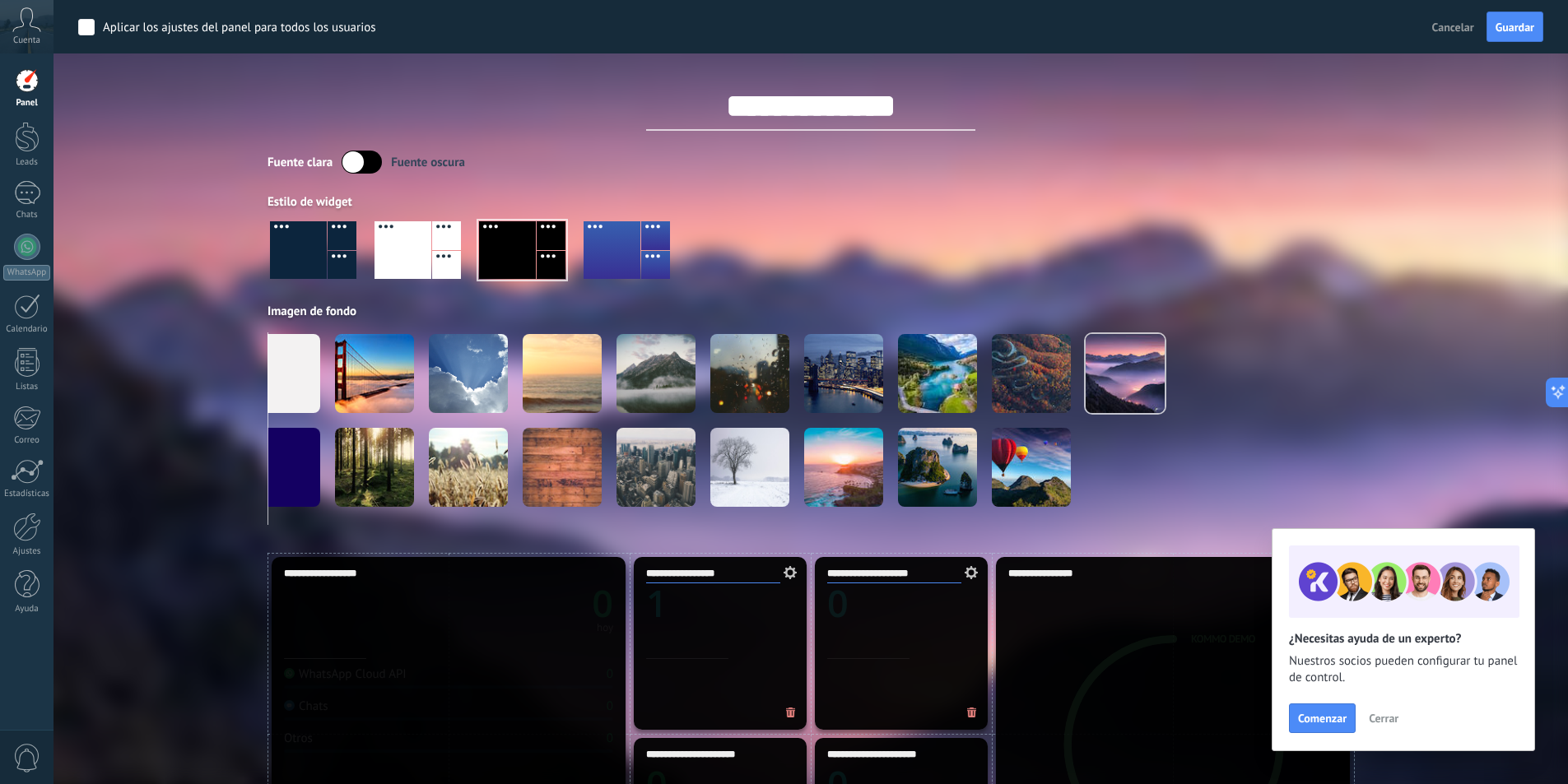
click at [647, 251] on div at bounding box center [655, 266] width 29 height 29
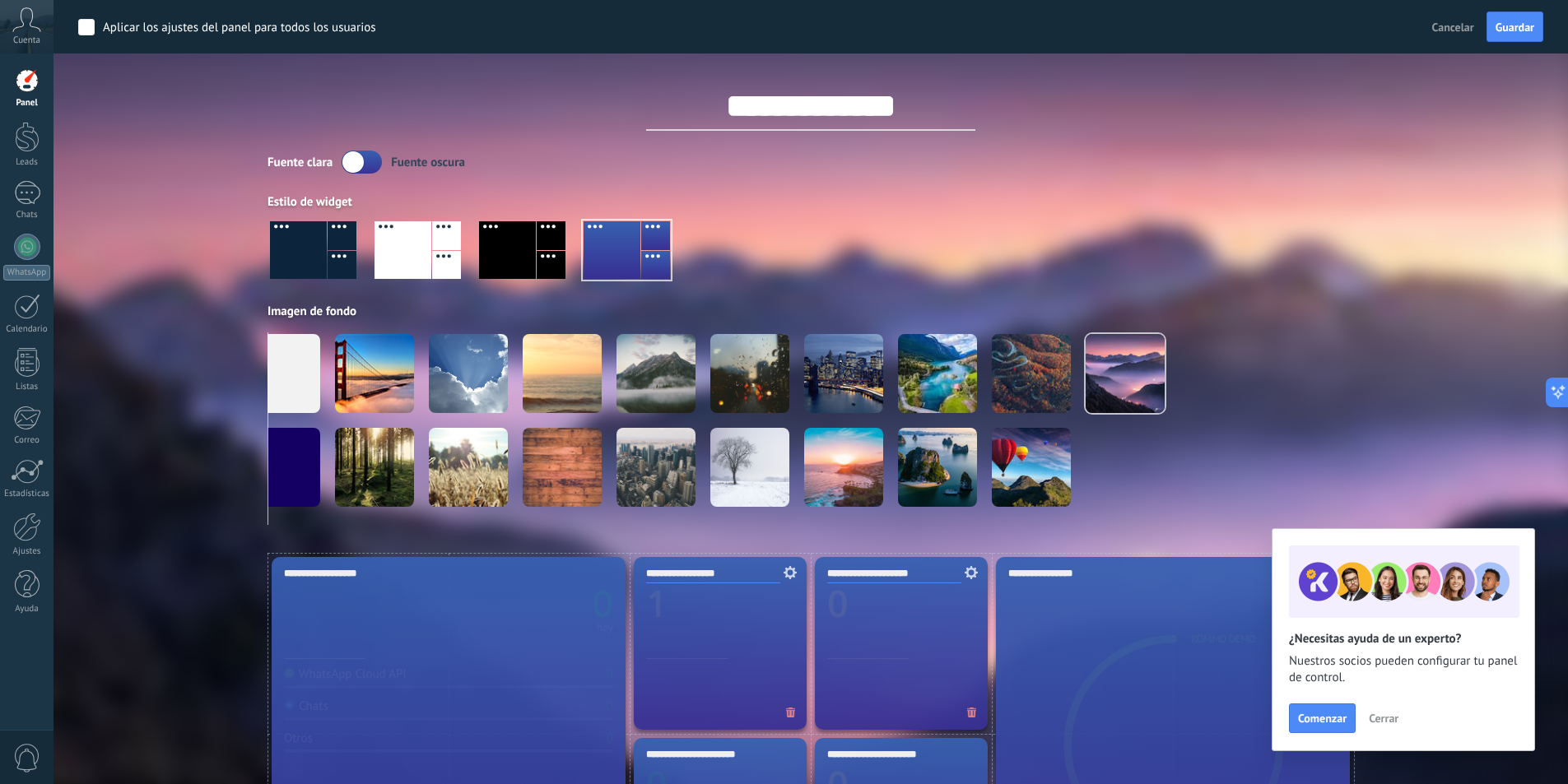
click at [300, 243] on div at bounding box center [298, 250] width 57 height 57
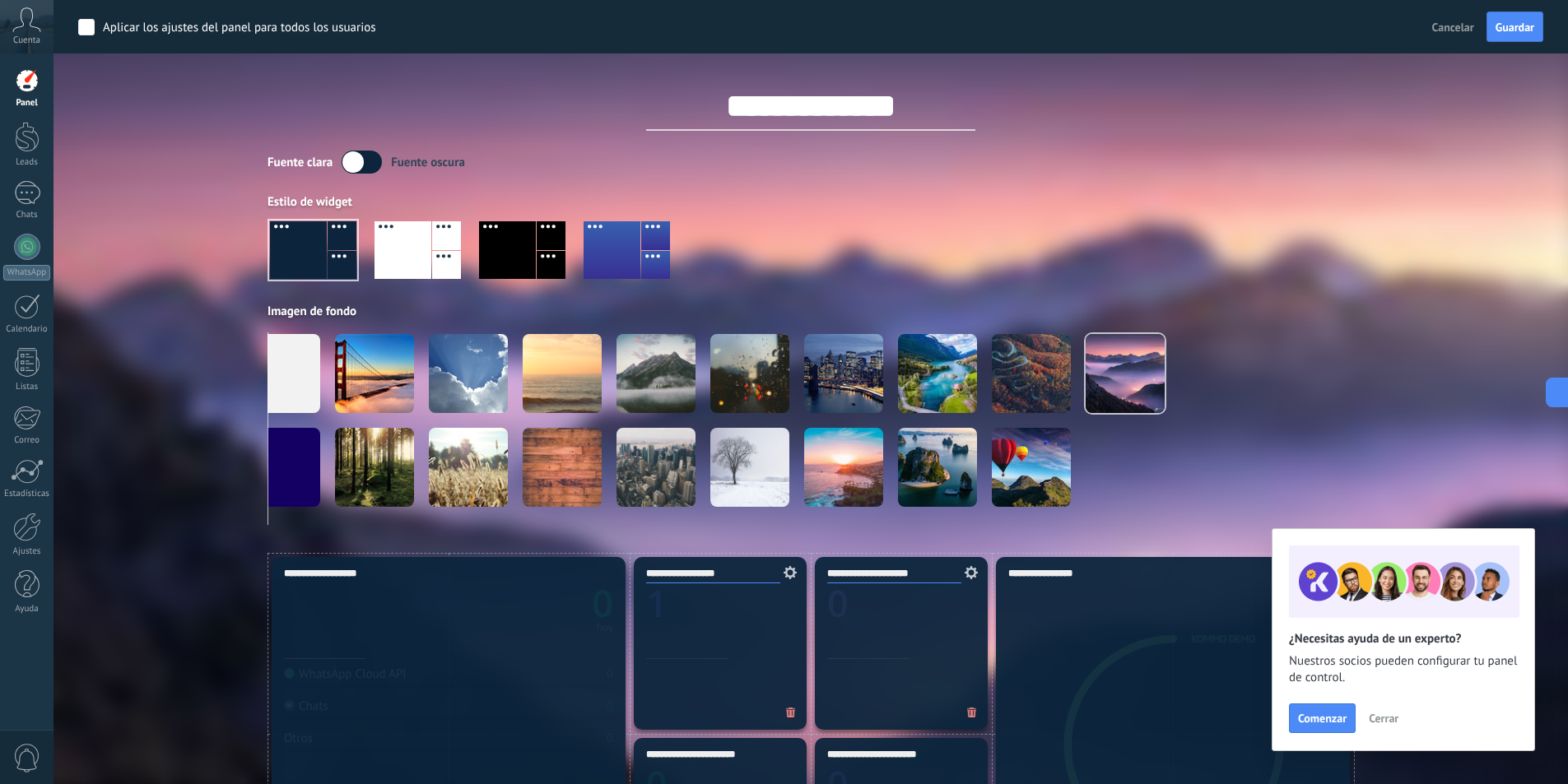
click at [447, 251] on div at bounding box center [446, 266] width 29 height 29
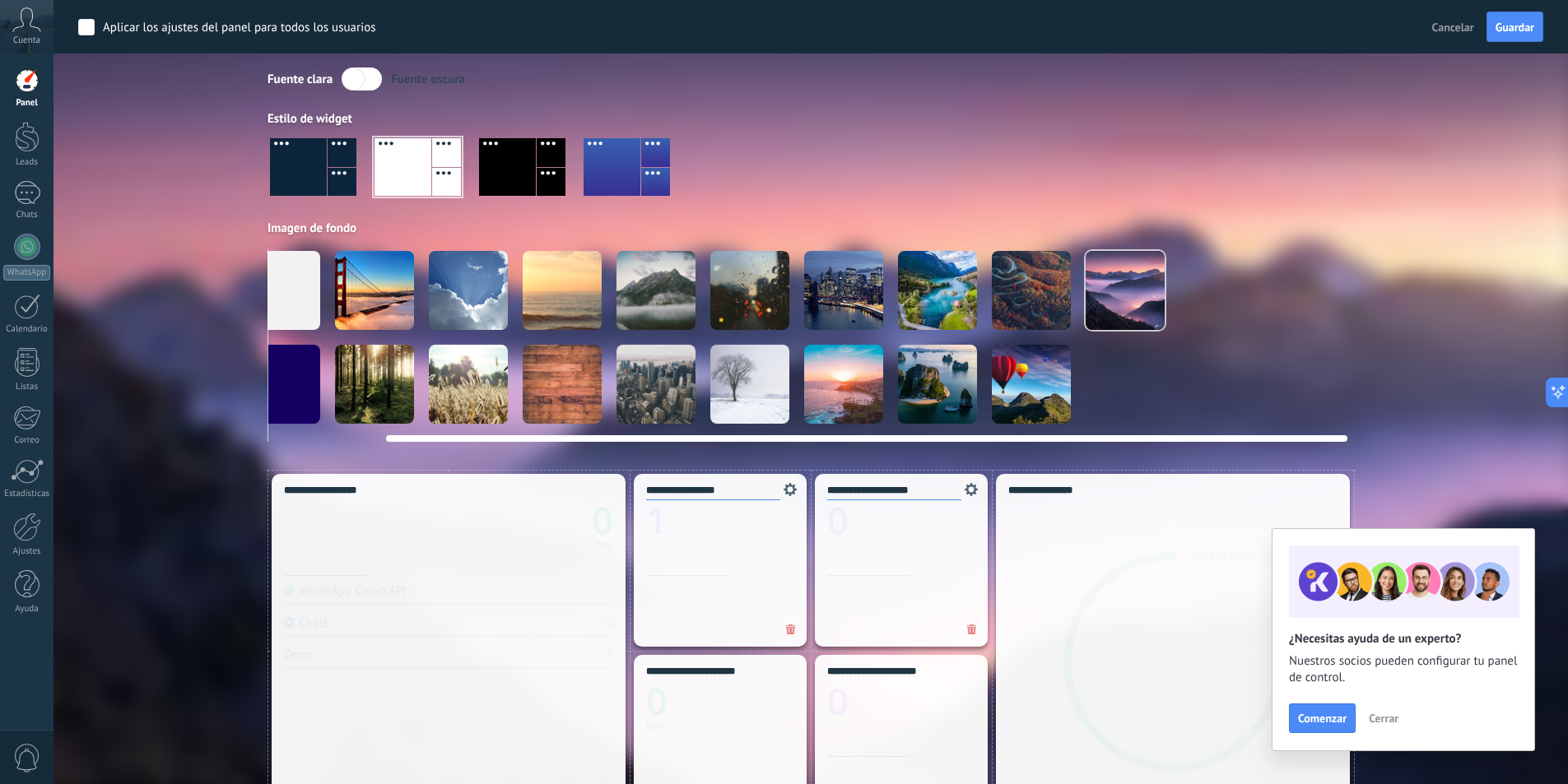
scroll to position [83, 0]
click at [741, 381] on div at bounding box center [750, 385] width 79 height 79
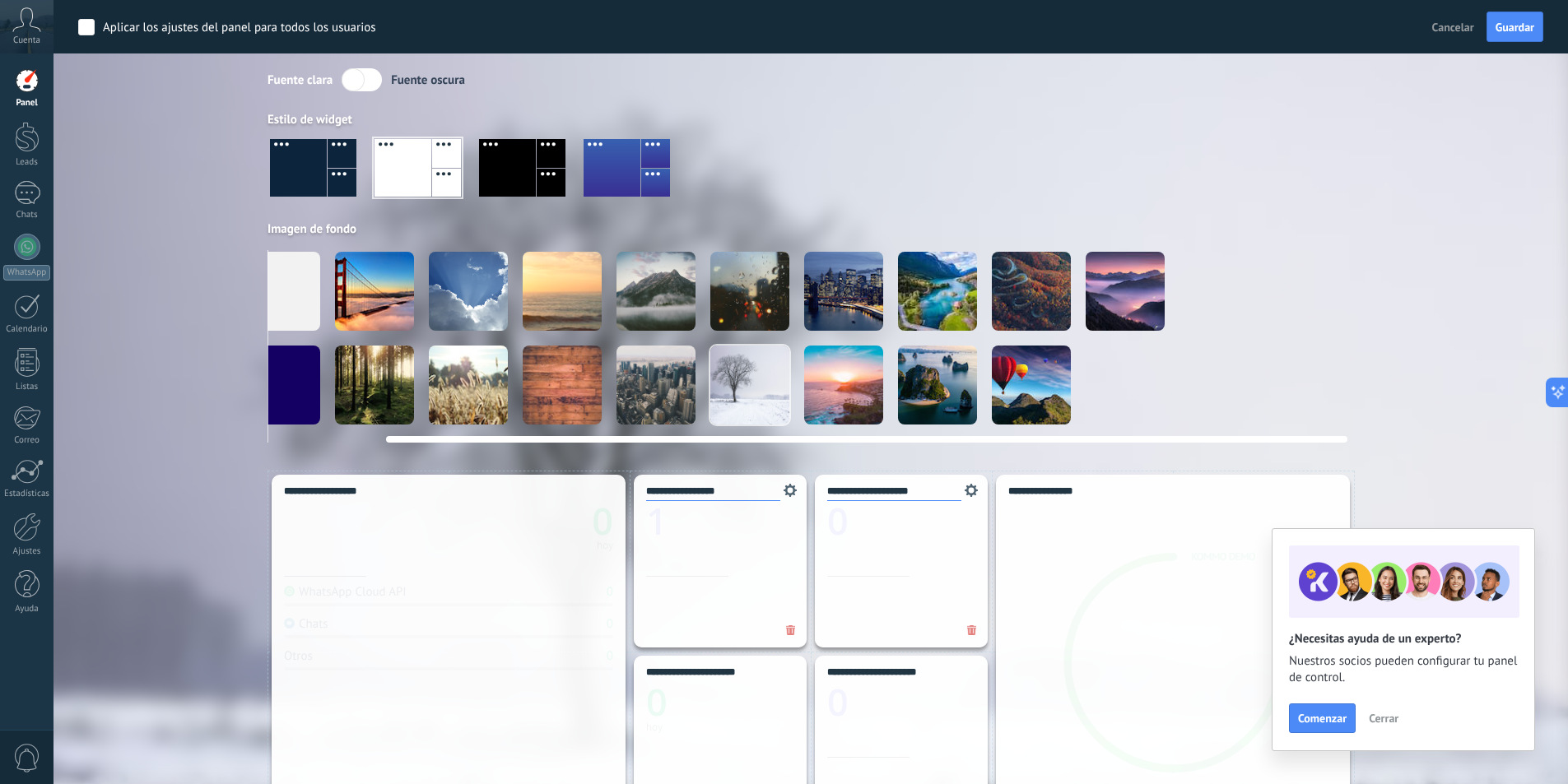
click at [849, 400] on div at bounding box center [843, 385] width 79 height 79
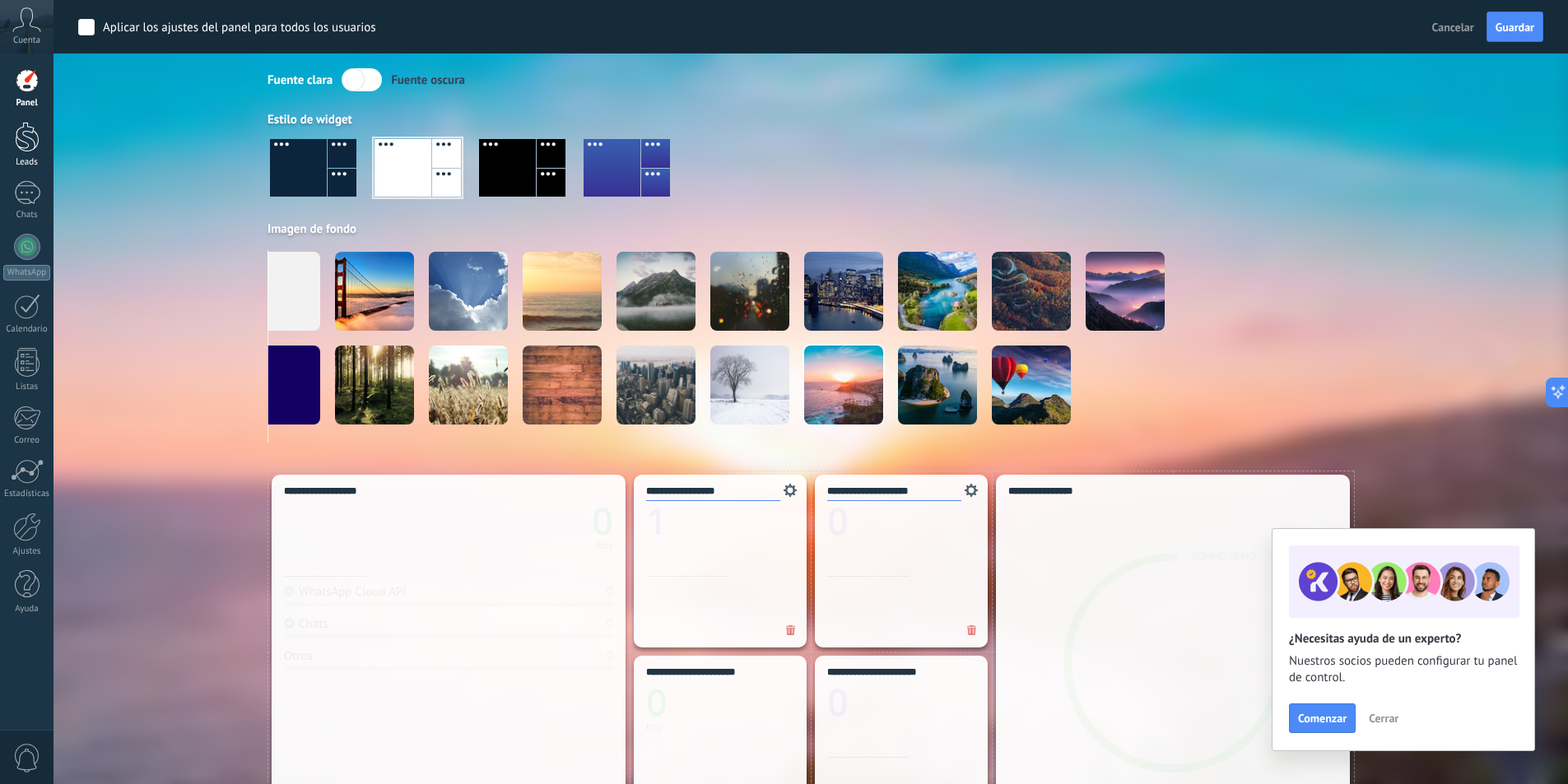
click at [11, 146] on link "Leads" at bounding box center [26, 144] width 54 height 46
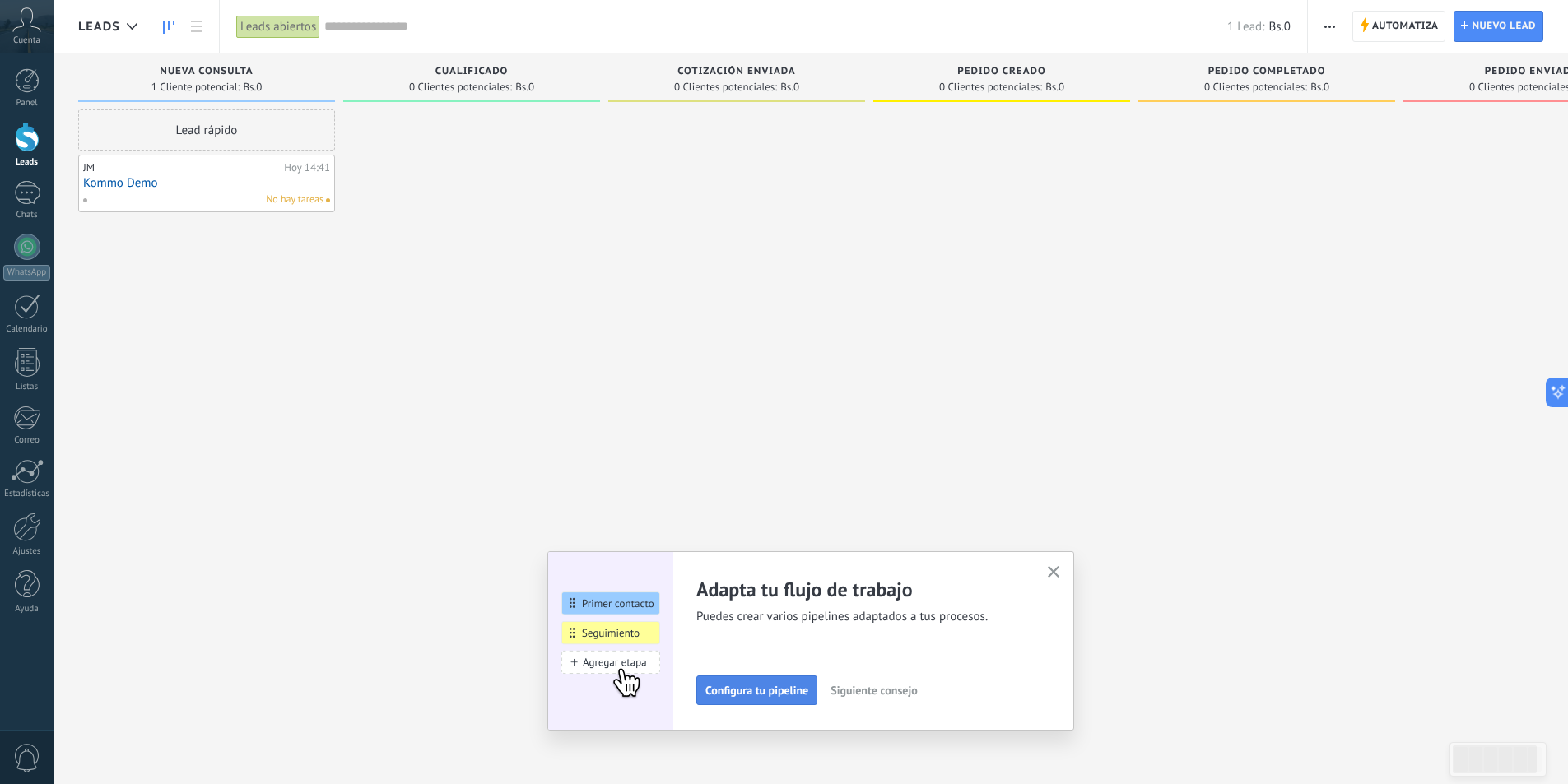
click at [784, 694] on span "Configura tu pipeline" at bounding box center [756, 691] width 103 height 12
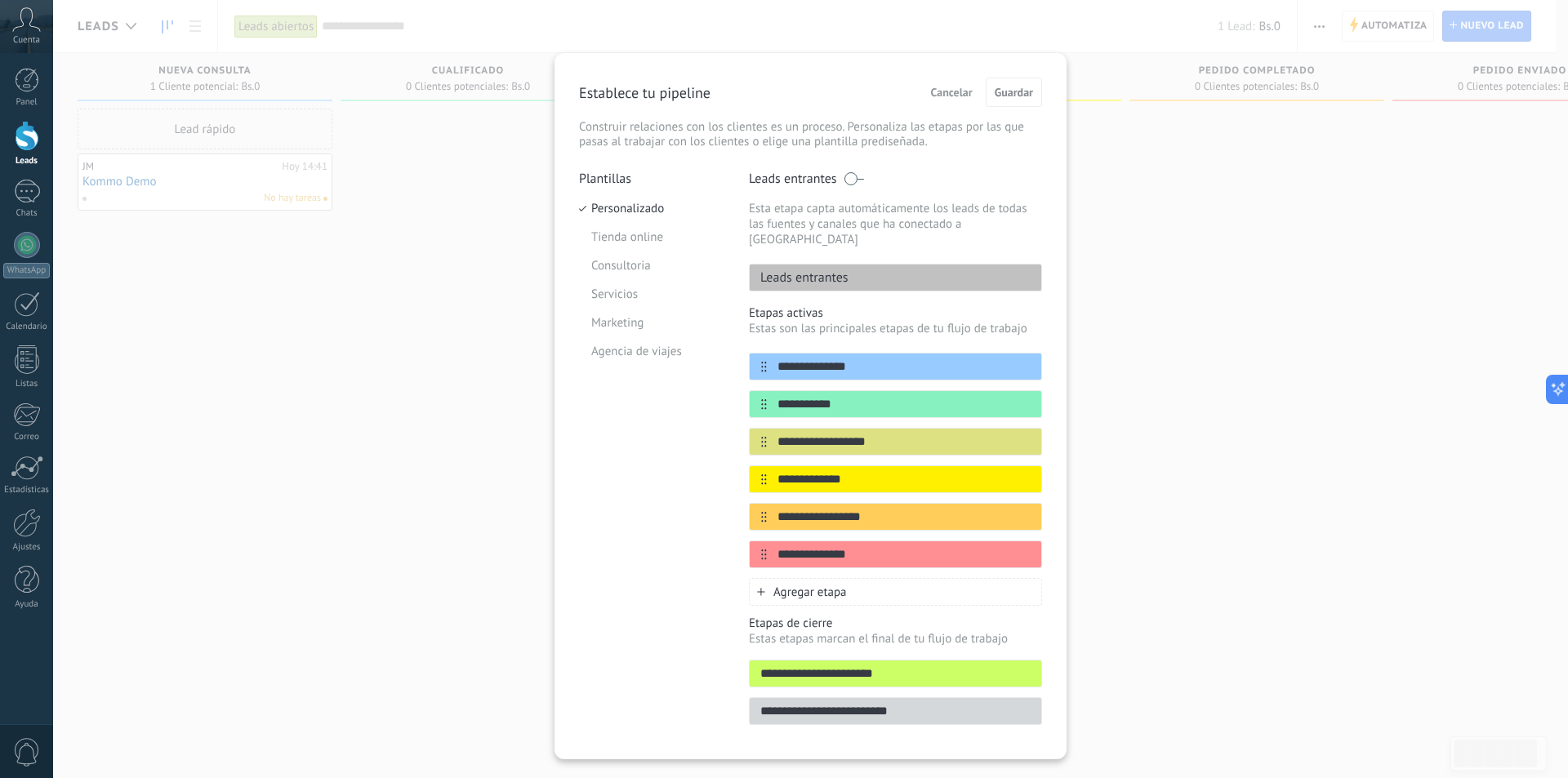
click at [906, 82] on div "Establece tu pipeline Cancelar Guardar" at bounding box center [811, 92] width 463 height 30
click at [847, 31] on div "**********" at bounding box center [811, 389] width 1515 height 778
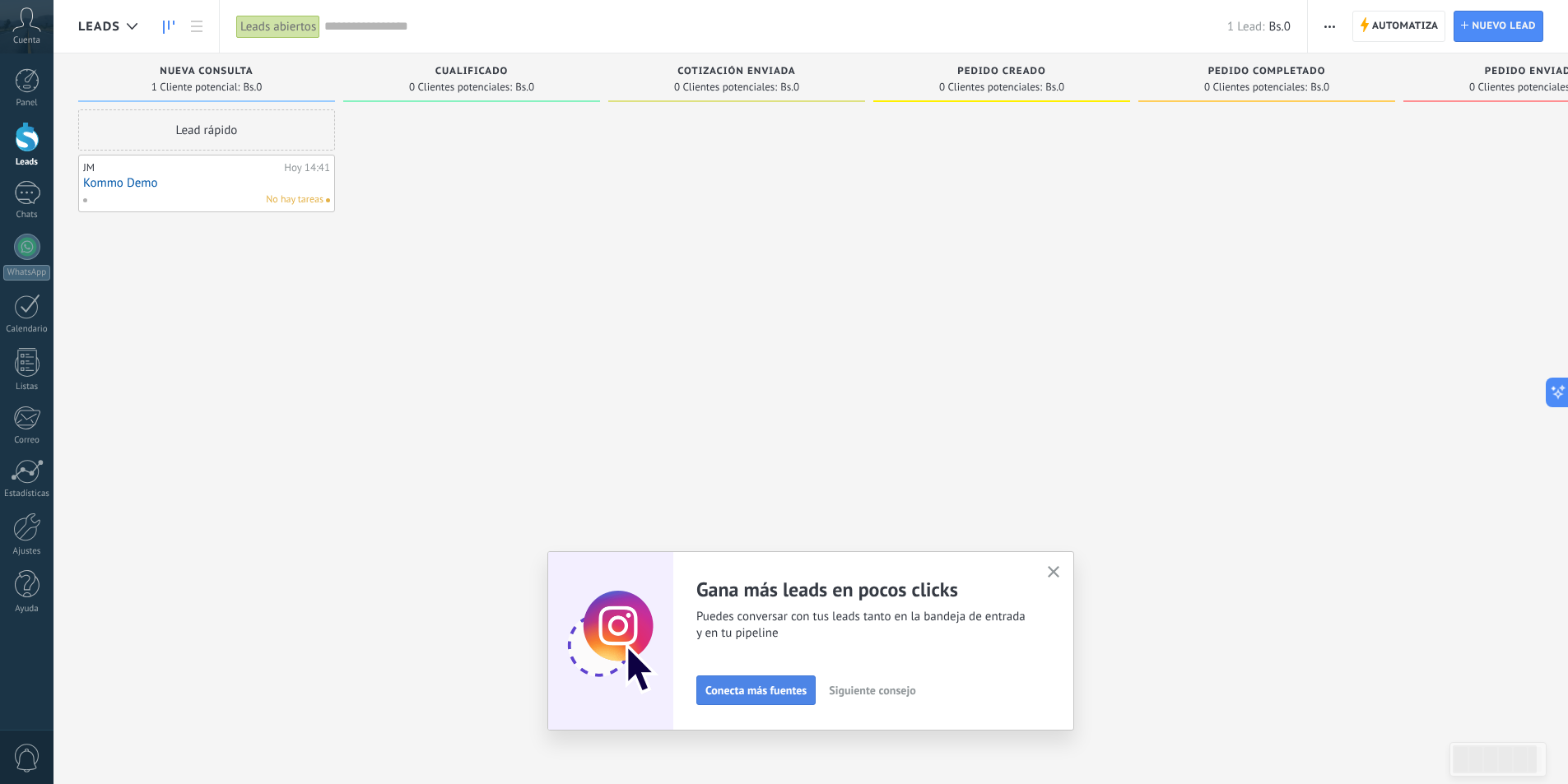
click at [741, 694] on span "Conecta más fuentes" at bounding box center [756, 691] width 102 height 12
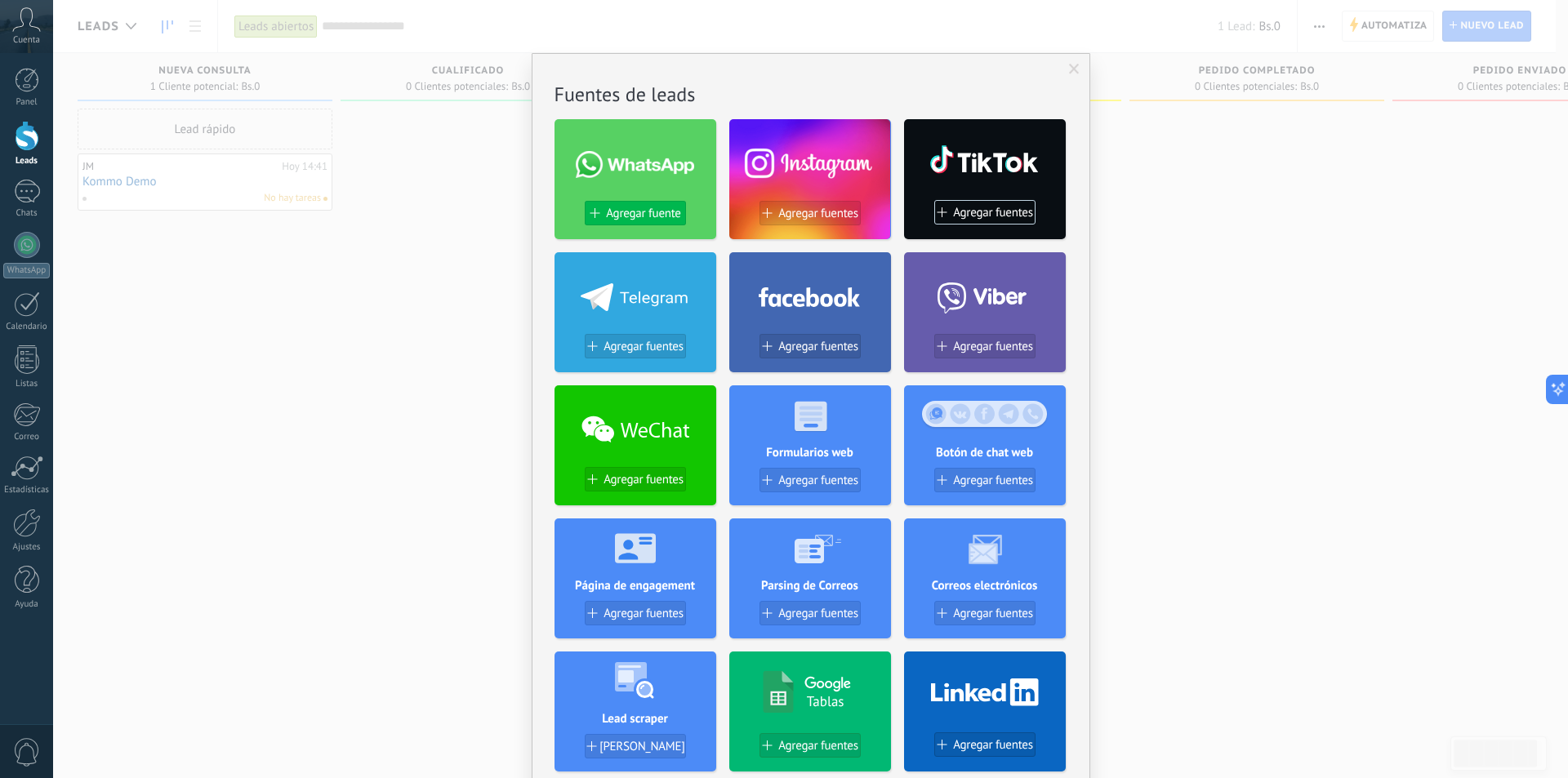
click at [661, 215] on span "Agregar fuente" at bounding box center [643, 213] width 75 height 14
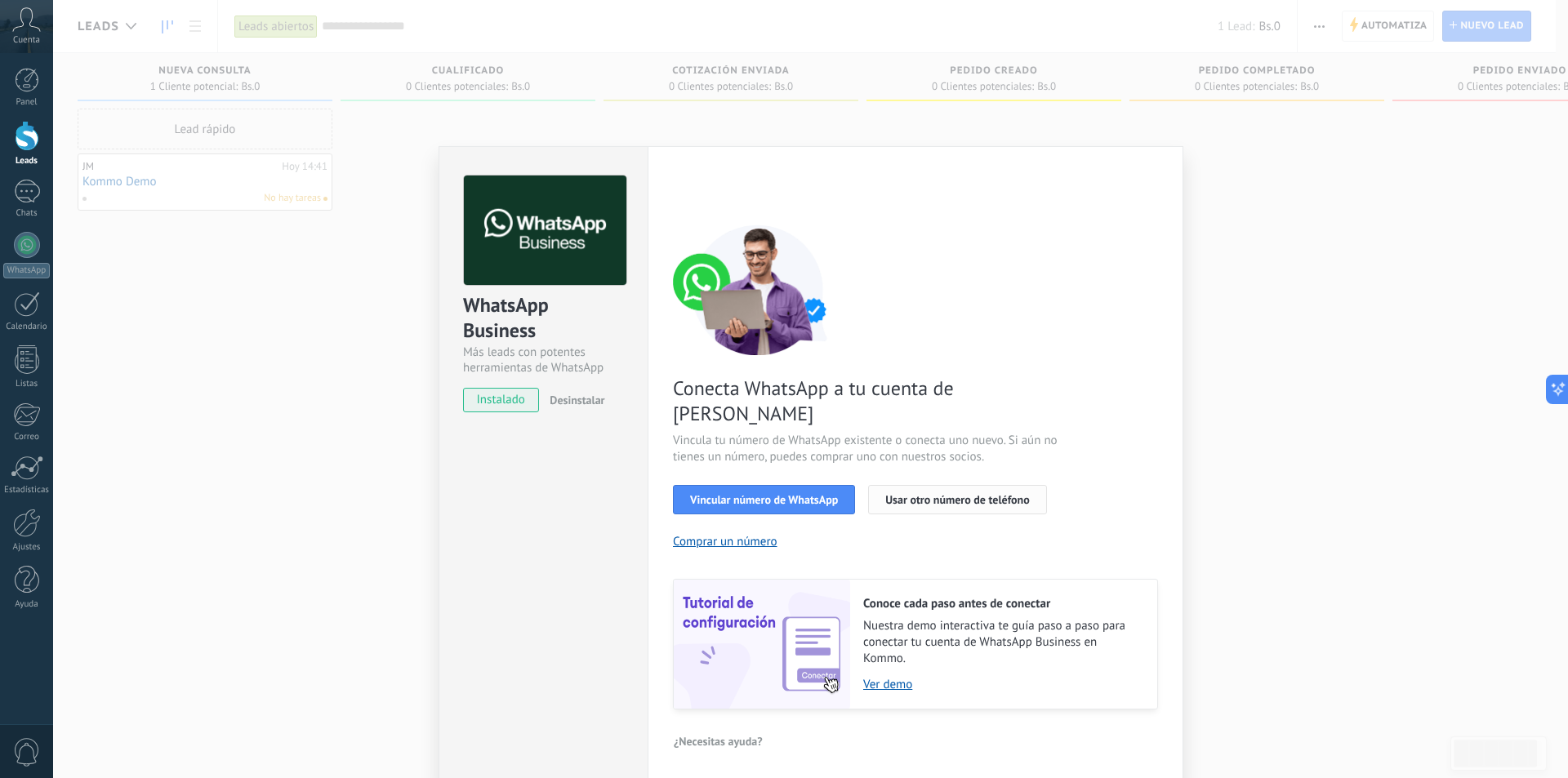
click at [892, 494] on span "Usar otro número de teléfono" at bounding box center [957, 500] width 144 height 12
click at [22, 42] on span "Cuenta" at bounding box center [27, 41] width 27 height 11
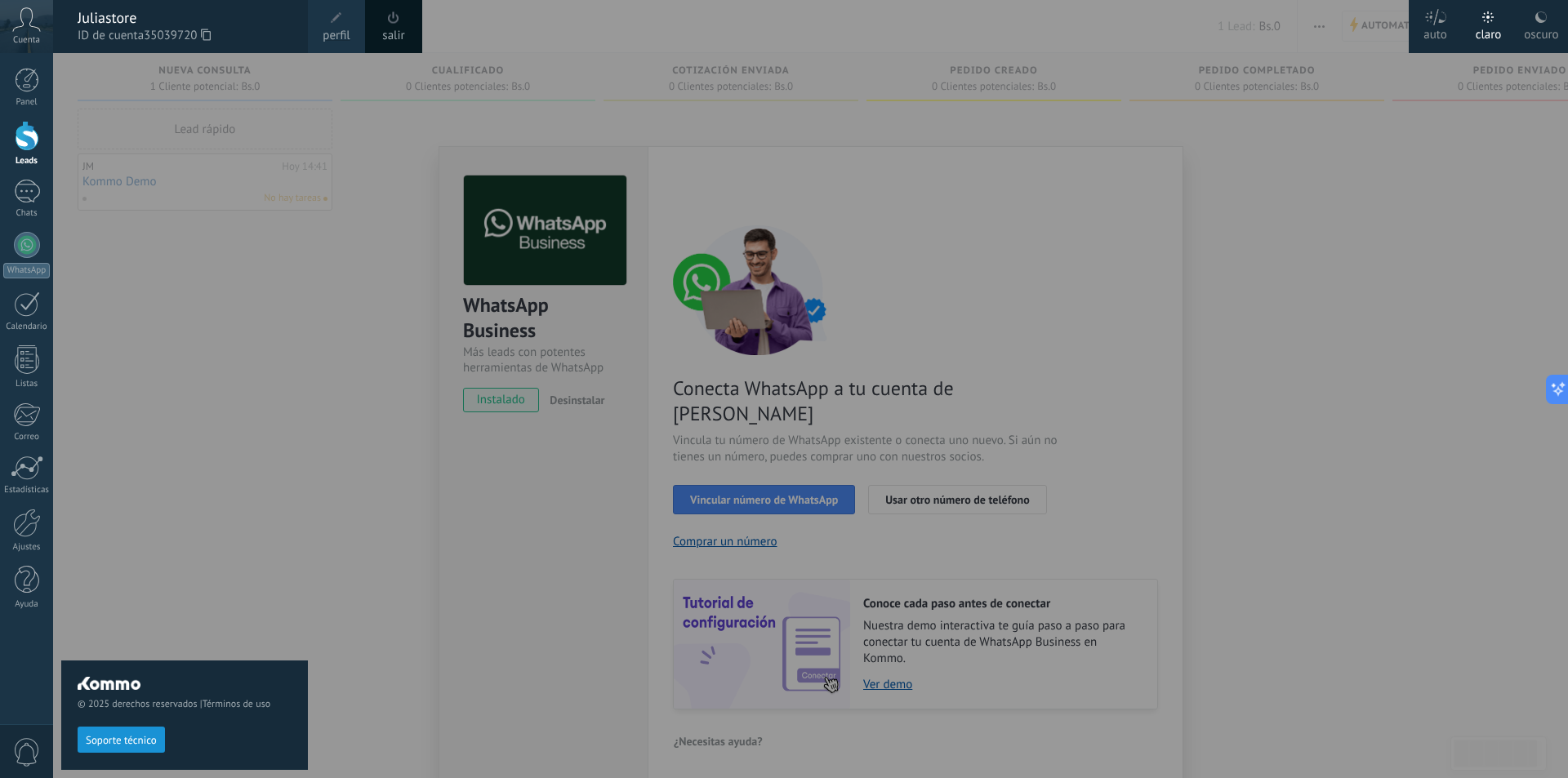
click at [333, 23] on span at bounding box center [336, 18] width 12 height 12
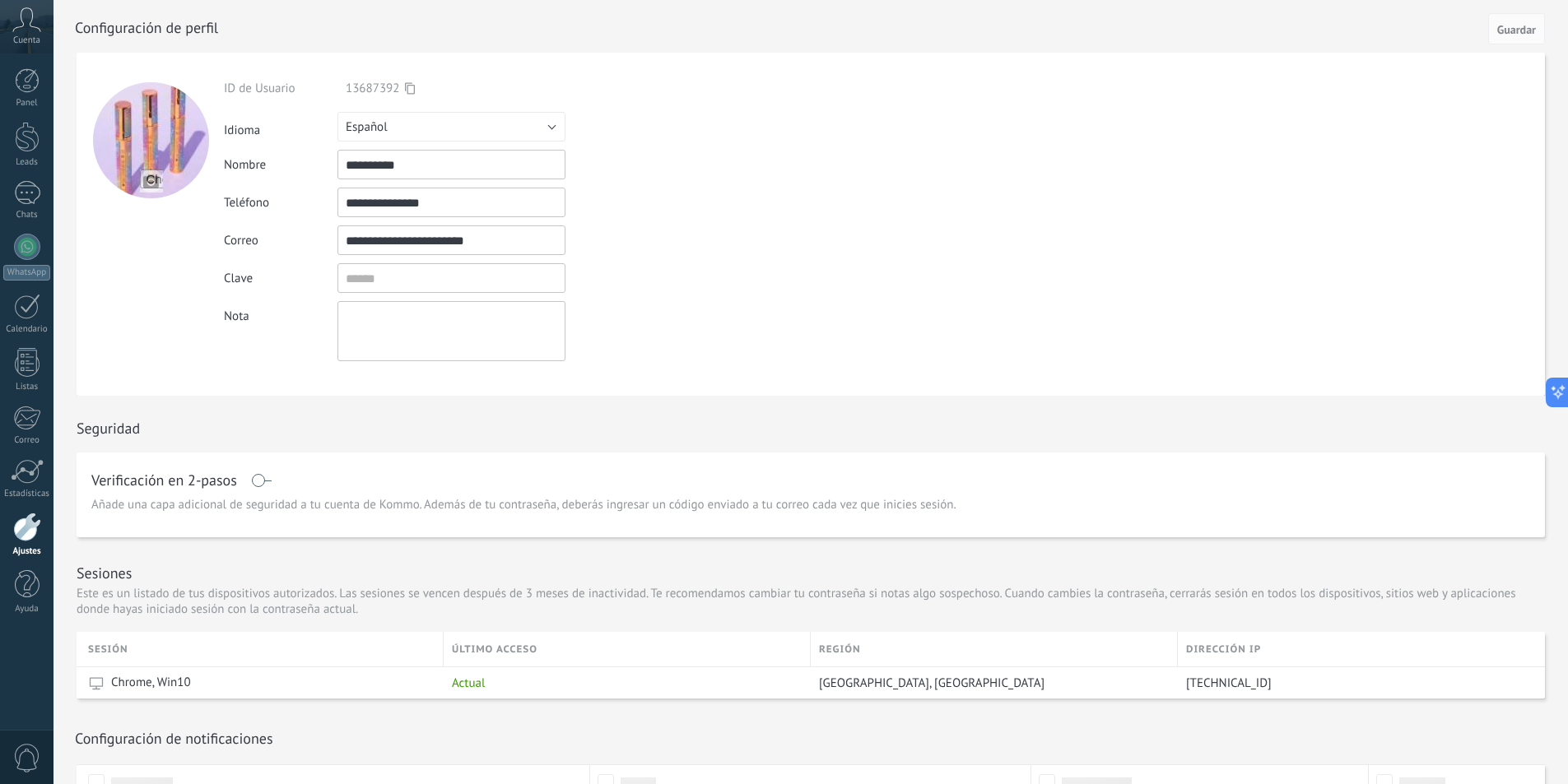
drag, startPoint x: 456, startPoint y: 201, endPoint x: 394, endPoint y: 207, distance: 62.3
click at [394, 207] on input "**********" at bounding box center [451, 202] width 228 height 30
type input "**********"
click at [1529, 26] on span "Guardar" at bounding box center [1516, 29] width 39 height 12
click at [29, 25] on icon at bounding box center [27, 19] width 29 height 24
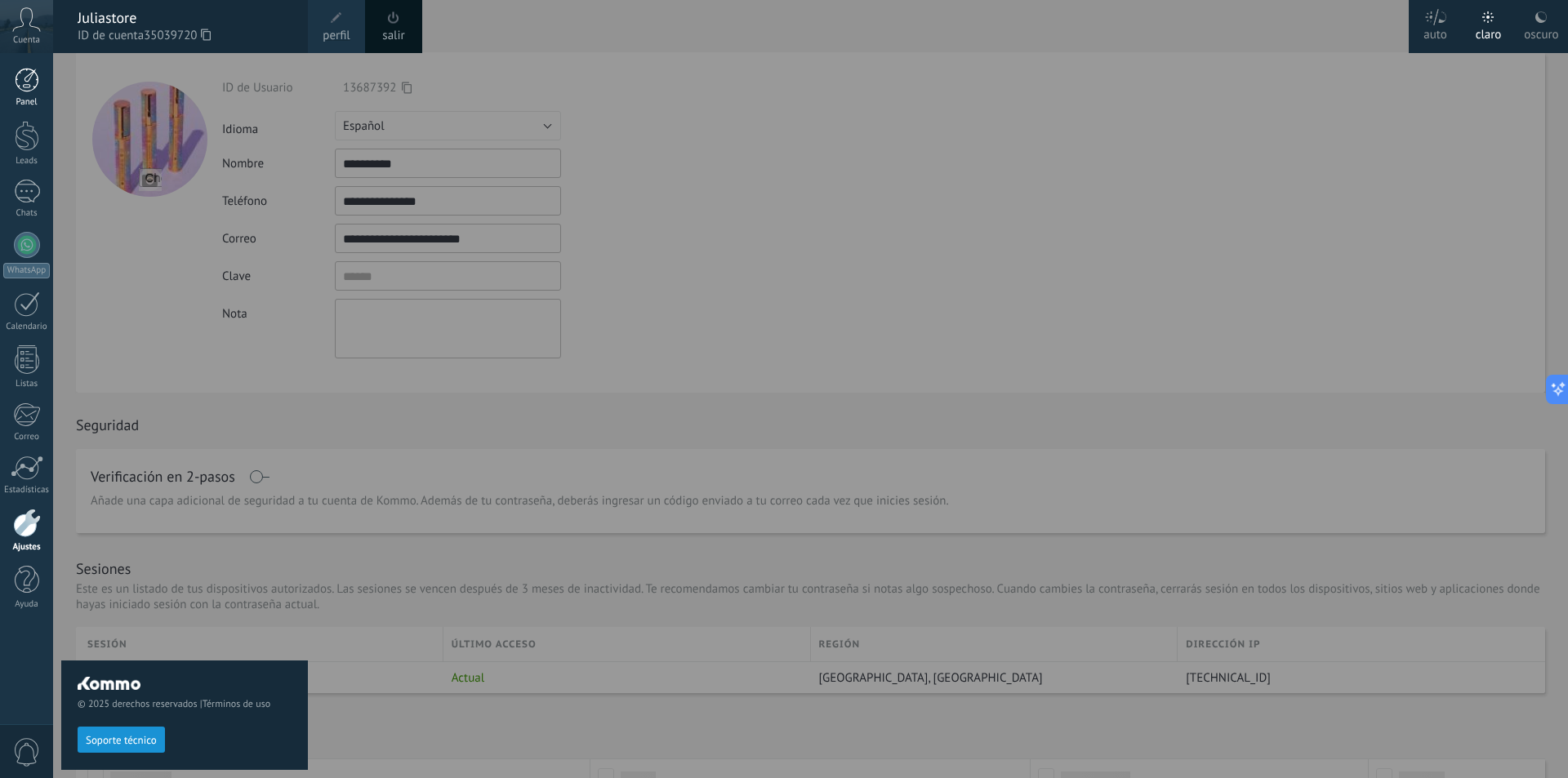
click at [29, 95] on link "Panel" at bounding box center [26, 87] width 53 height 40
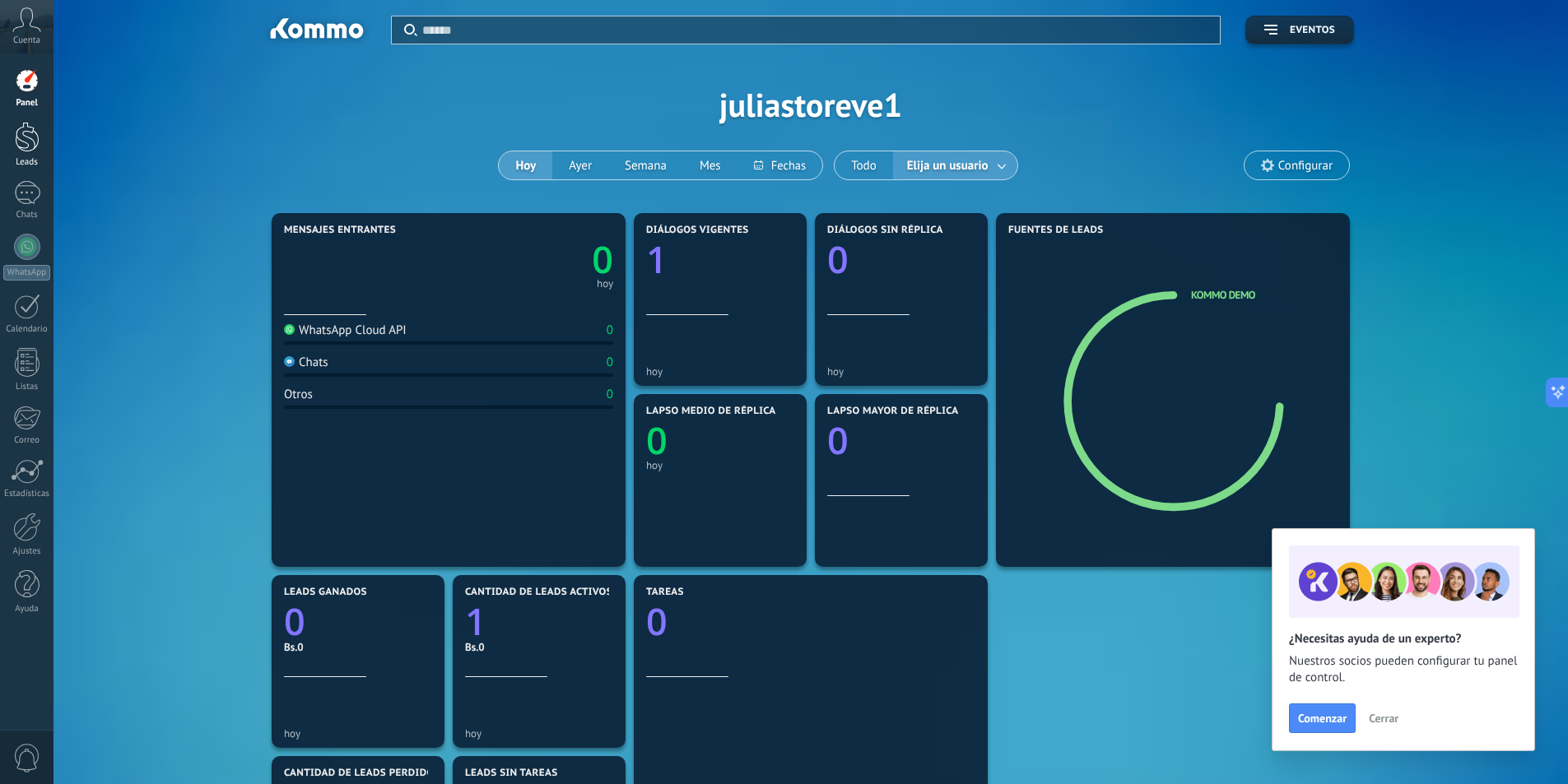
click at [24, 143] on div at bounding box center [26, 137] width 24 height 31
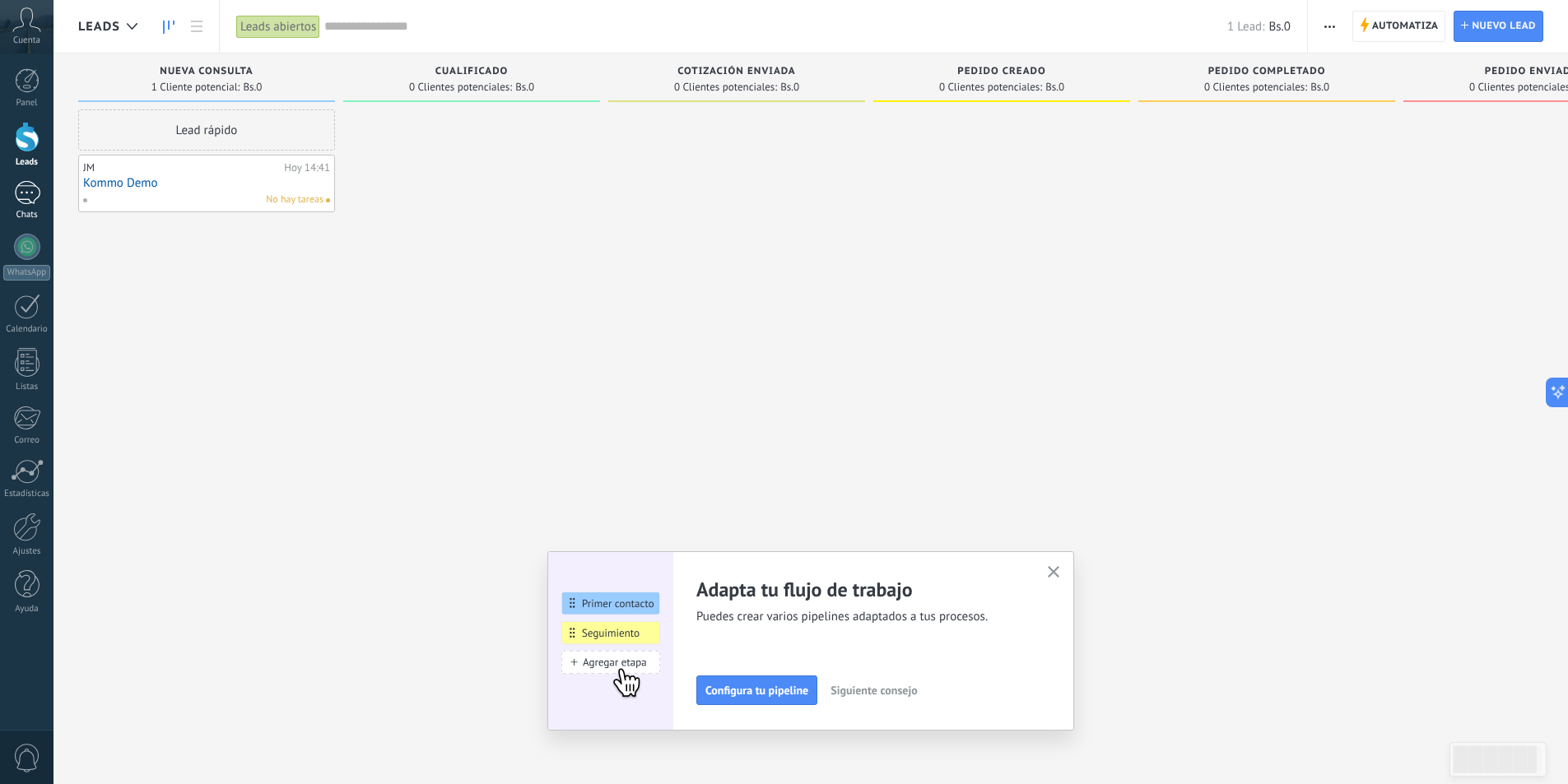
click at [37, 208] on link "1 Chats" at bounding box center [26, 201] width 54 height 40
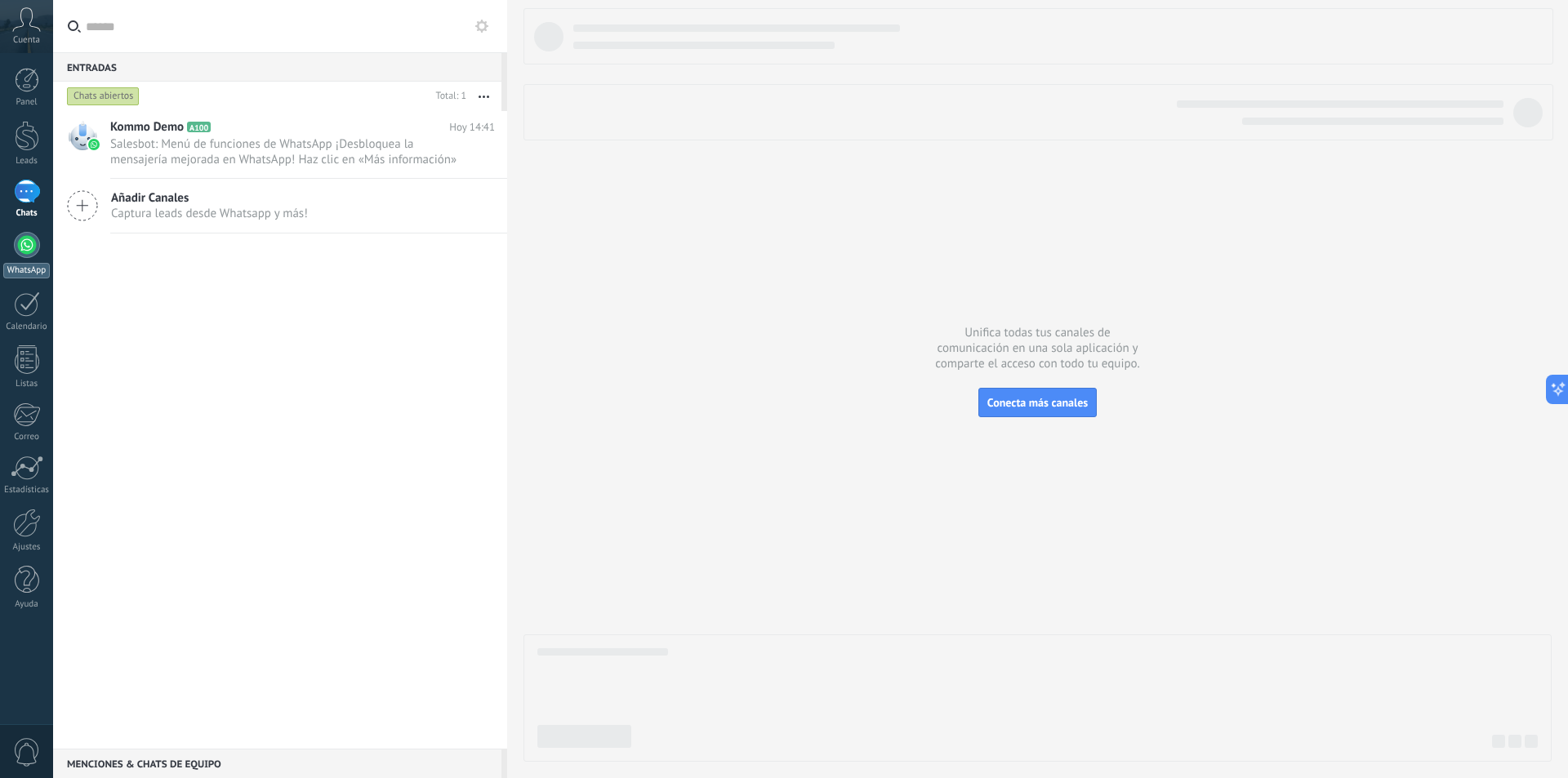
click at [19, 234] on div at bounding box center [26, 245] width 26 height 26
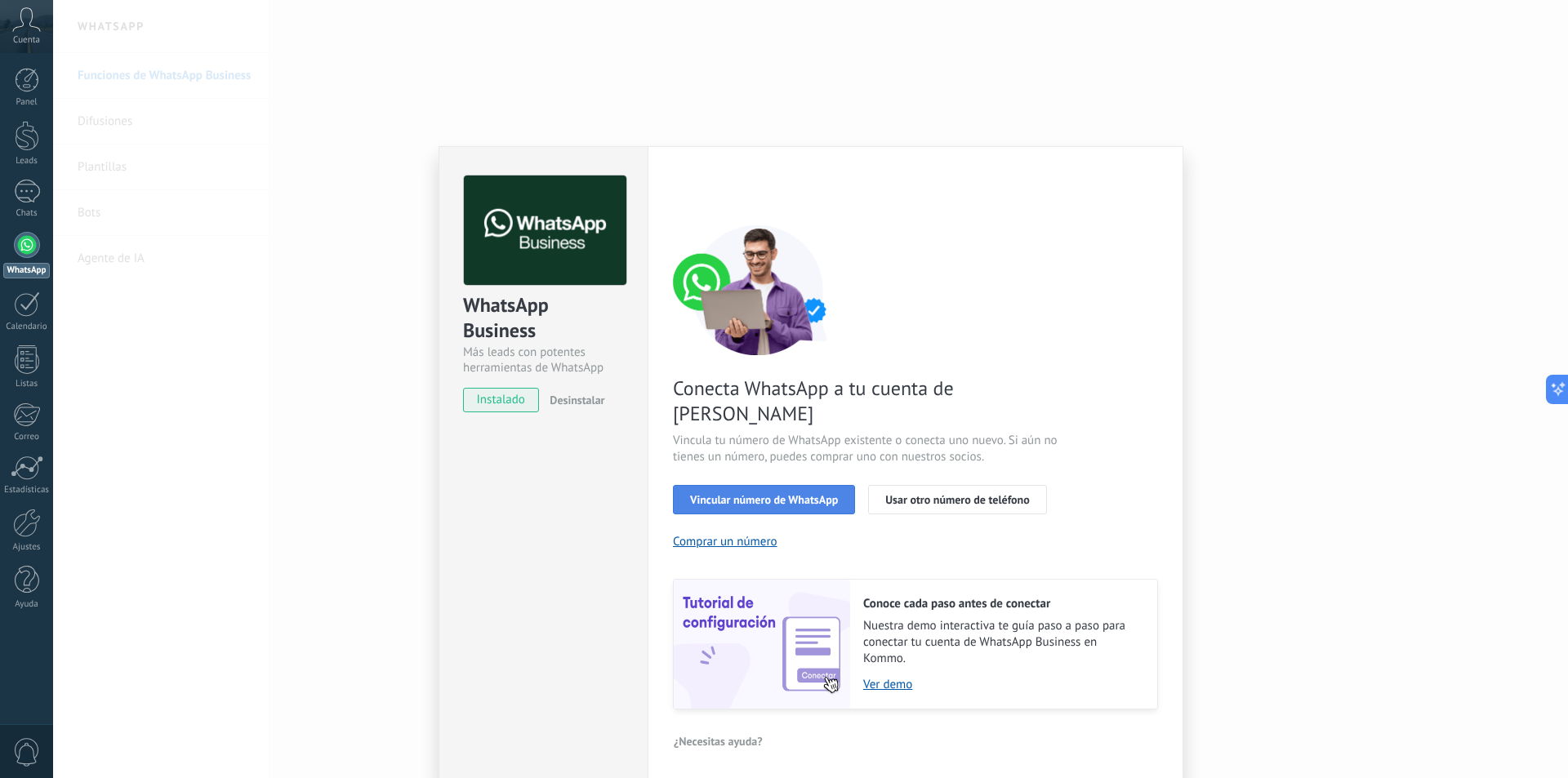
click at [803, 494] on span "Vincular número de WhatsApp" at bounding box center [764, 500] width 148 height 12
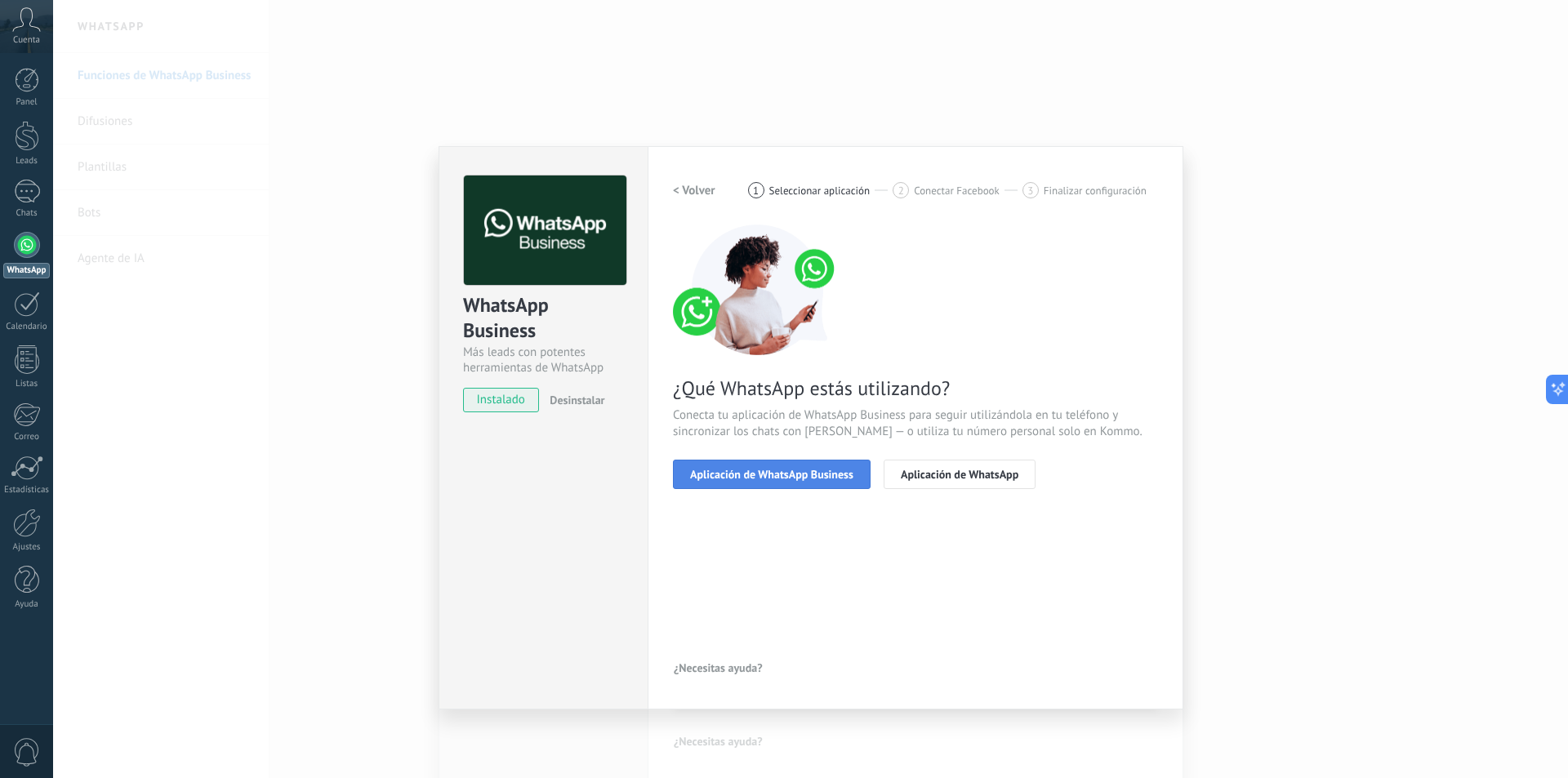
click at [838, 481] on button "Aplicación de WhatsApp Business" at bounding box center [771, 475] width 197 height 30
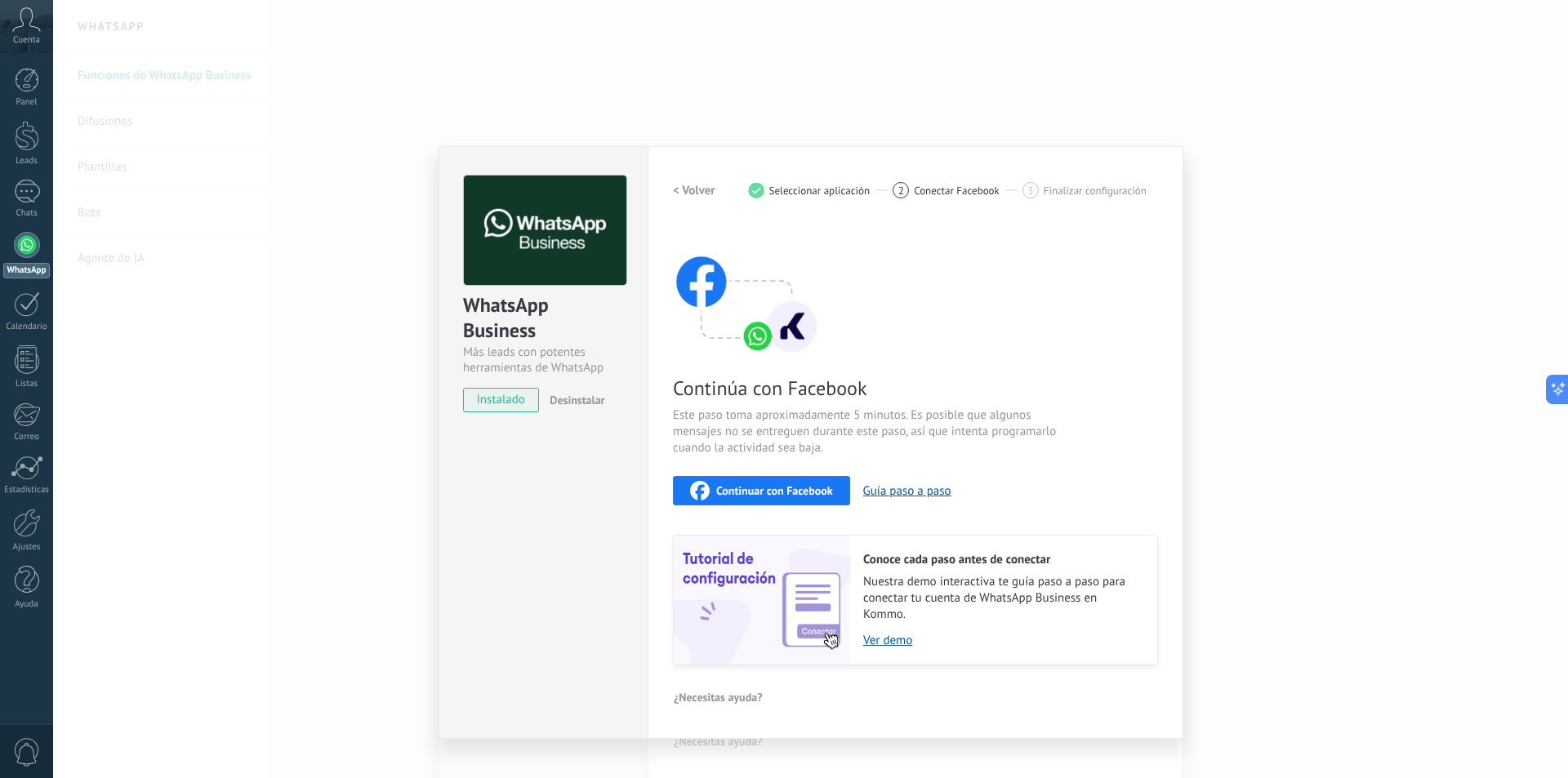
click at [823, 486] on span "Continuar con Facebook" at bounding box center [775, 491] width 117 height 12
click at [908, 92] on div "WhatsApp Business Más leads con potentes herramientas de WhatsApp instalado Des…" at bounding box center [811, 389] width 1515 height 778
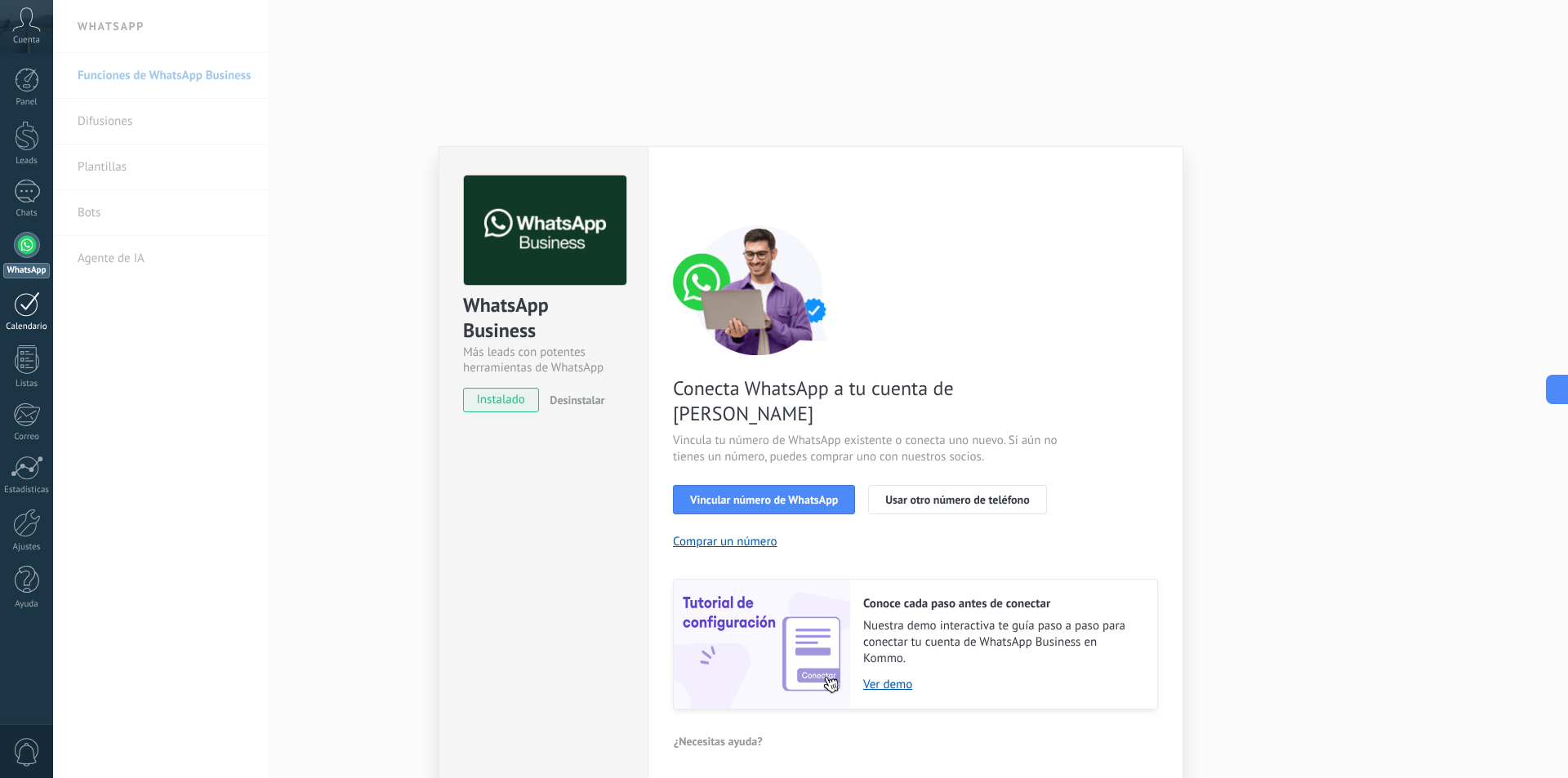
click at [31, 305] on div at bounding box center [26, 304] width 26 height 25
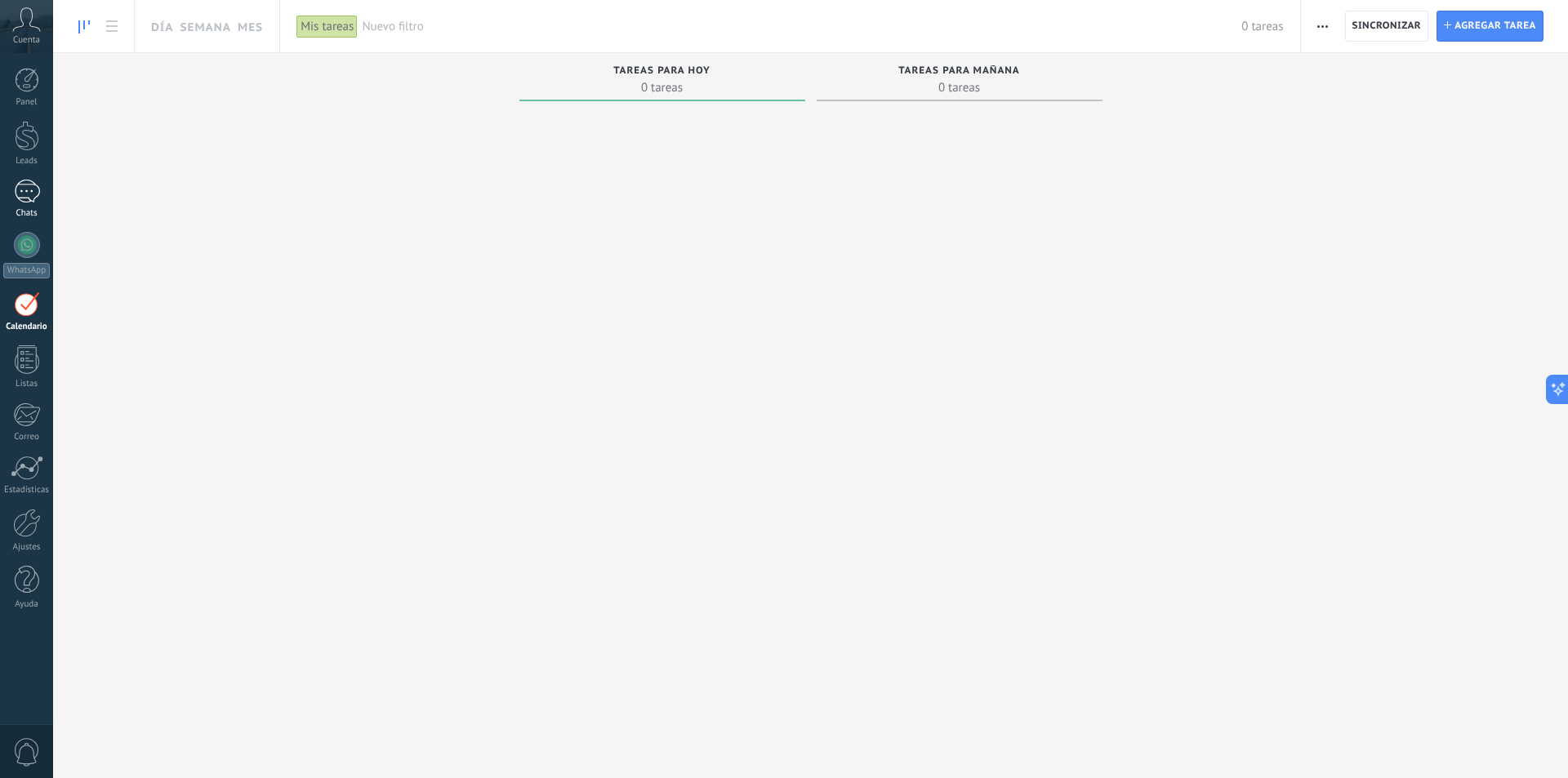
click at [32, 182] on div "1" at bounding box center [26, 192] width 26 height 23
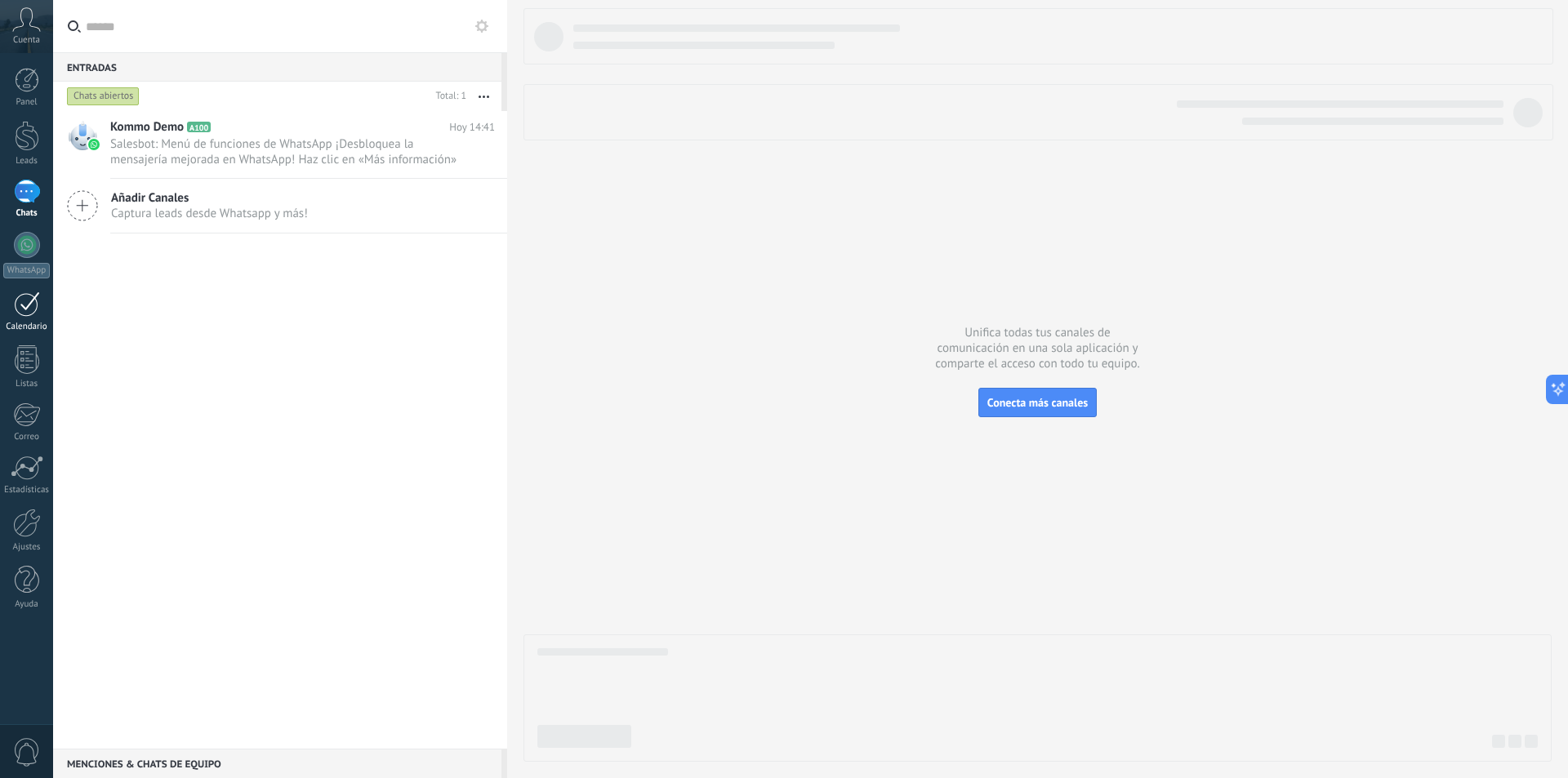
click at [36, 324] on div "Calendario" at bounding box center [27, 327] width 48 height 11
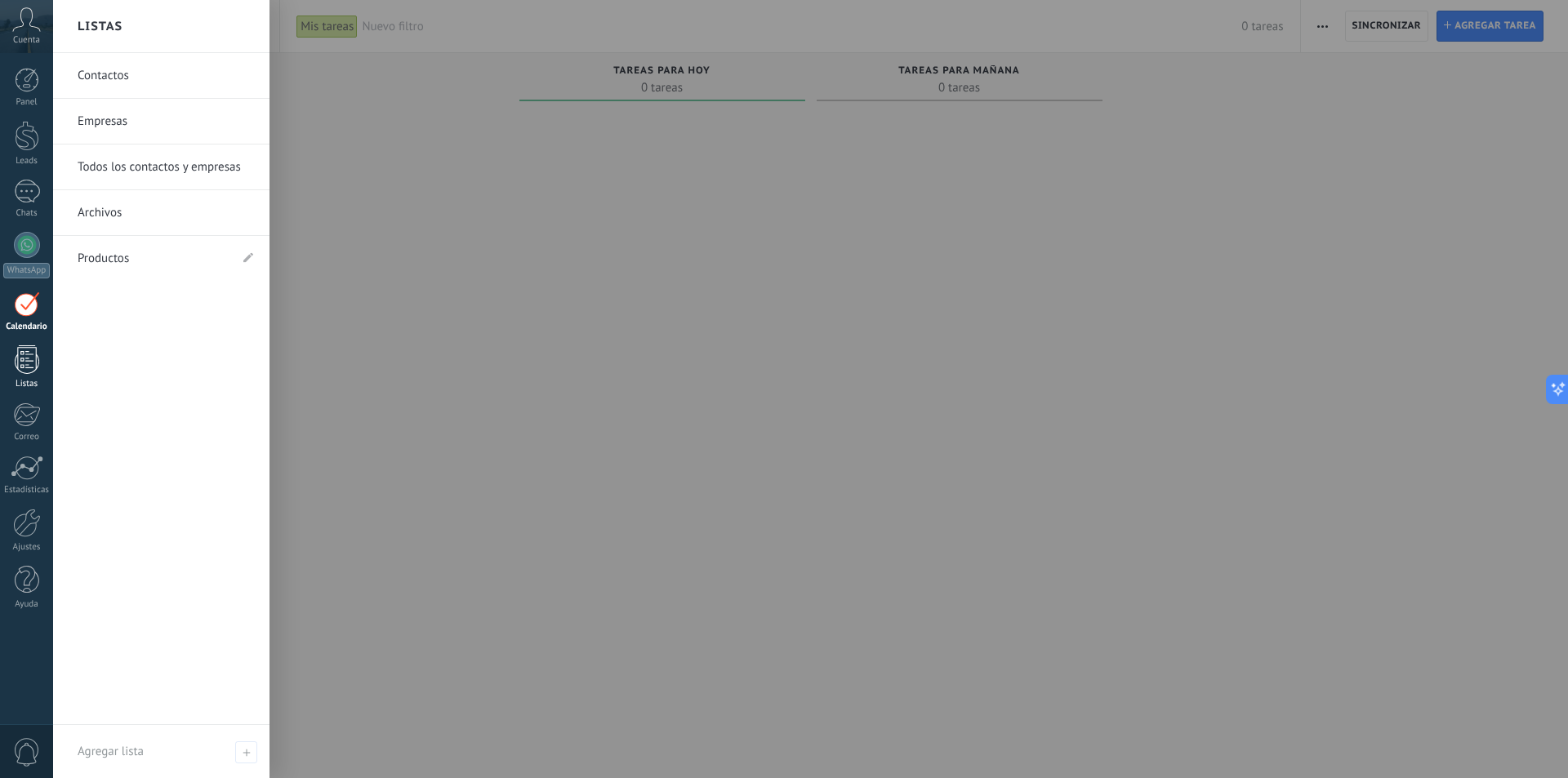
click at [21, 349] on div at bounding box center [26, 360] width 24 height 29
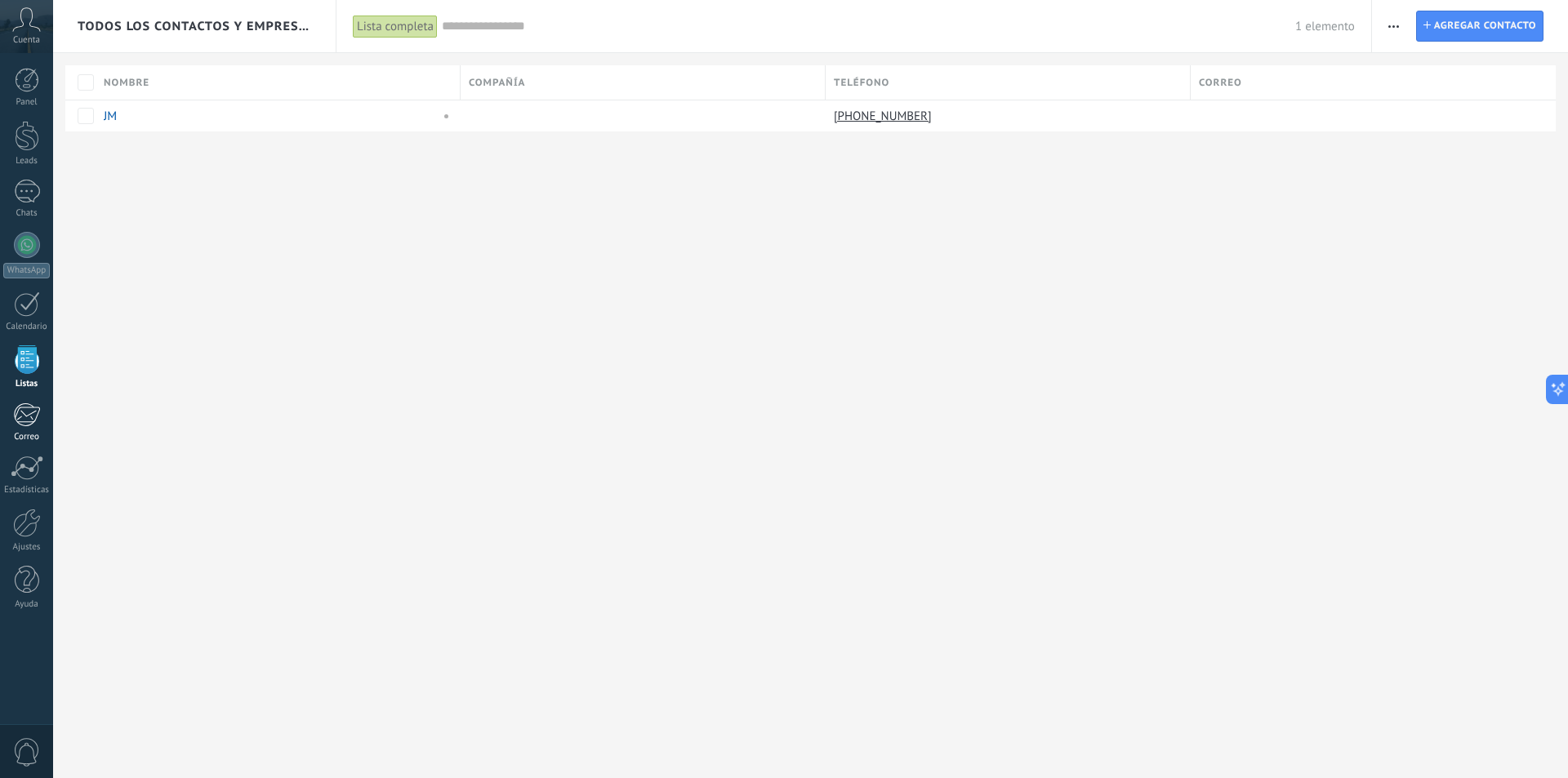
click at [28, 435] on div "Correo" at bounding box center [27, 438] width 48 height 11
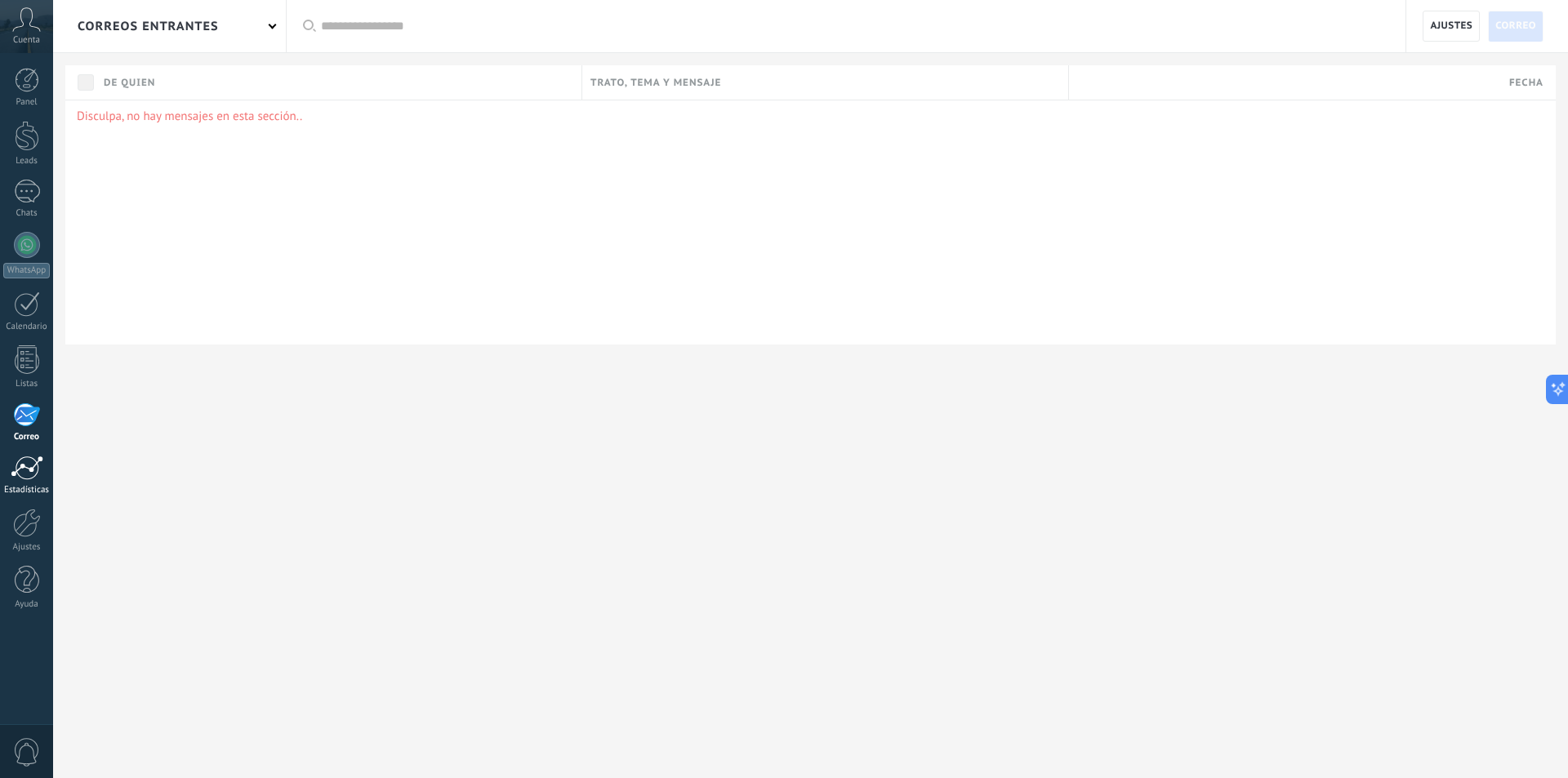
click at [26, 492] on div "Estadísticas" at bounding box center [27, 491] width 48 height 11
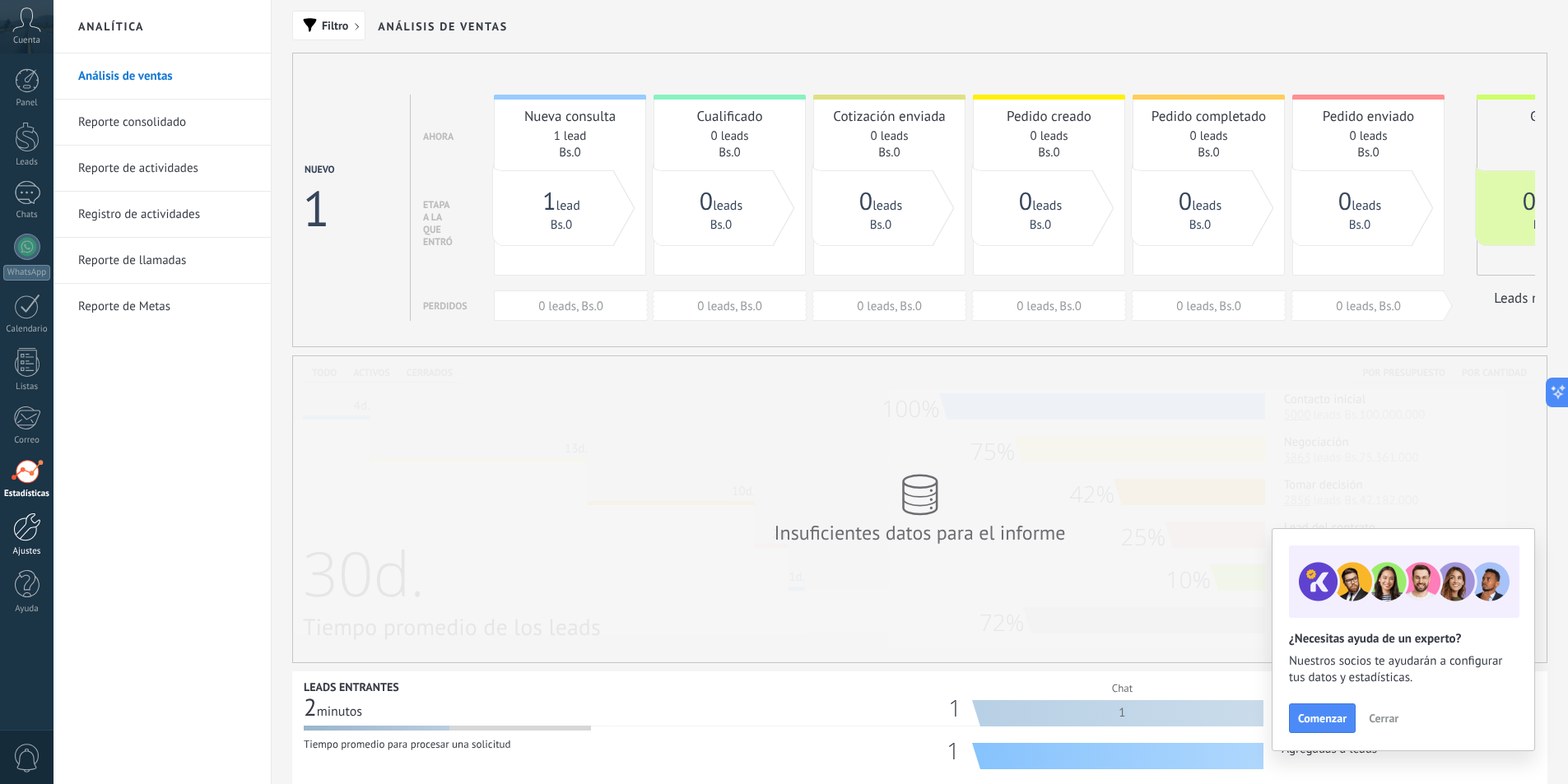
click at [27, 551] on div "Ajustes" at bounding box center [27, 552] width 48 height 11
